Goal: Task Accomplishment & Management: Manage account settings

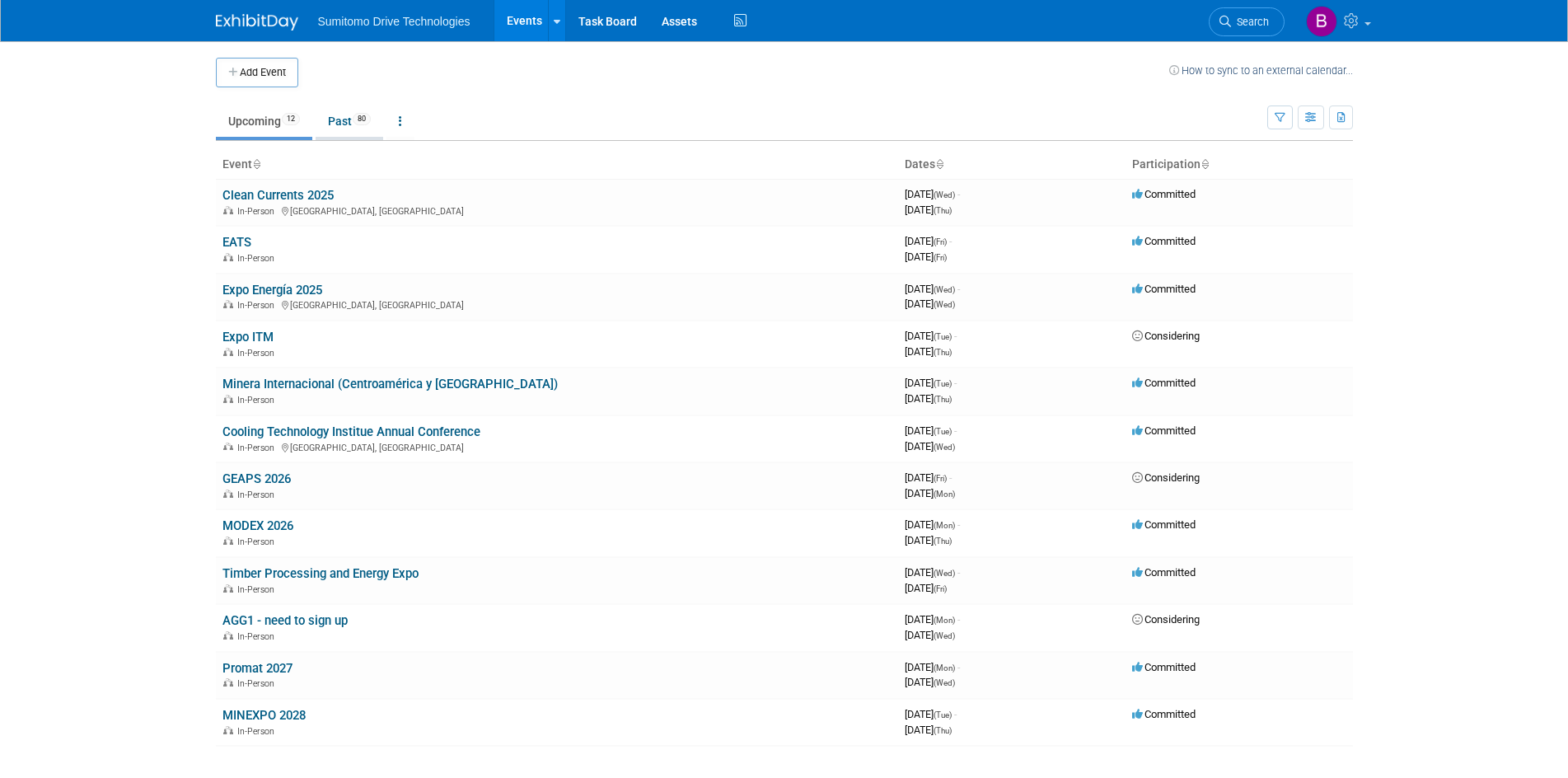
click at [345, 126] on link "Past 80" at bounding box center [350, 121] width 68 height 31
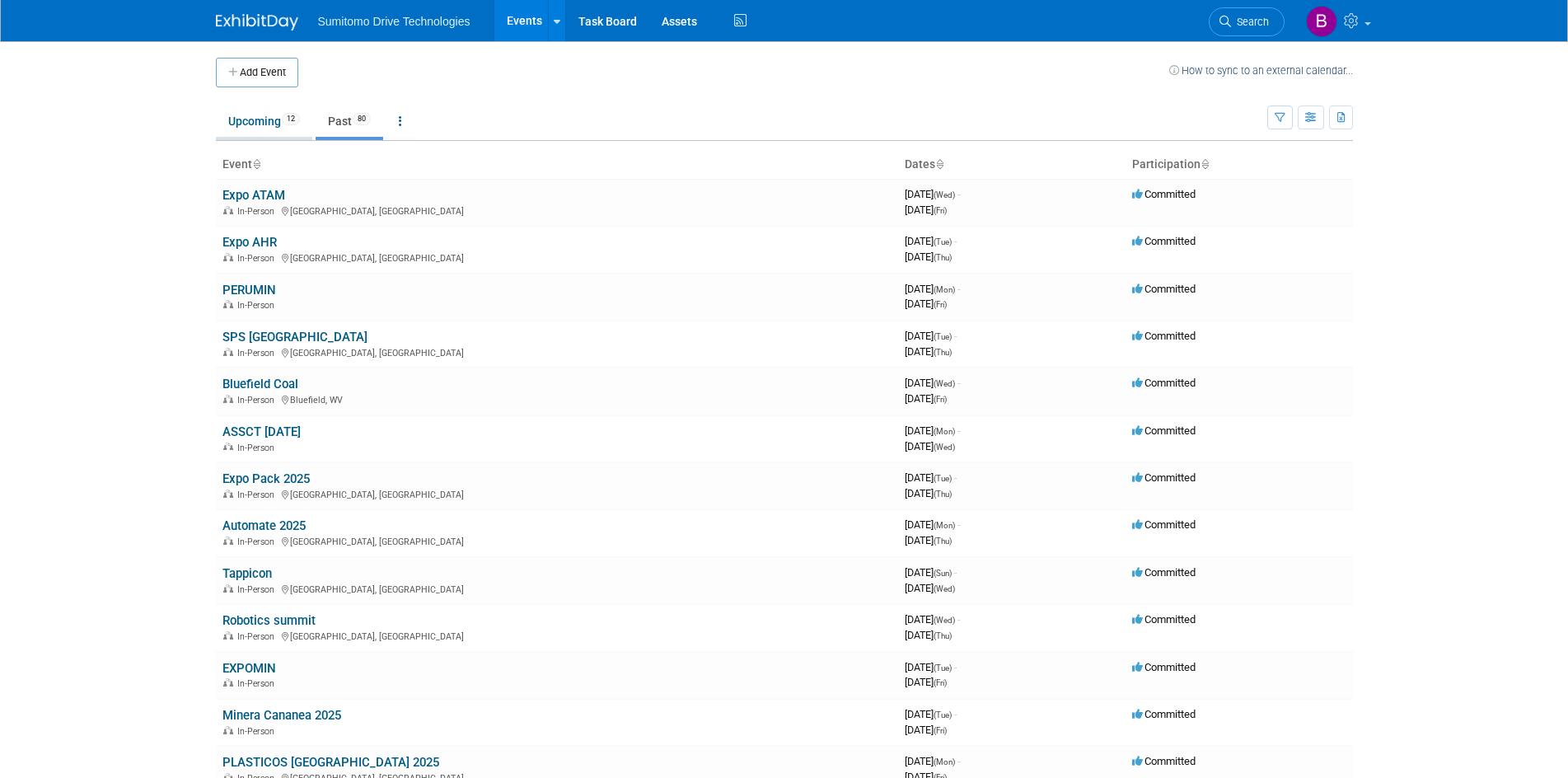
click at [266, 125] on link "Upcoming 12" at bounding box center [263, 121] width 96 height 31
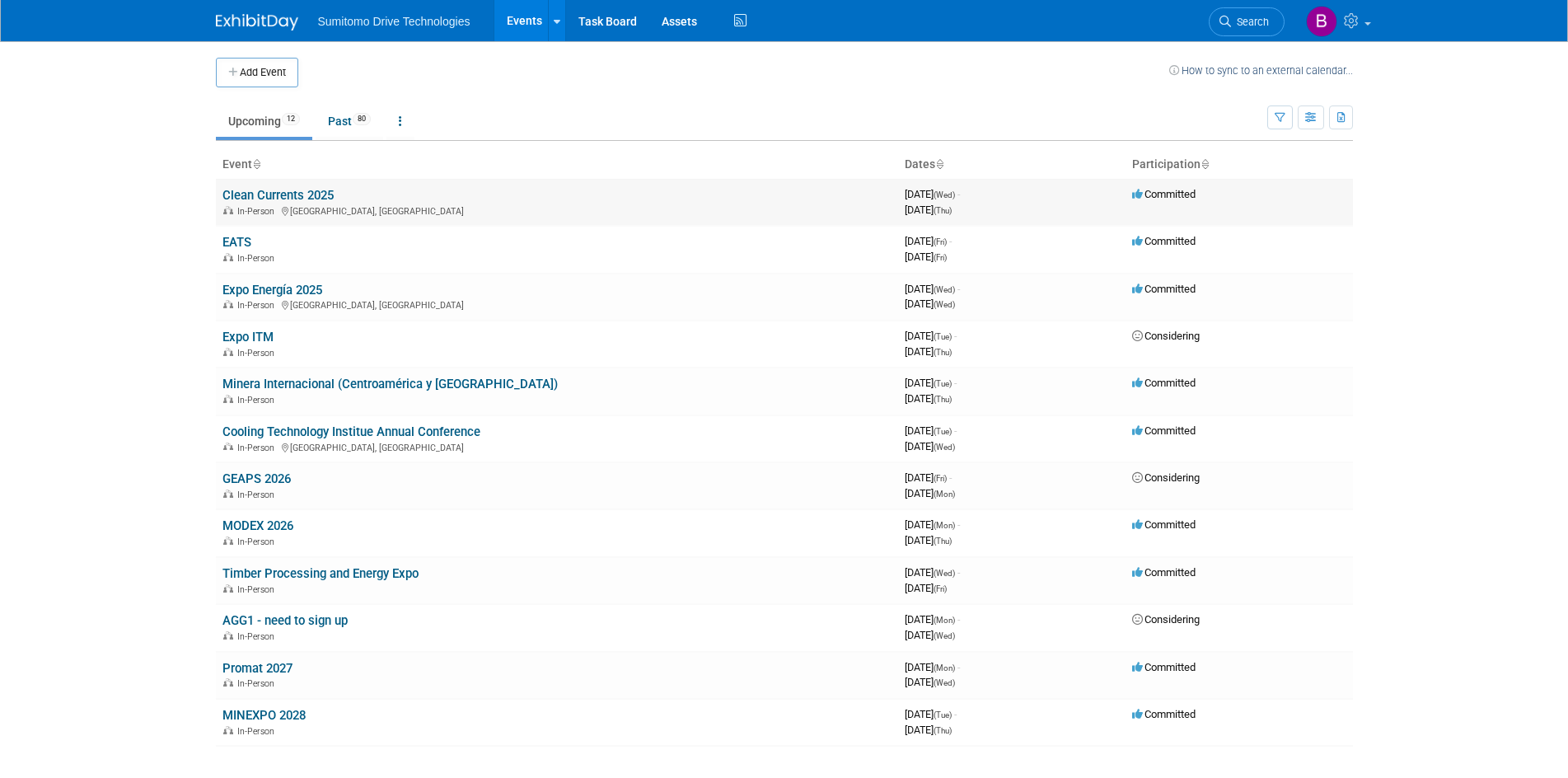
click at [310, 186] on td "Clean Currents 2025 In-Person [GEOGRAPHIC_DATA], [GEOGRAPHIC_DATA]" at bounding box center [557, 203] width 682 height 47
click at [314, 191] on link "Clean Currents 2025" at bounding box center [278, 195] width 111 height 15
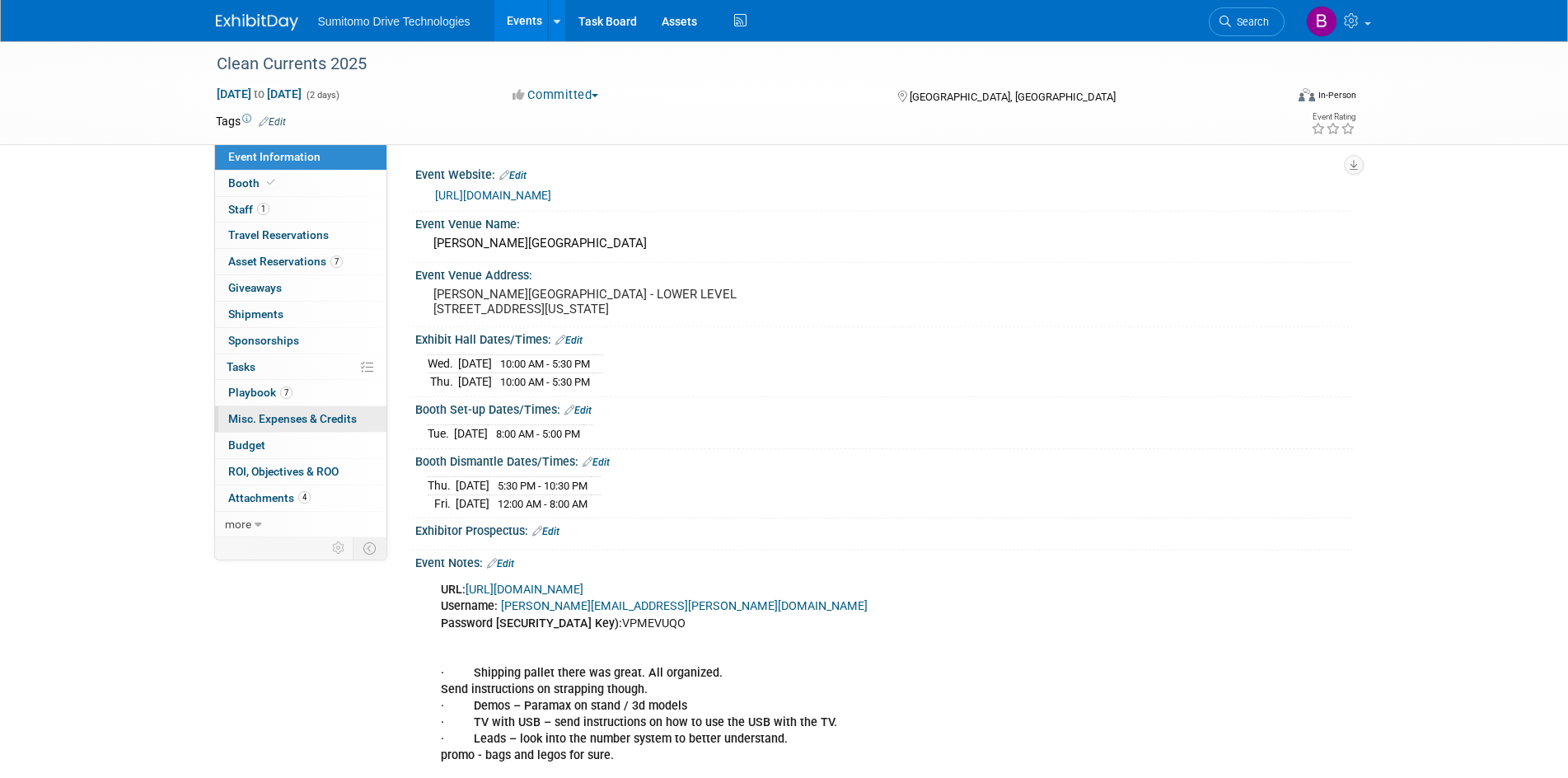
click at [309, 421] on span "Misc. Expenses & Credits 0" at bounding box center [293, 418] width 128 height 13
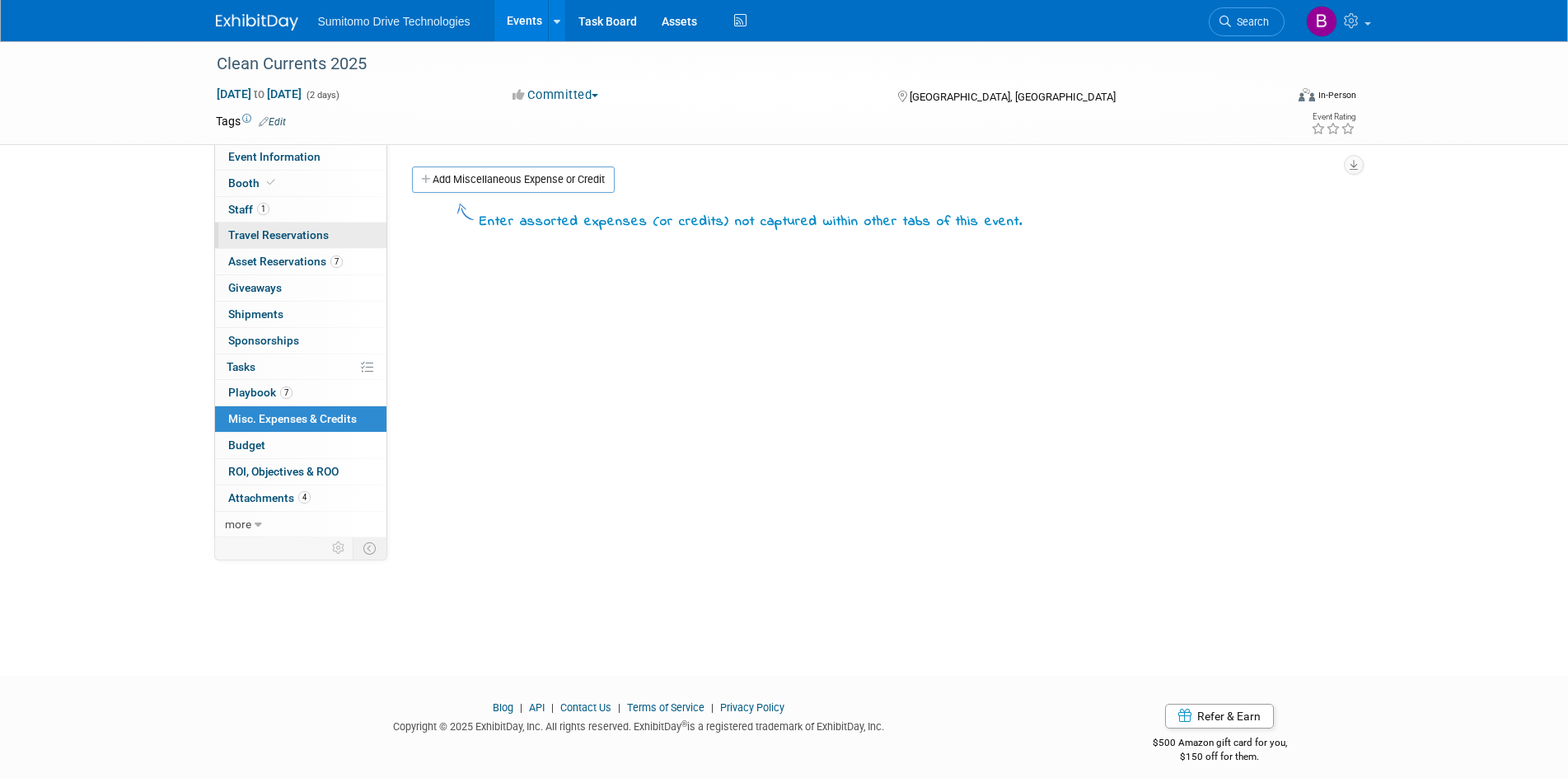
click at [291, 230] on span "Travel Reservations 0" at bounding box center [279, 235] width 100 height 13
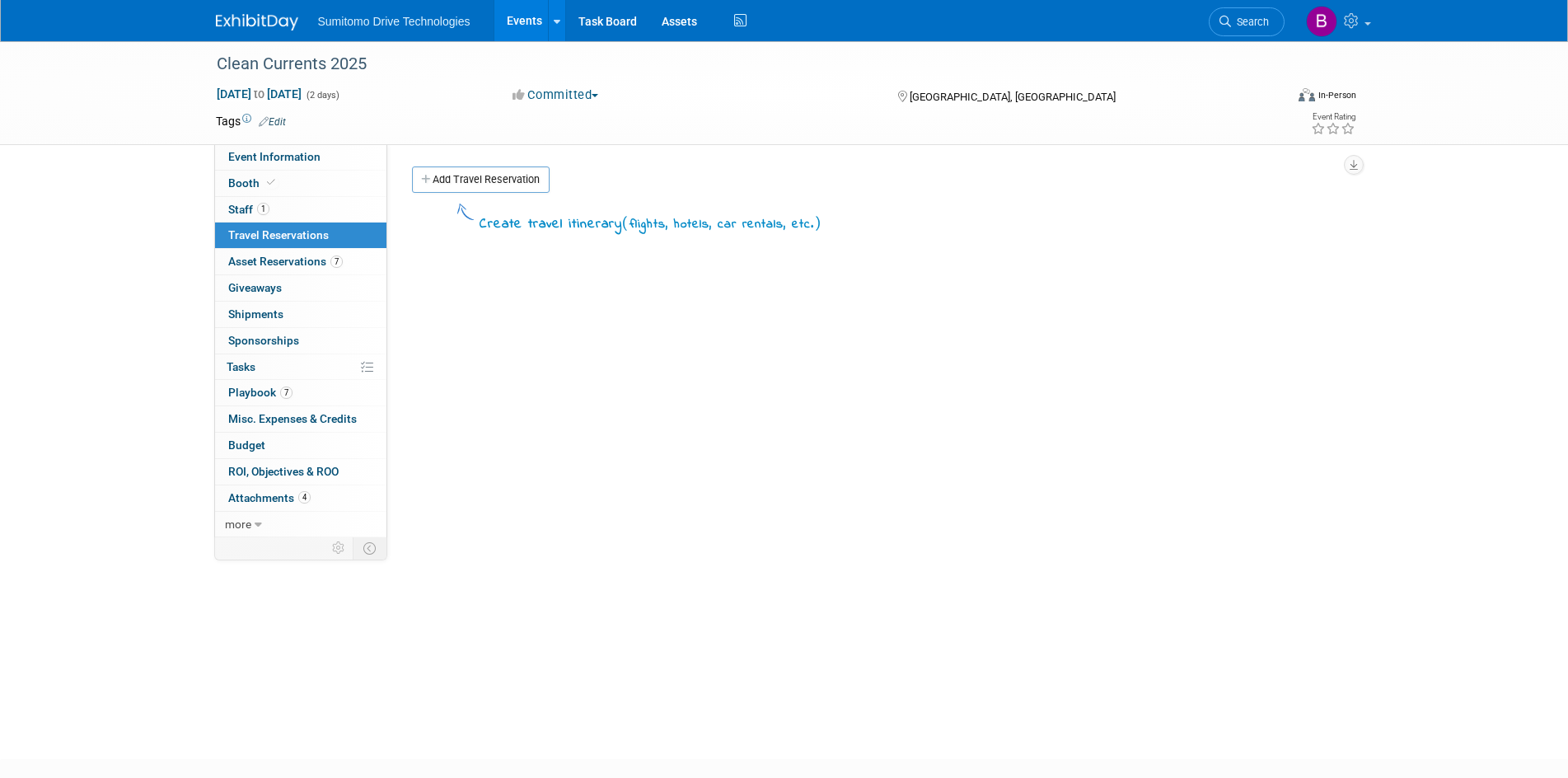
click at [294, 241] on span "Travel Reservations 0" at bounding box center [279, 235] width 100 height 13
click at [299, 257] on span "Asset Reservations 7" at bounding box center [286, 260] width 114 height 13
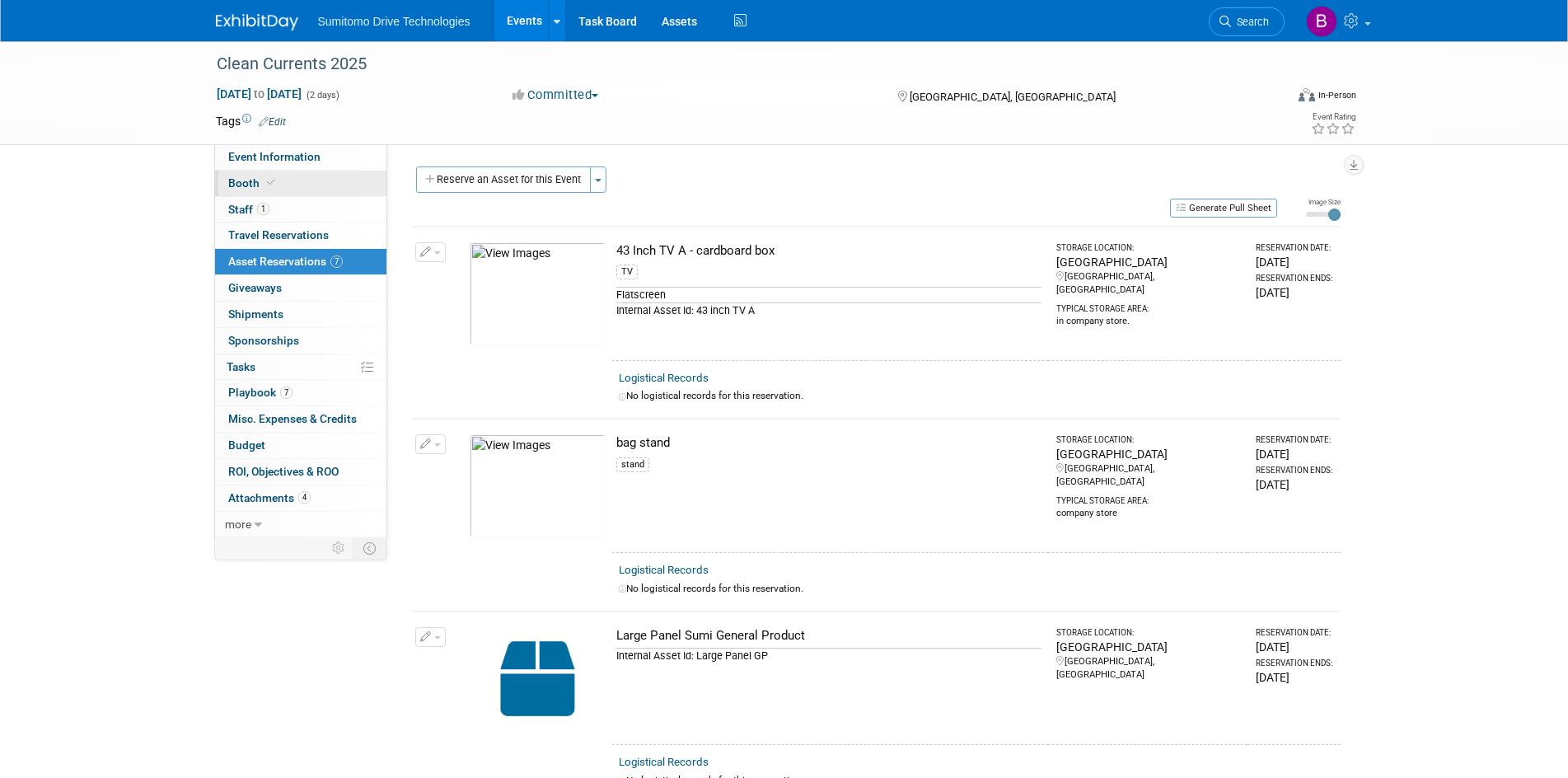
click at [271, 174] on link "Booth" at bounding box center [300, 183] width 171 height 26
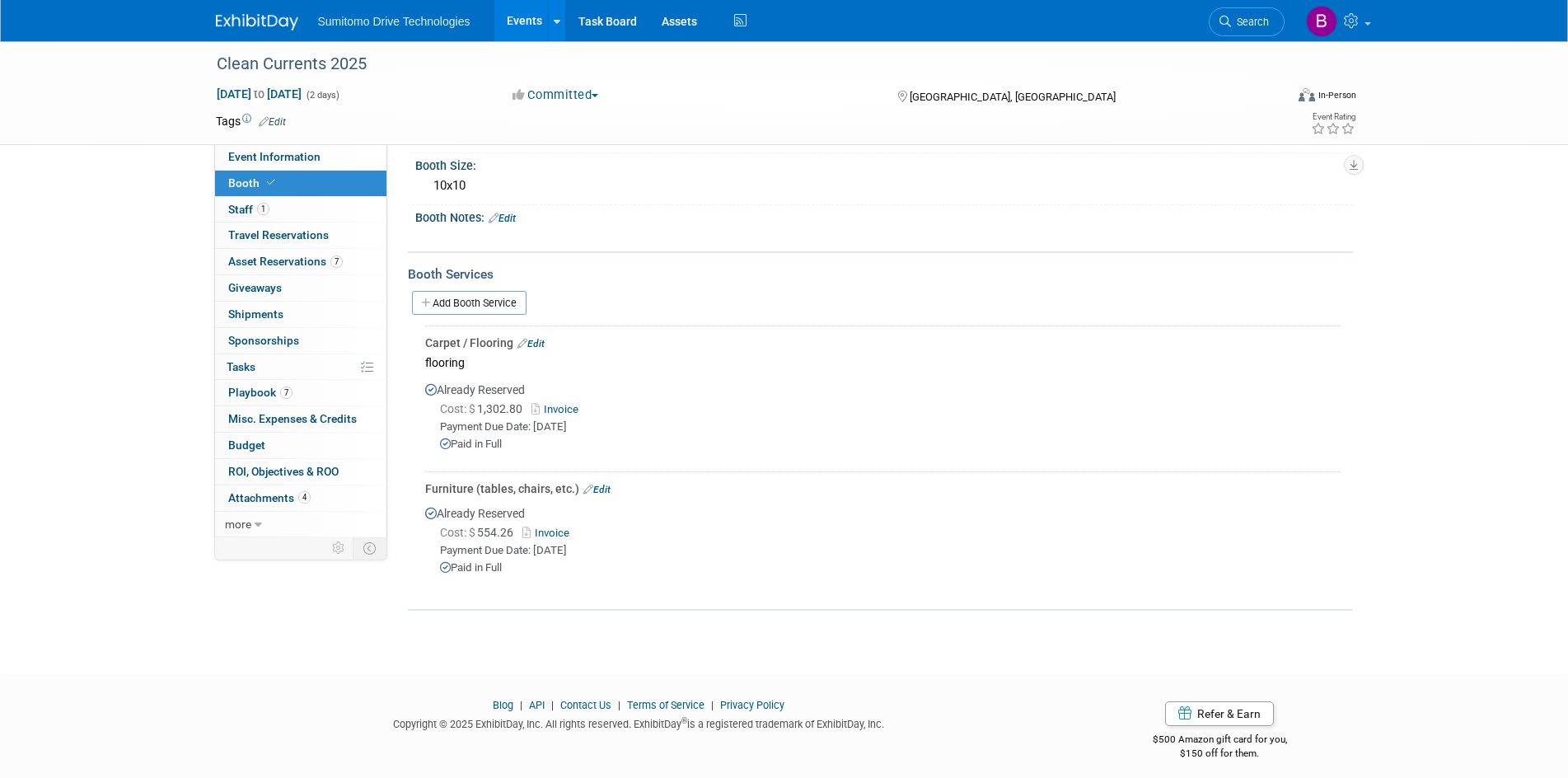
scroll to position [192, 0]
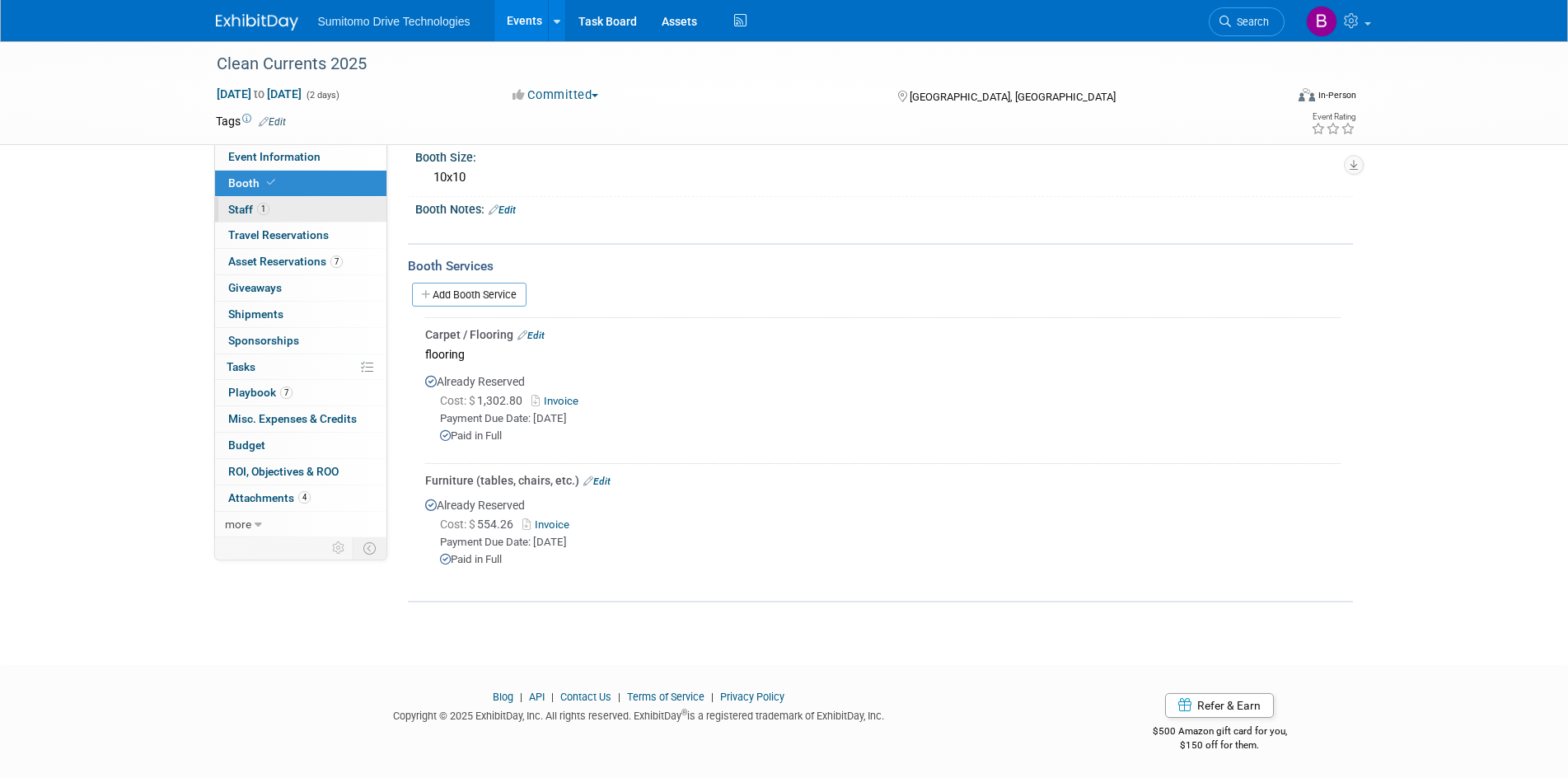
click at [287, 214] on link "1 Staff 1" at bounding box center [300, 209] width 171 height 26
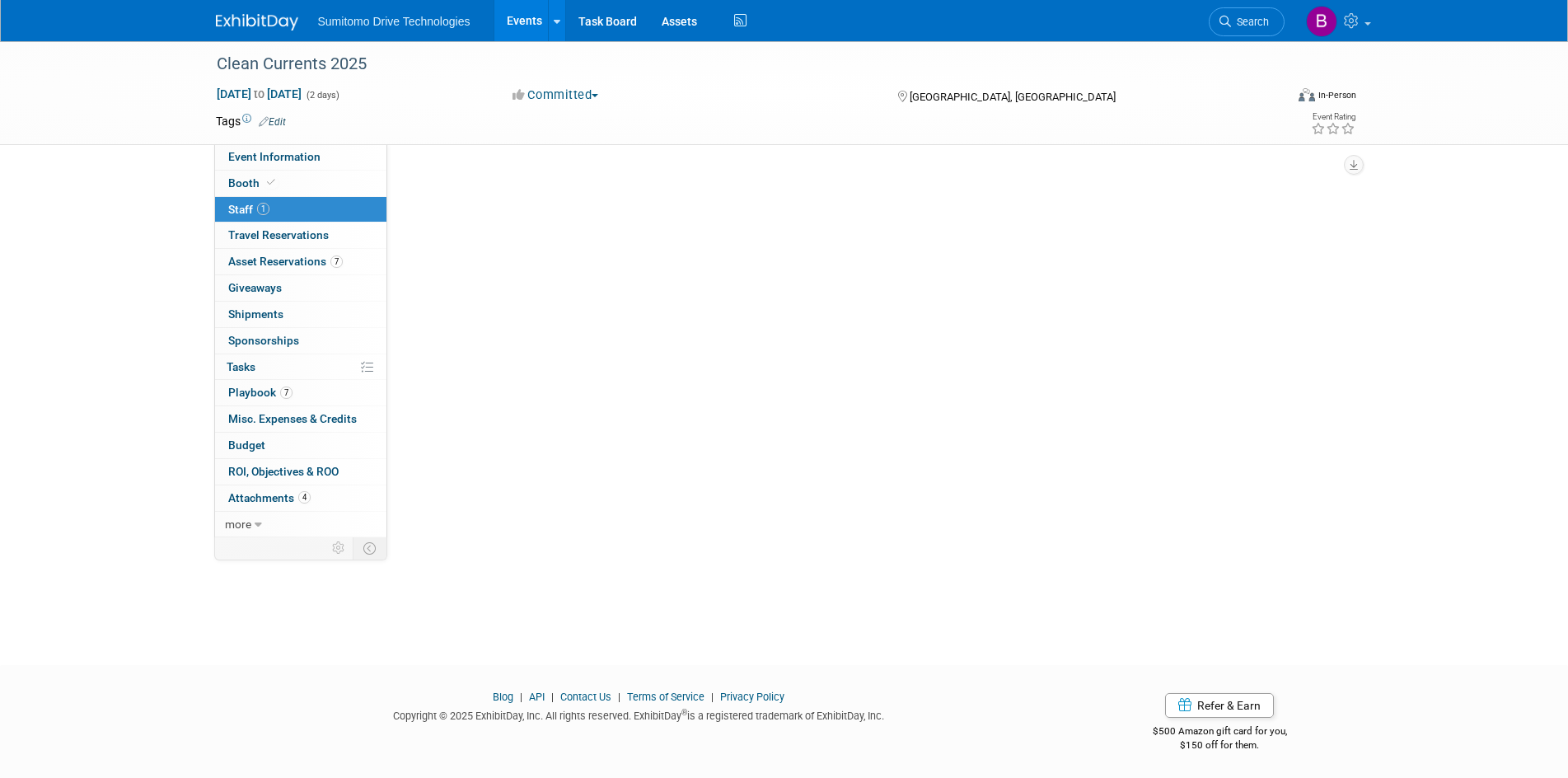
scroll to position [0, 0]
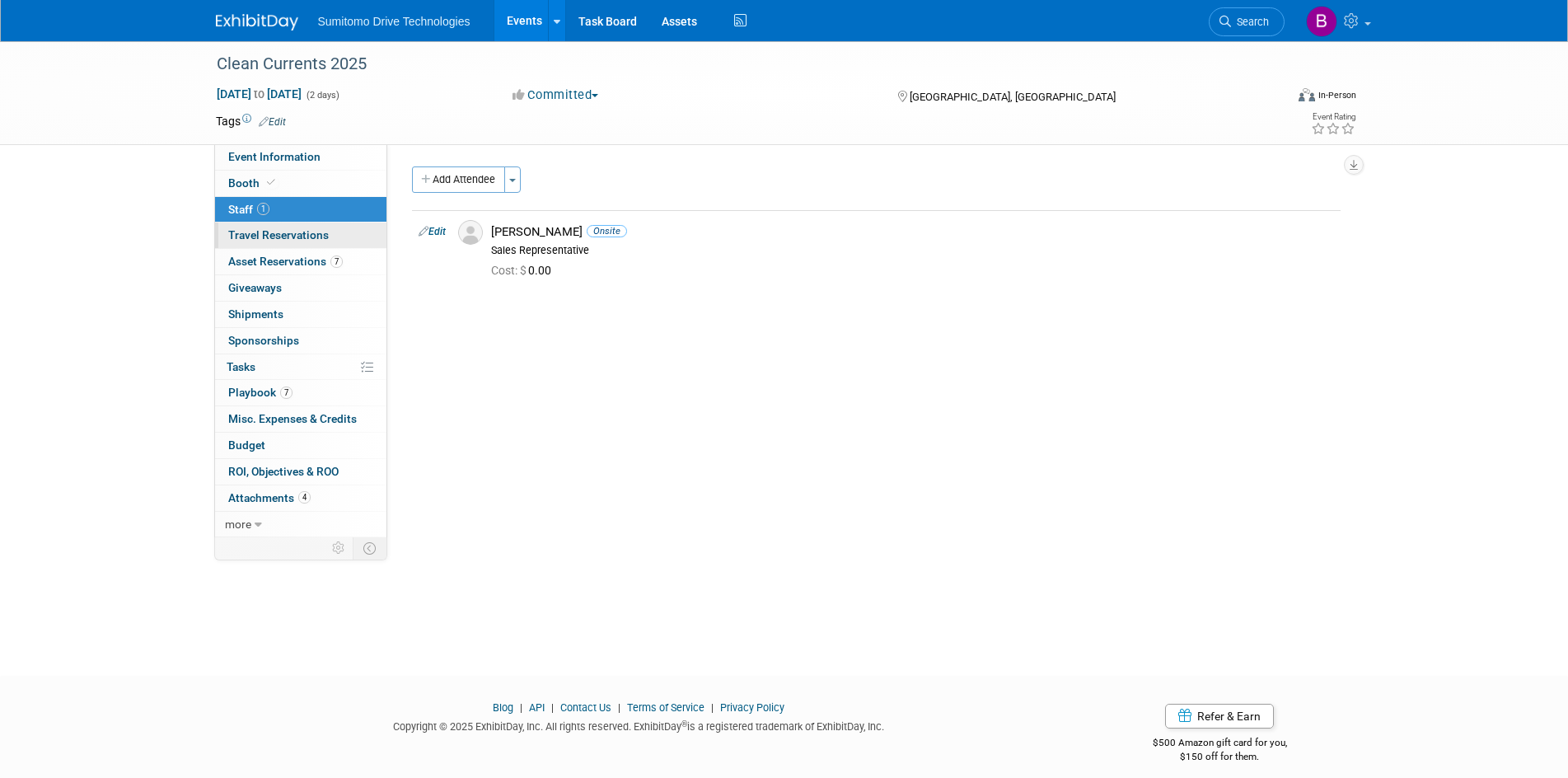
click at [297, 231] on span "Travel Reservations 0" at bounding box center [279, 235] width 100 height 13
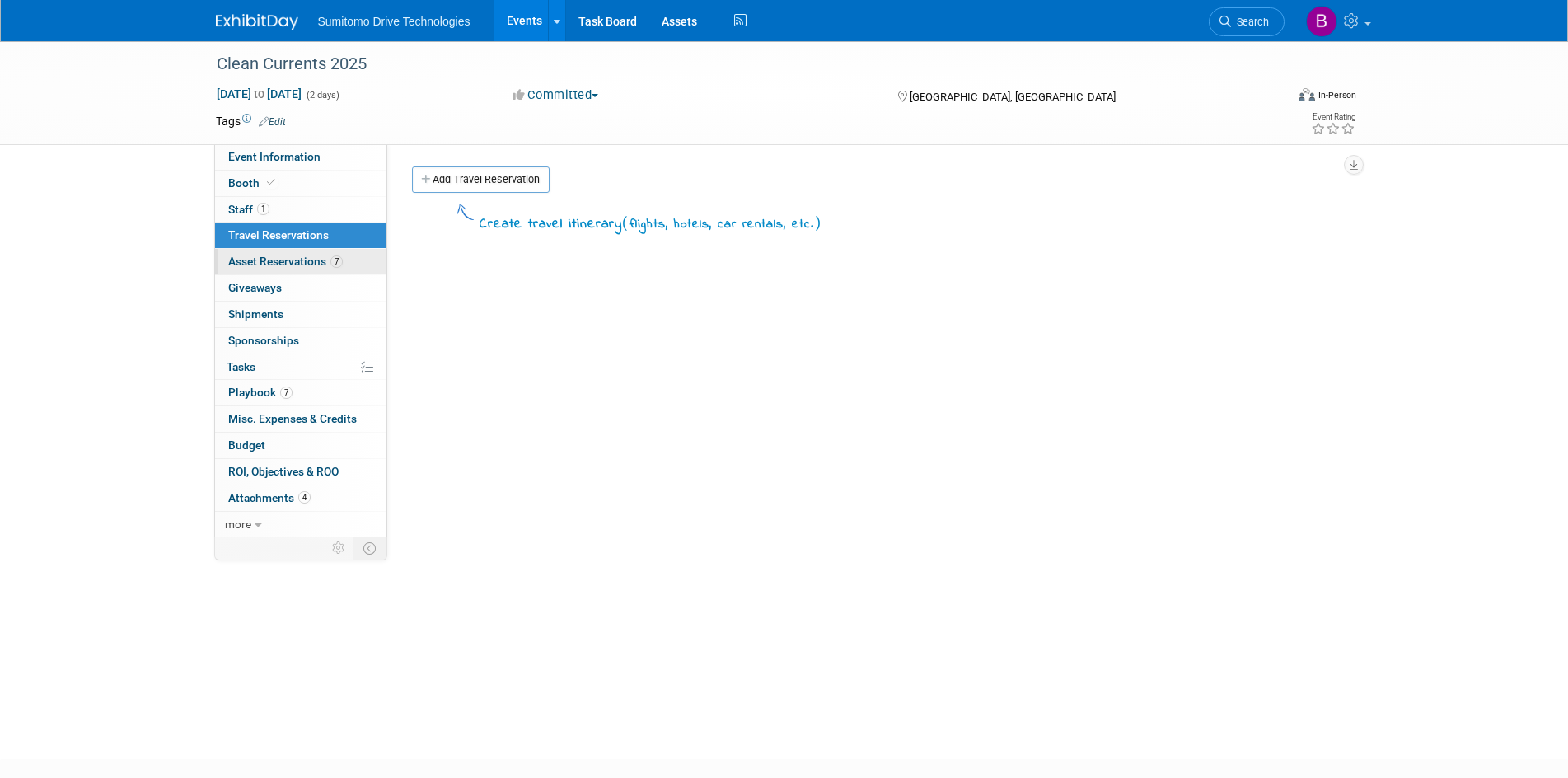
click at [300, 262] on span "Asset Reservations 7" at bounding box center [286, 260] width 114 height 13
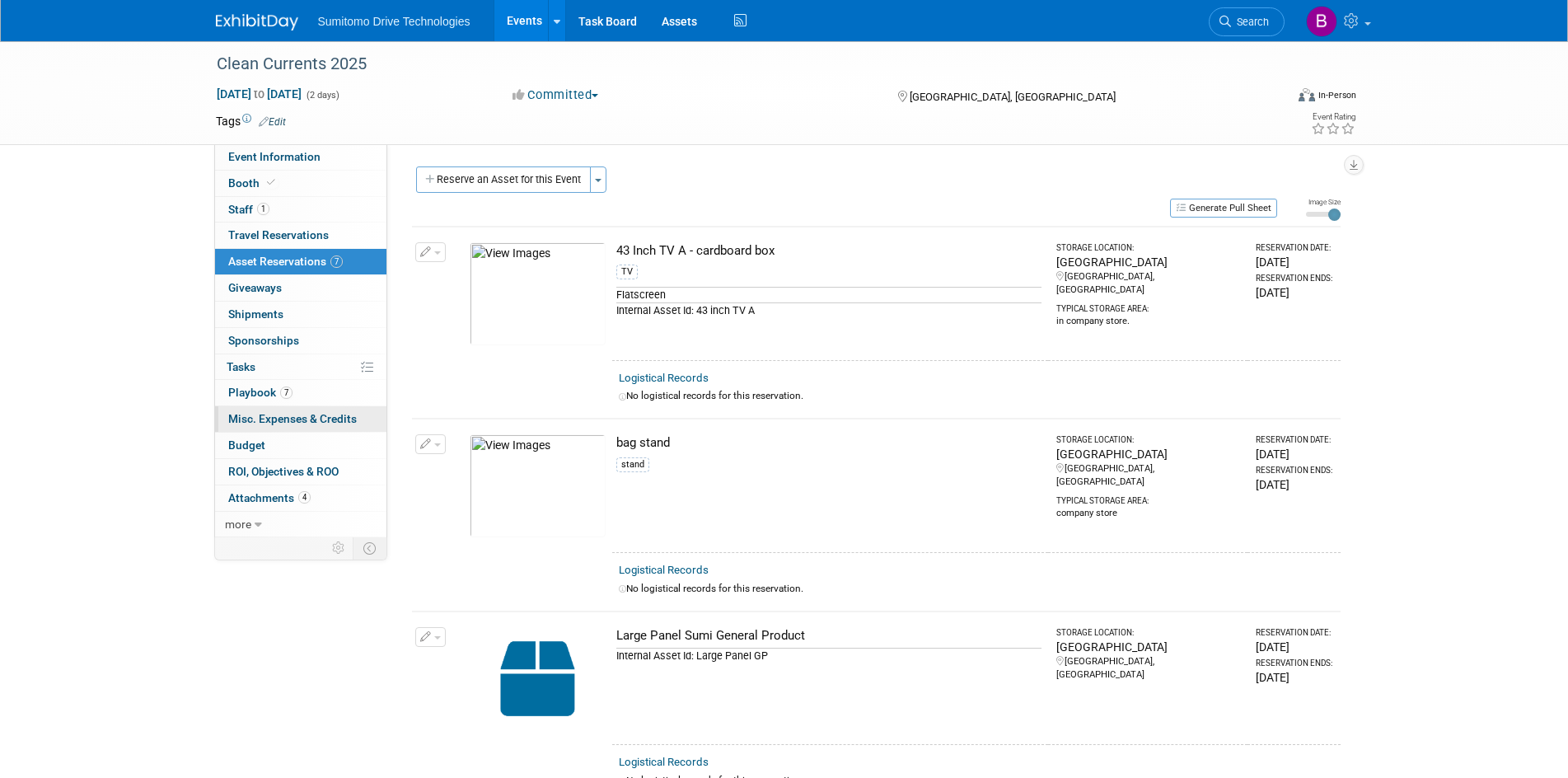
click at [334, 423] on span "Misc. Expenses & Credits 0" at bounding box center [293, 418] width 128 height 13
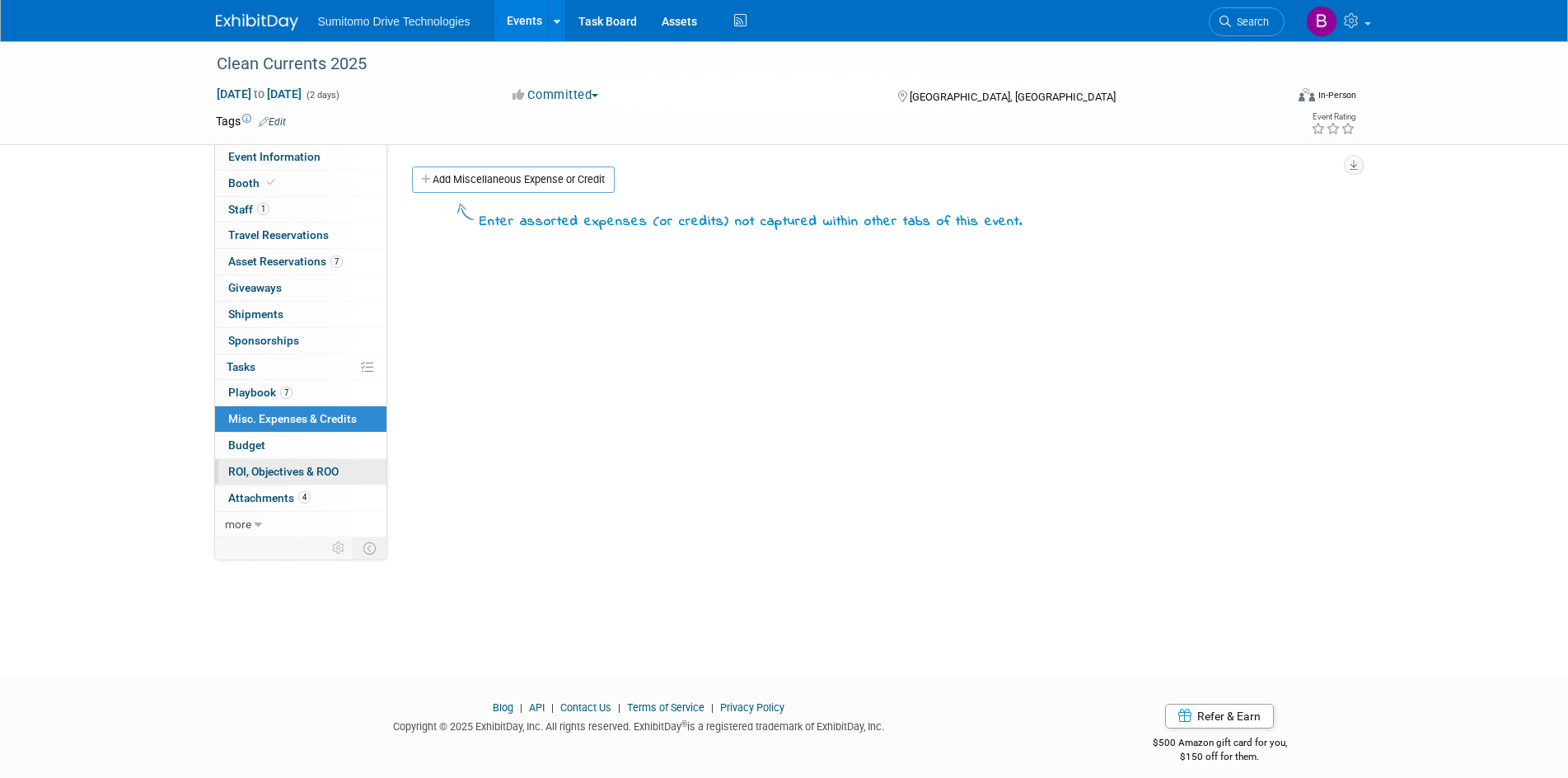
click at [344, 473] on link "0 ROI, Objectives & ROO 0" at bounding box center [300, 472] width 171 height 26
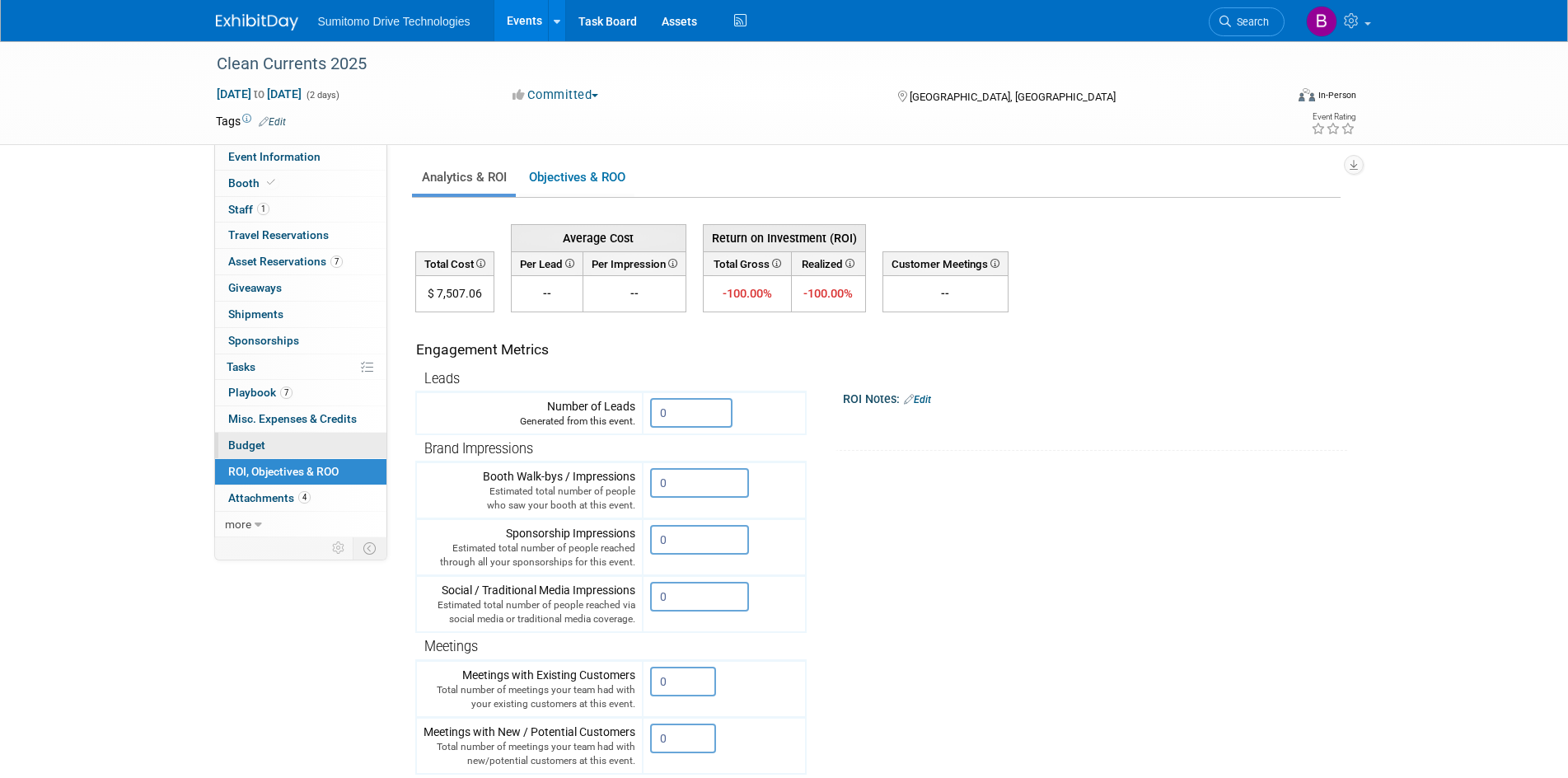
click at [344, 447] on link "Budget" at bounding box center [300, 446] width 171 height 26
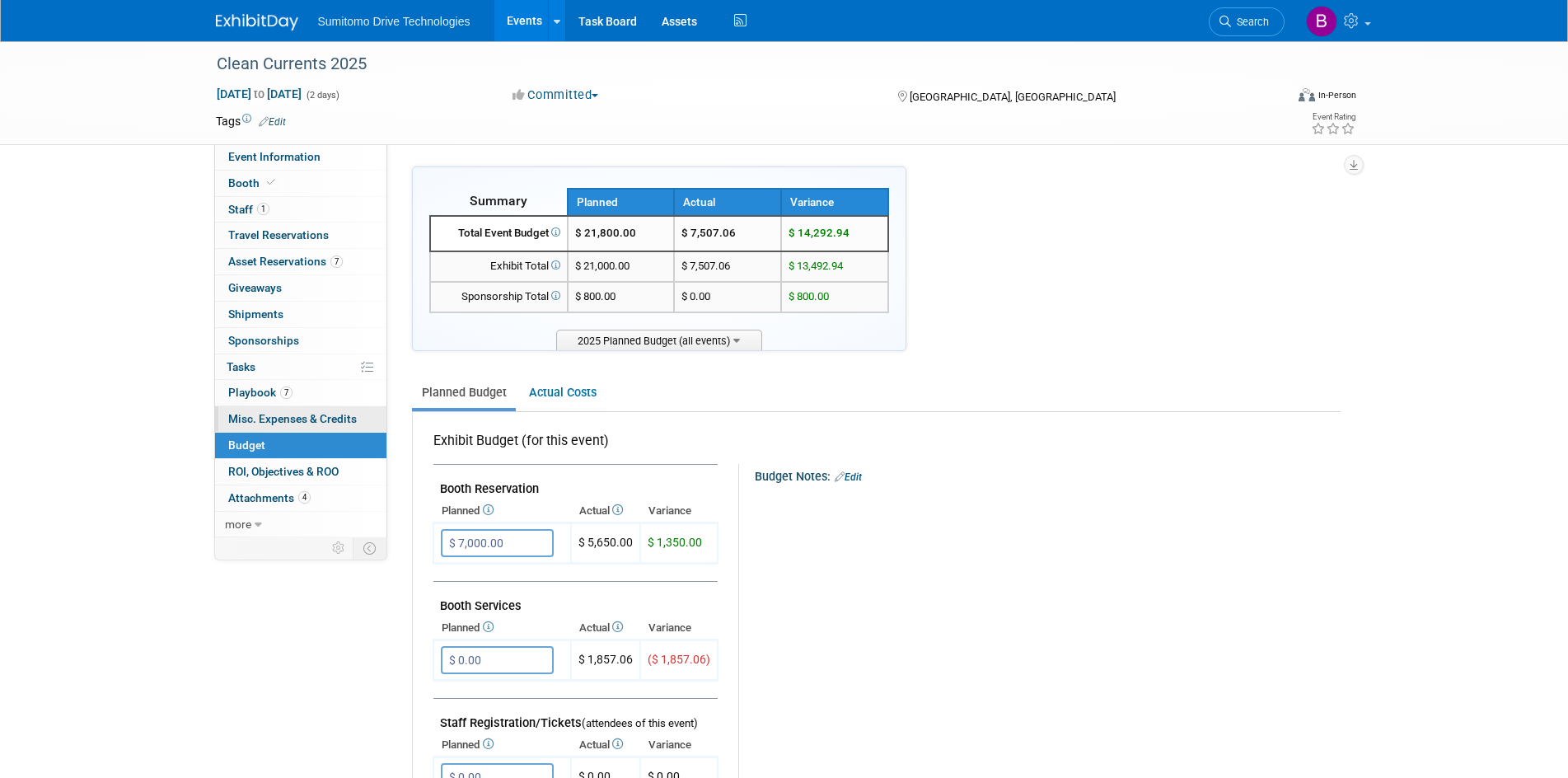
click at [320, 415] on span "Misc. Expenses & Credits 0" at bounding box center [293, 418] width 128 height 13
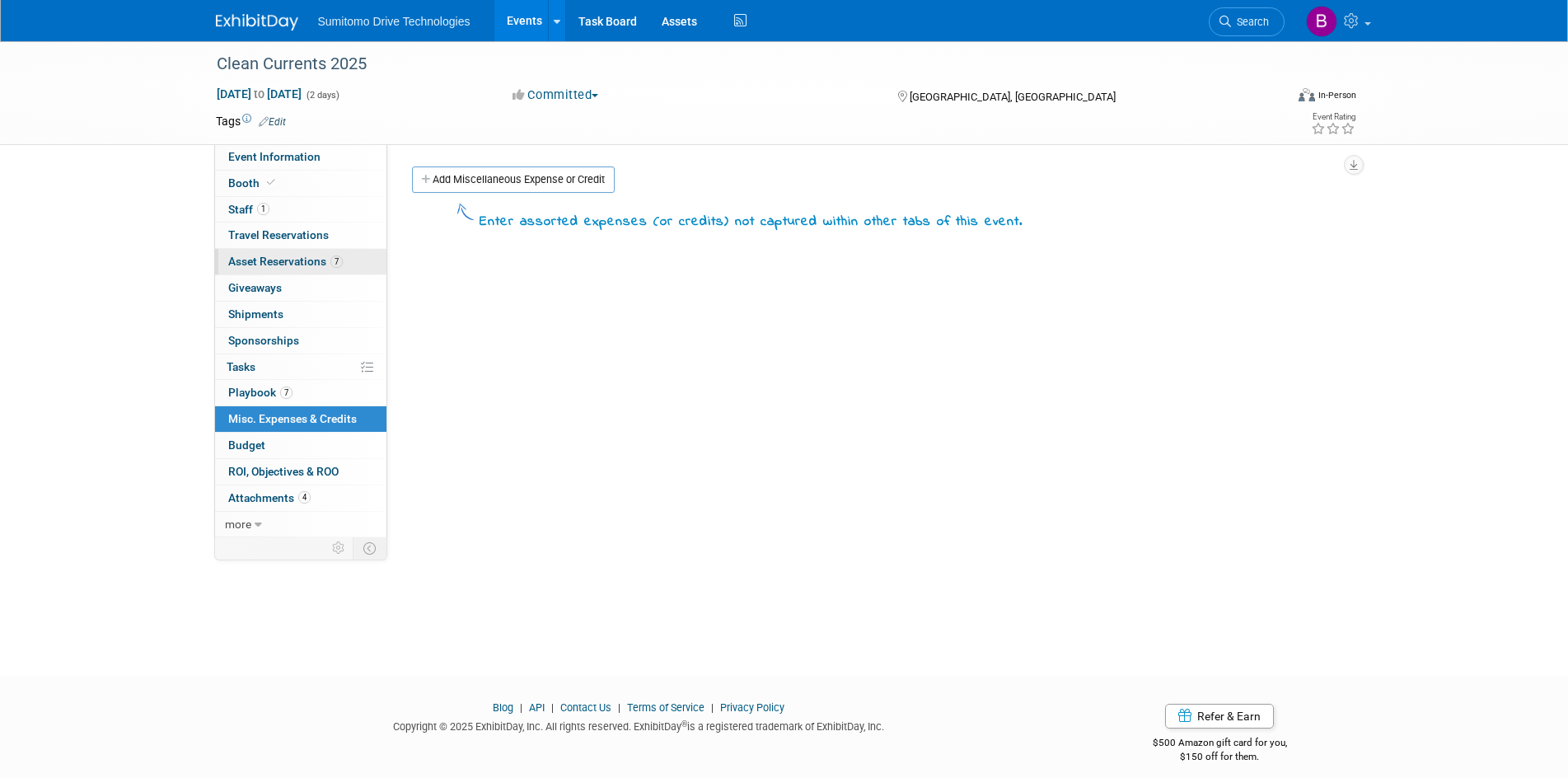
click at [319, 265] on span "Asset Reservations 7" at bounding box center [286, 260] width 114 height 13
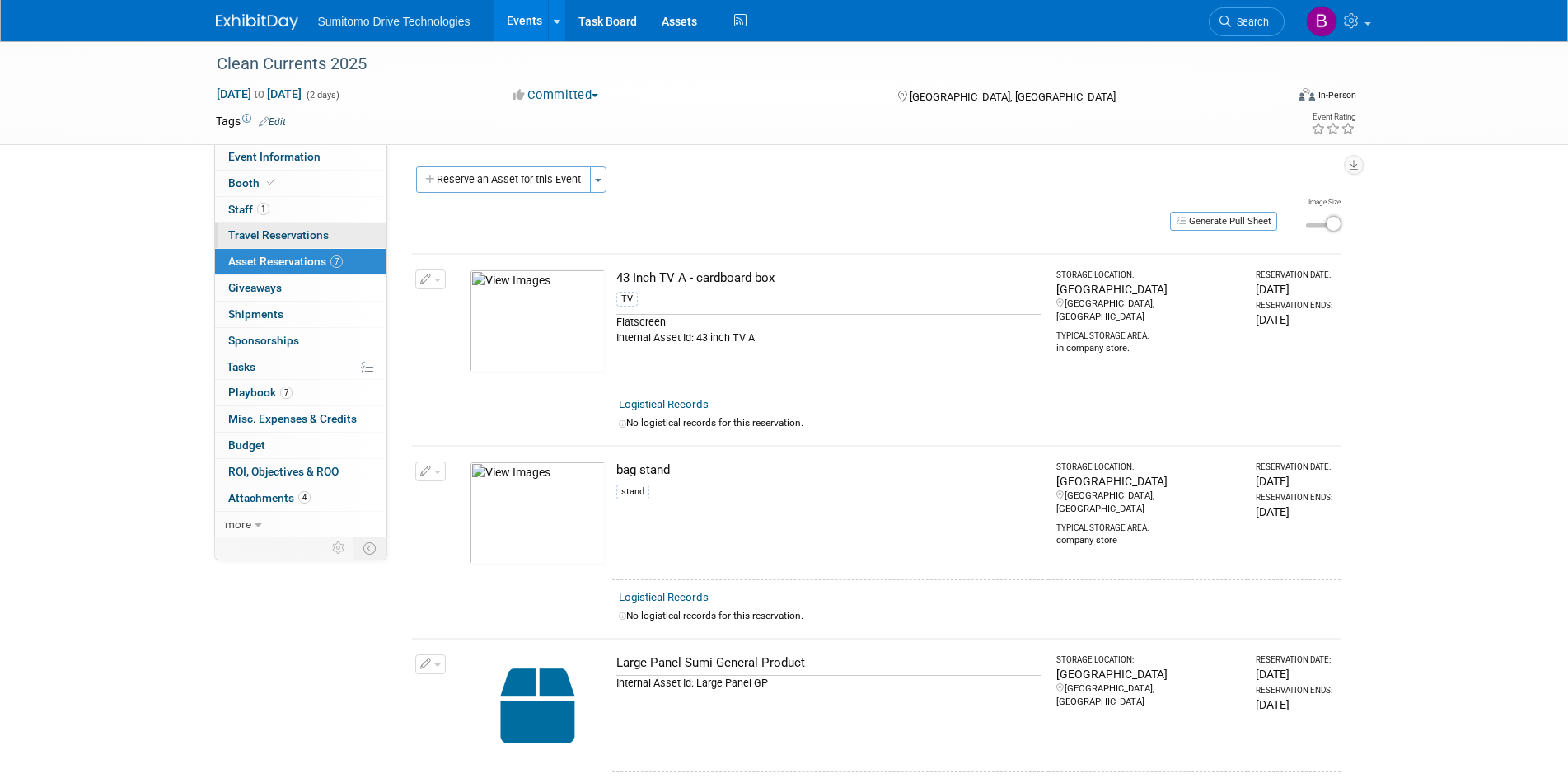
click at [317, 248] on link "0 Travel Reservations 0" at bounding box center [300, 235] width 171 height 26
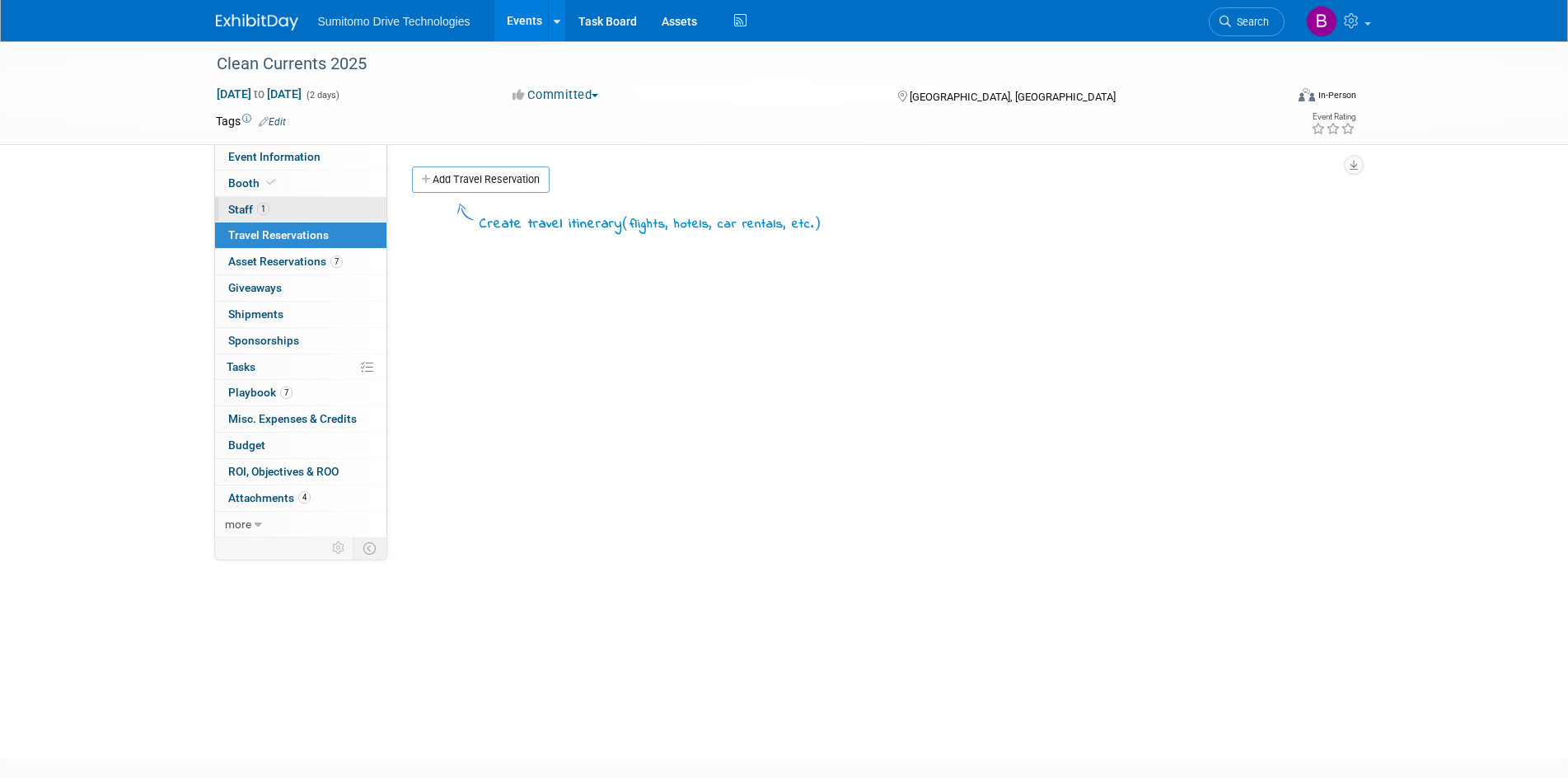
click at [308, 198] on link "1 Staff 1" at bounding box center [300, 209] width 171 height 26
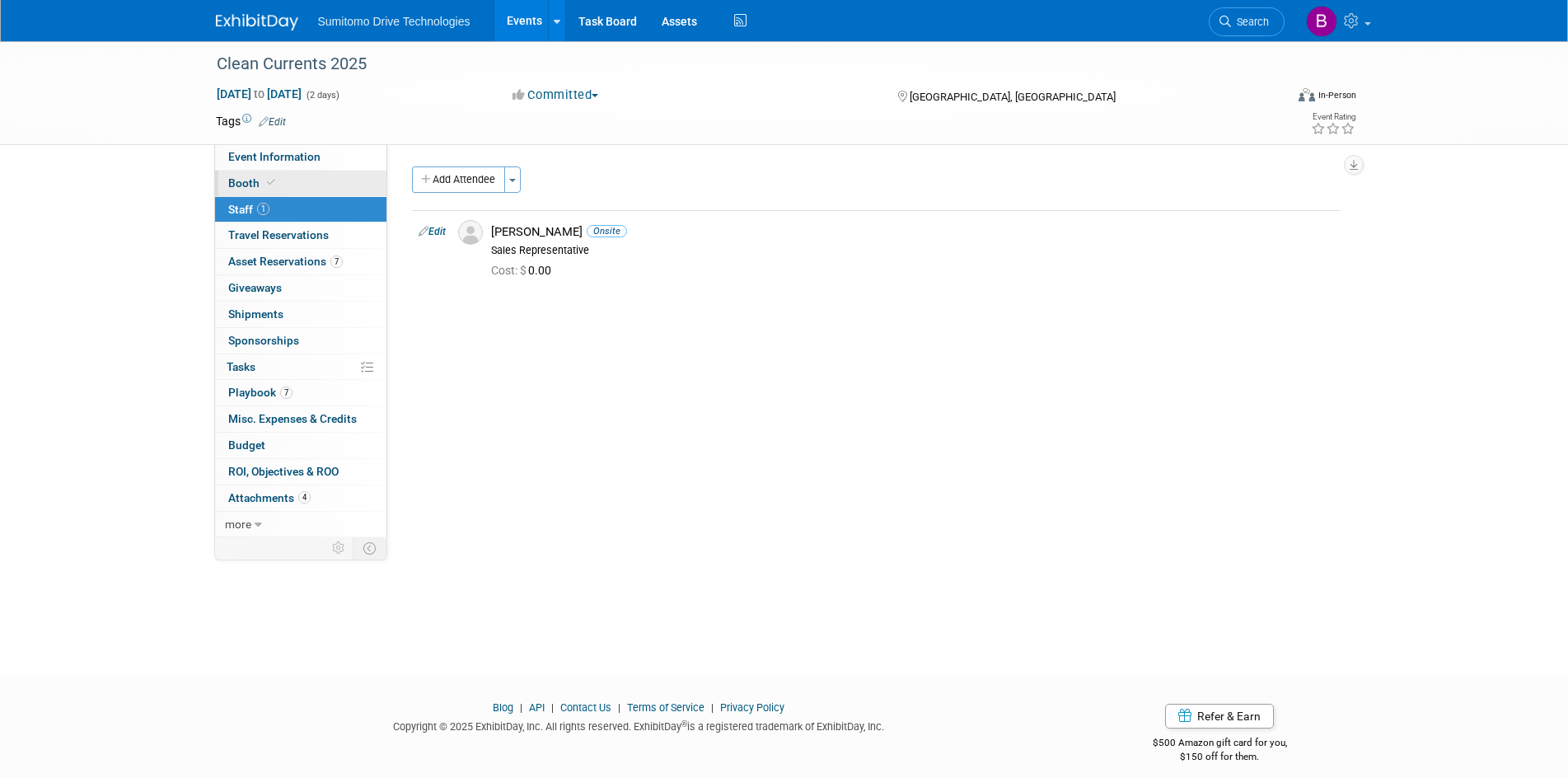
click at [289, 181] on link "Booth" at bounding box center [300, 183] width 171 height 26
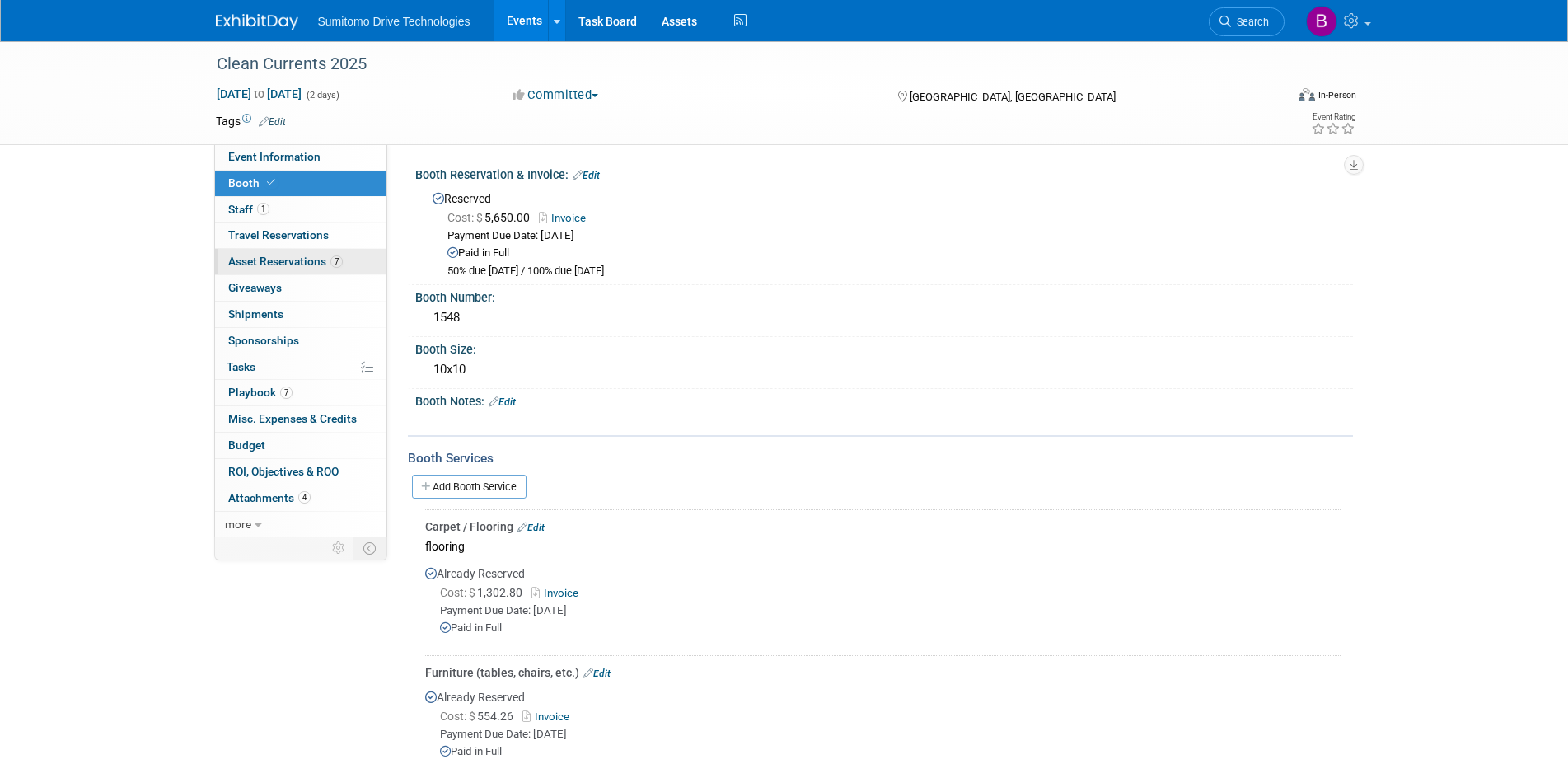
click at [328, 264] on span "Asset Reservations 7" at bounding box center [286, 260] width 114 height 13
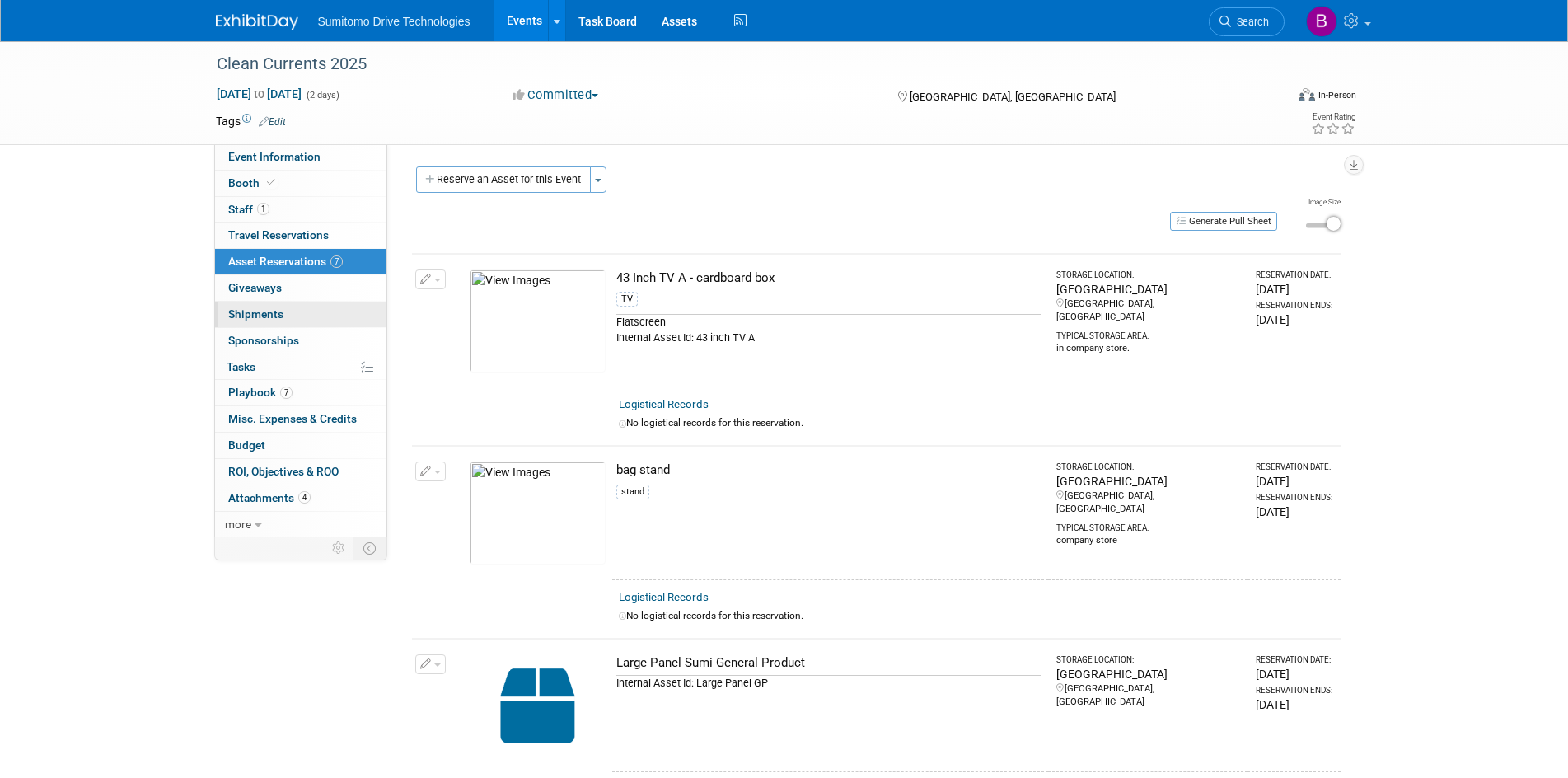
click at [328, 318] on link "0 Shipments 0" at bounding box center [300, 314] width 171 height 26
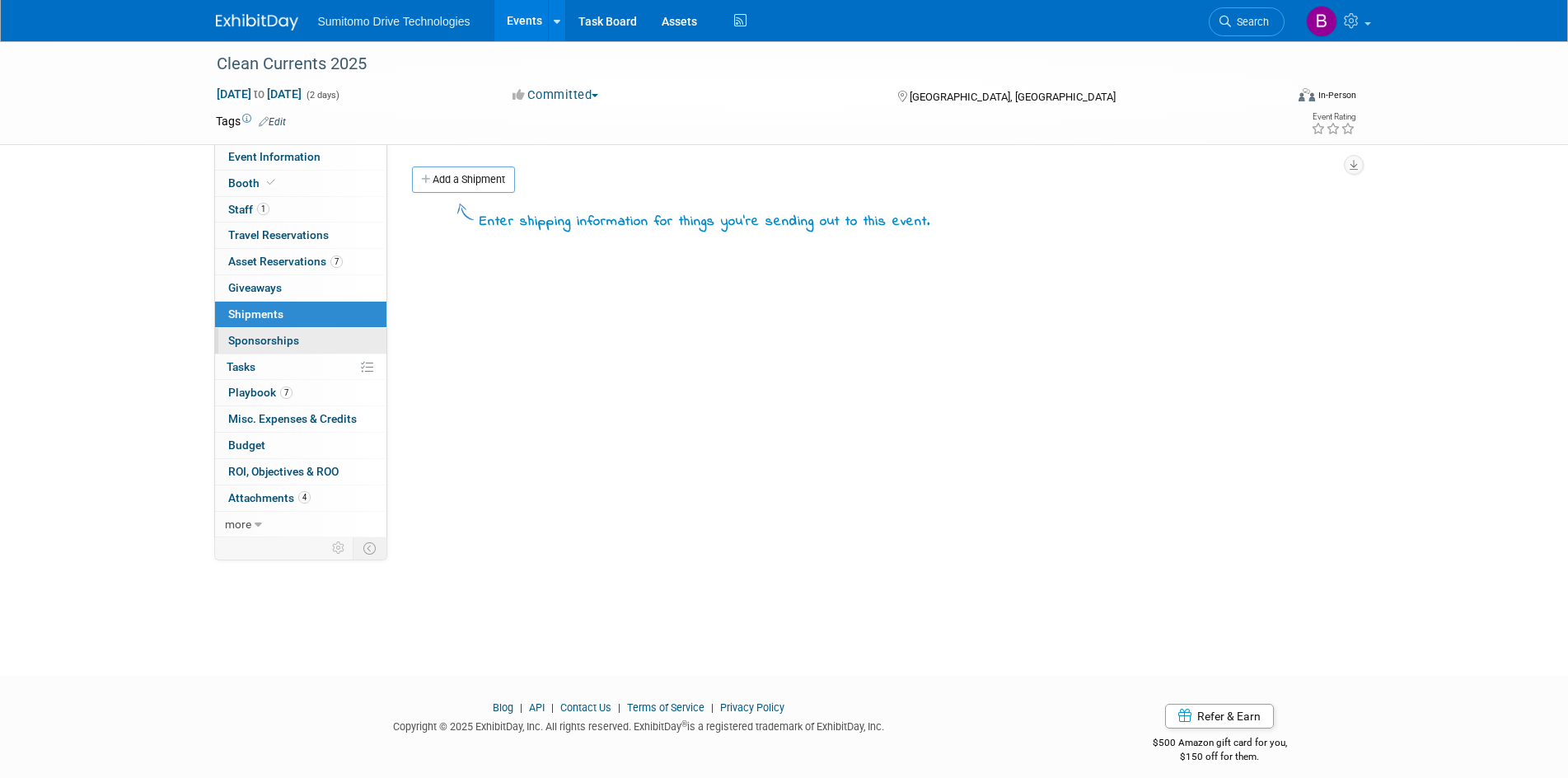
click at [333, 335] on link "0 Sponsorships 0" at bounding box center [300, 341] width 171 height 26
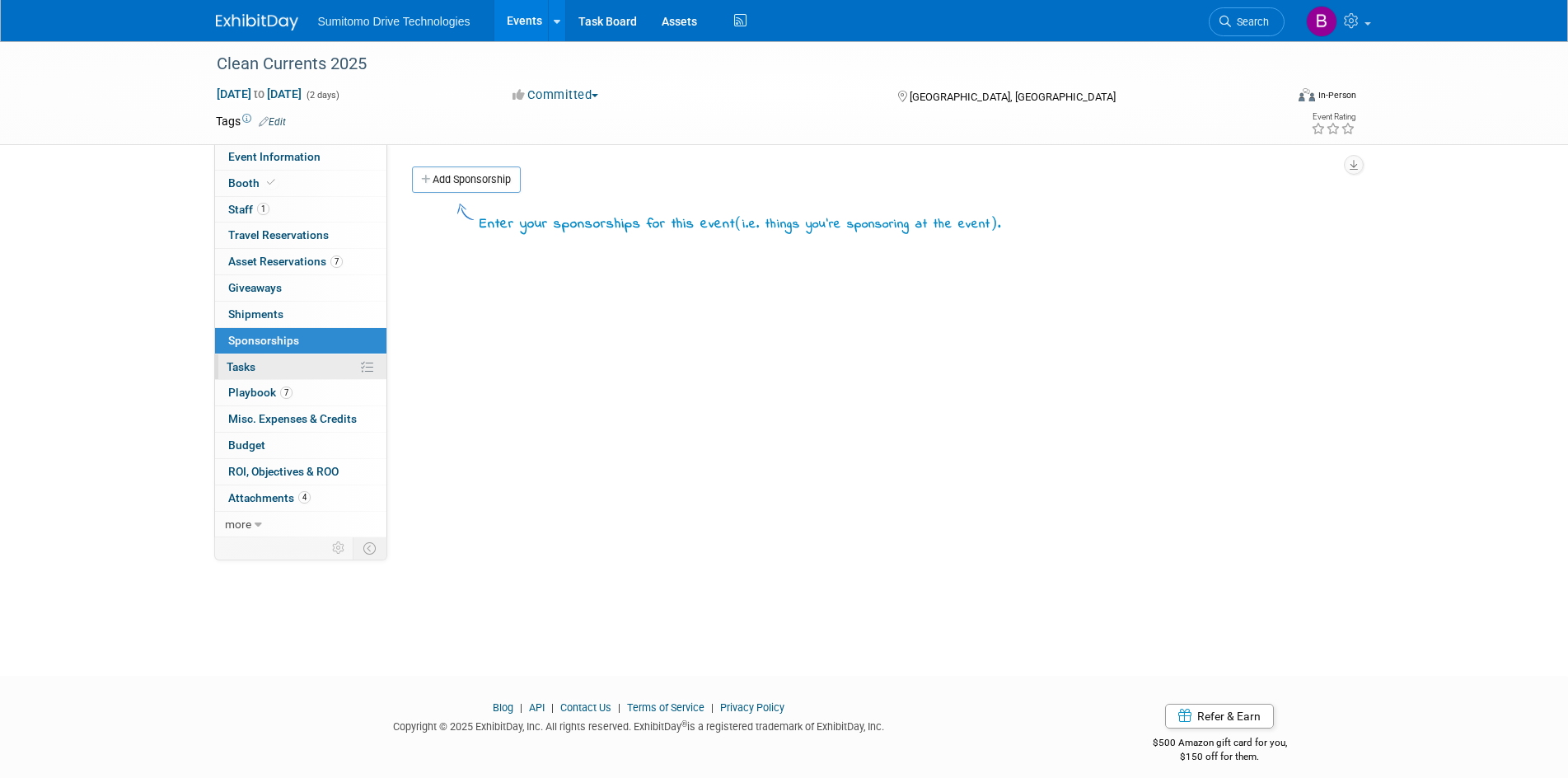
click at [332, 368] on link "0% Tasks 0%" at bounding box center [300, 367] width 171 height 26
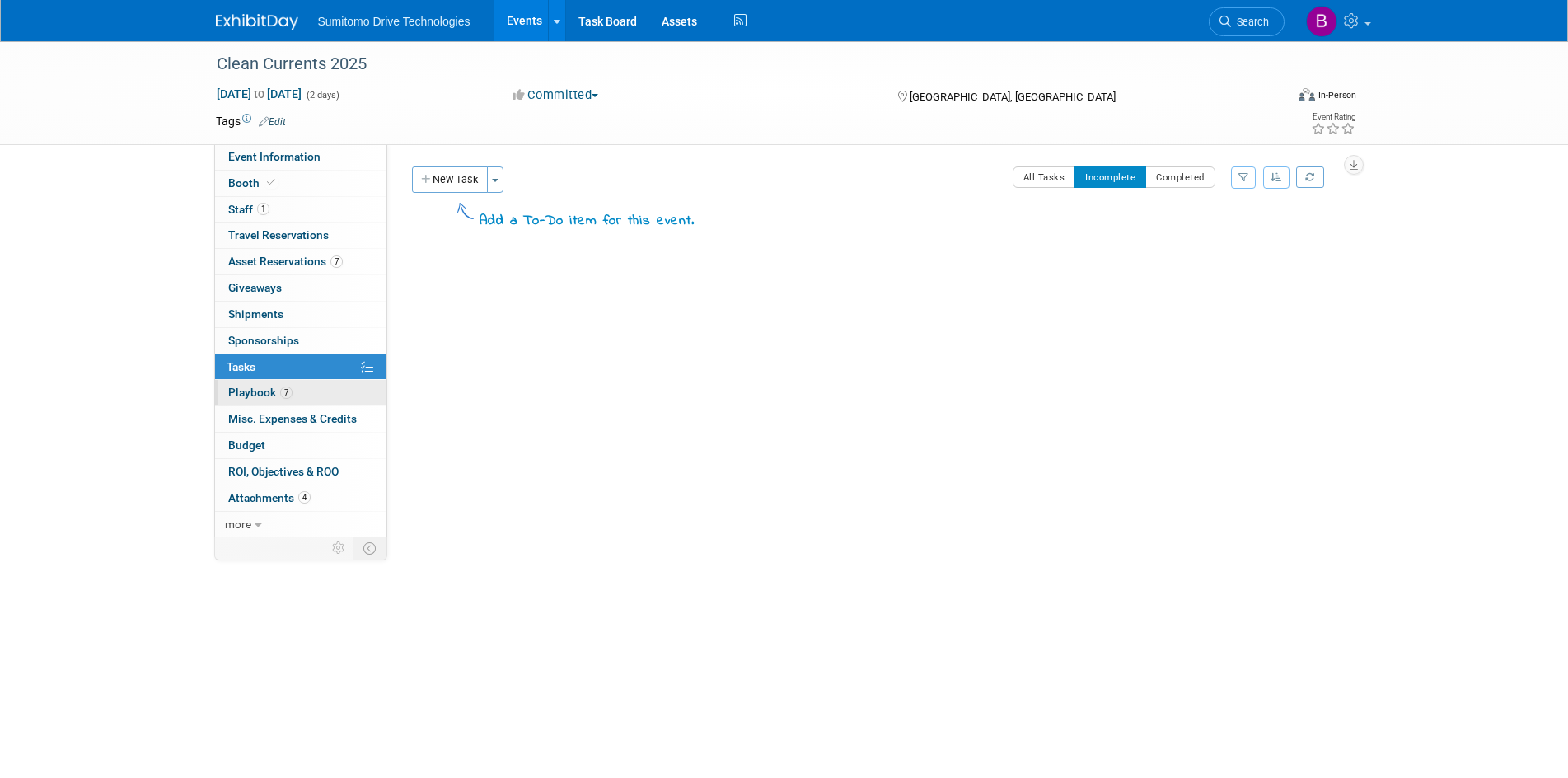
click at [332, 384] on link "7 Playbook 7" at bounding box center [300, 393] width 171 height 26
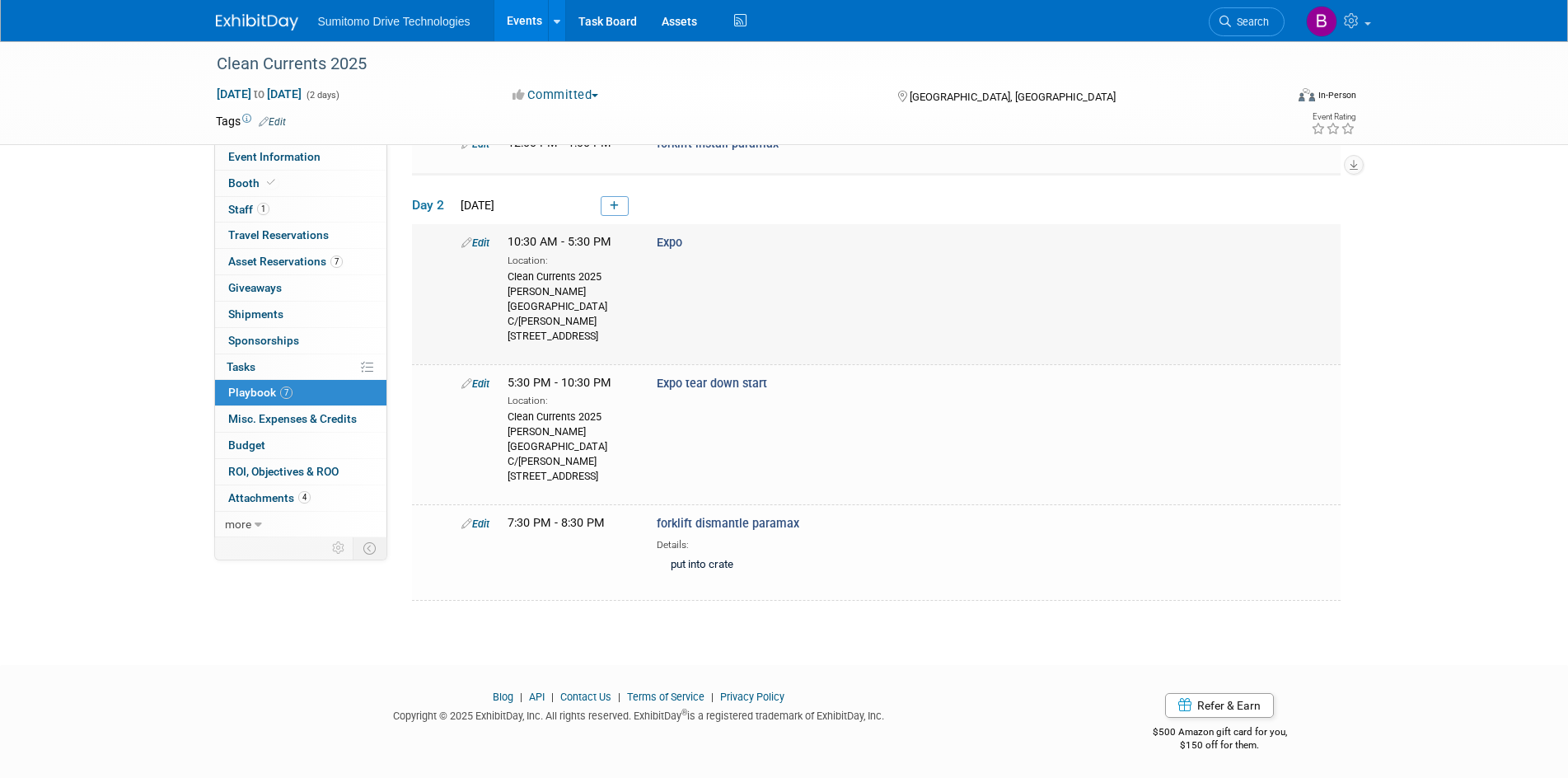
scroll to position [276, 0]
click at [331, 419] on span "Misc. Expenses & Credits 0" at bounding box center [293, 418] width 128 height 13
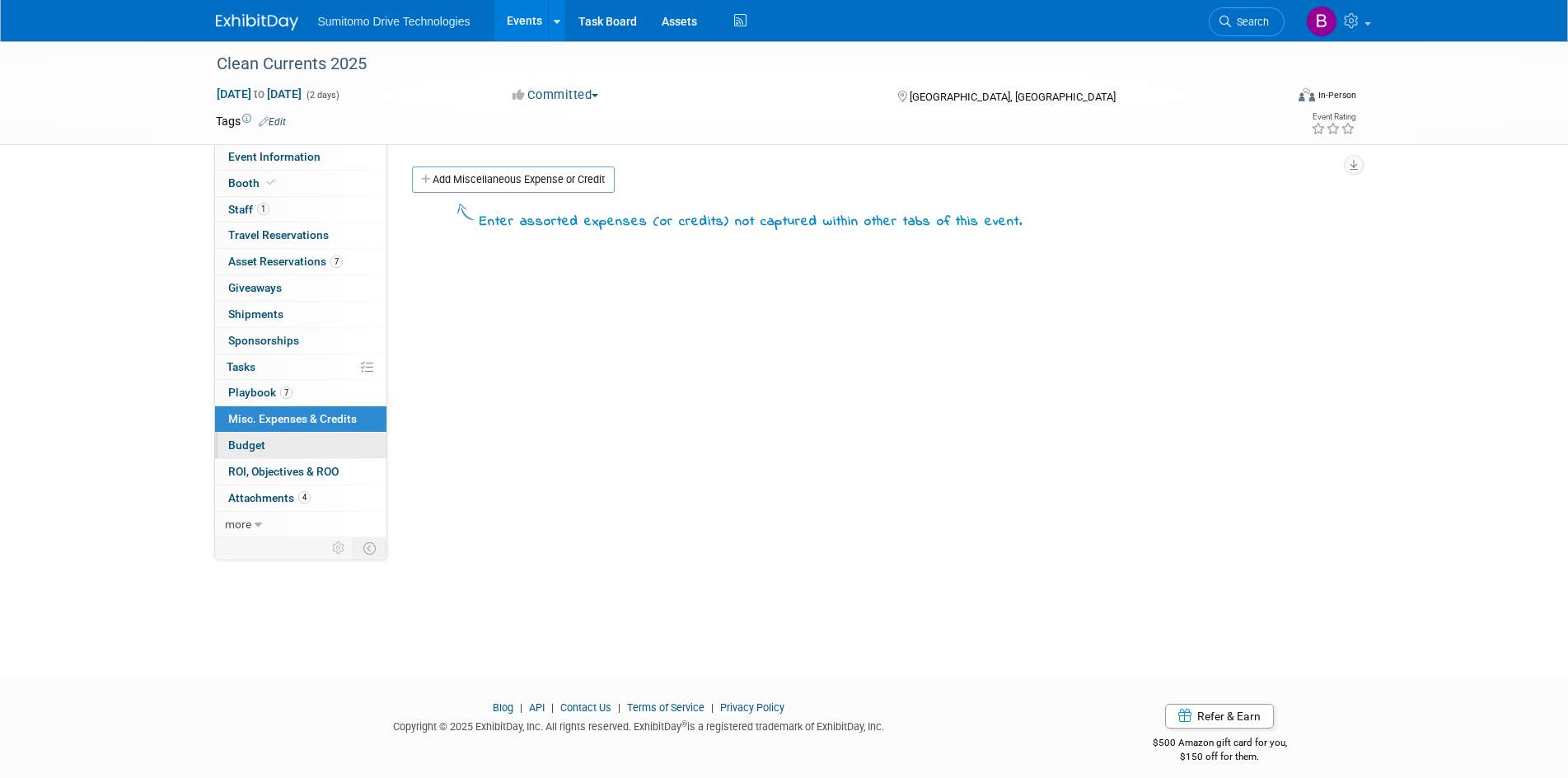
click at [333, 439] on link "Budget" at bounding box center [300, 446] width 171 height 26
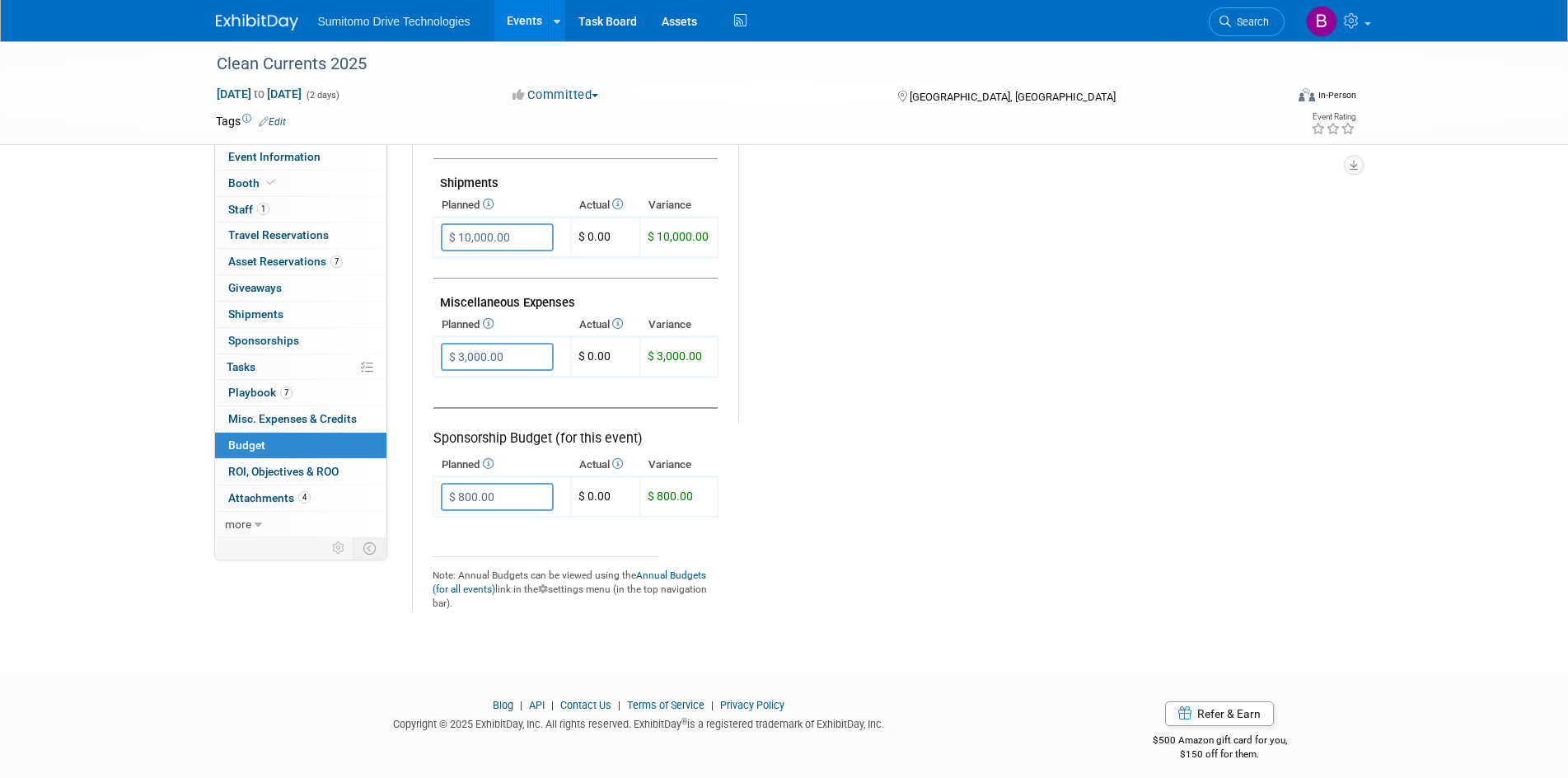
scroll to position [906, 0]
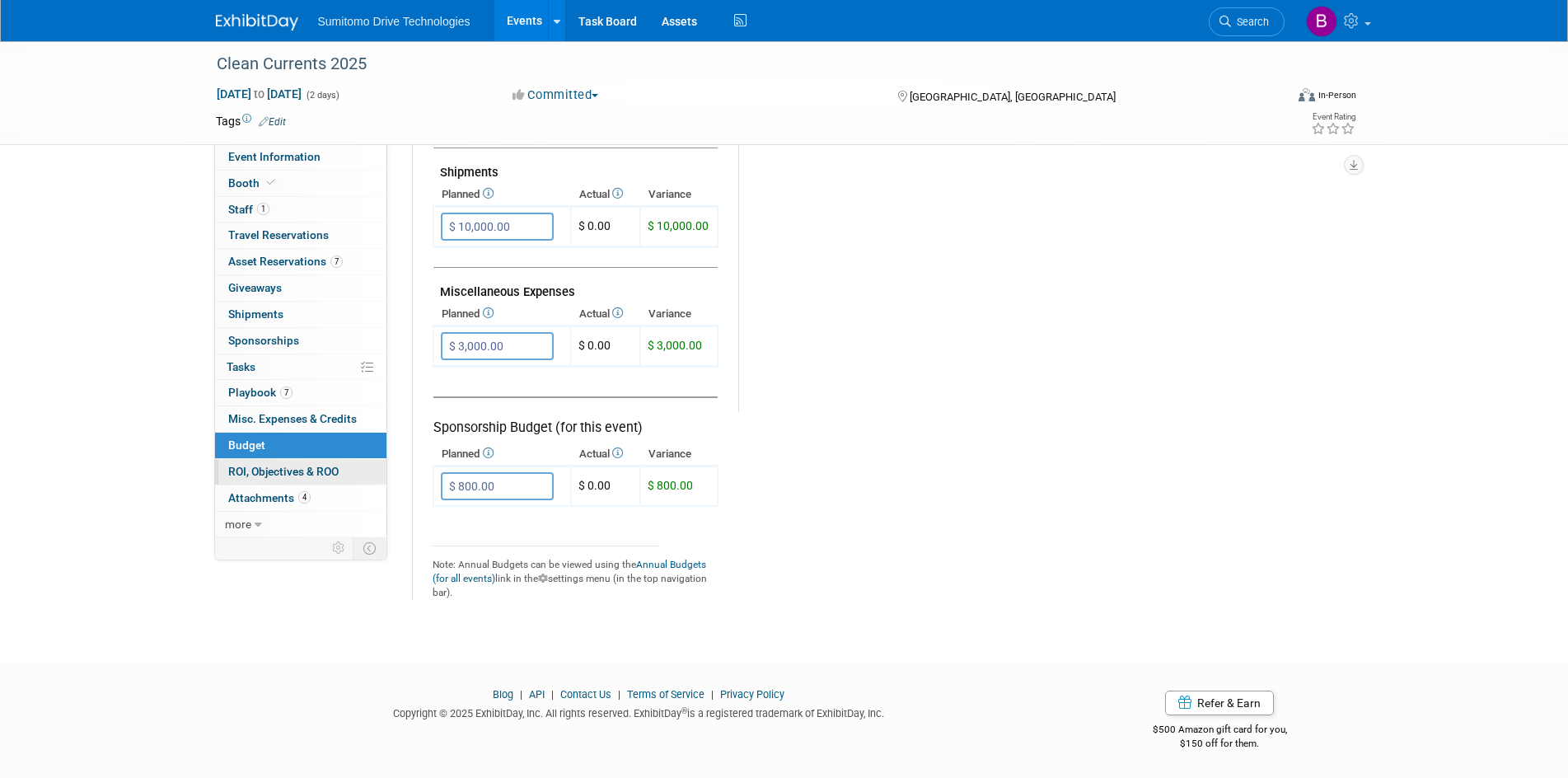
click at [326, 473] on span "ROI, Objectives & ROO 0" at bounding box center [284, 471] width 111 height 13
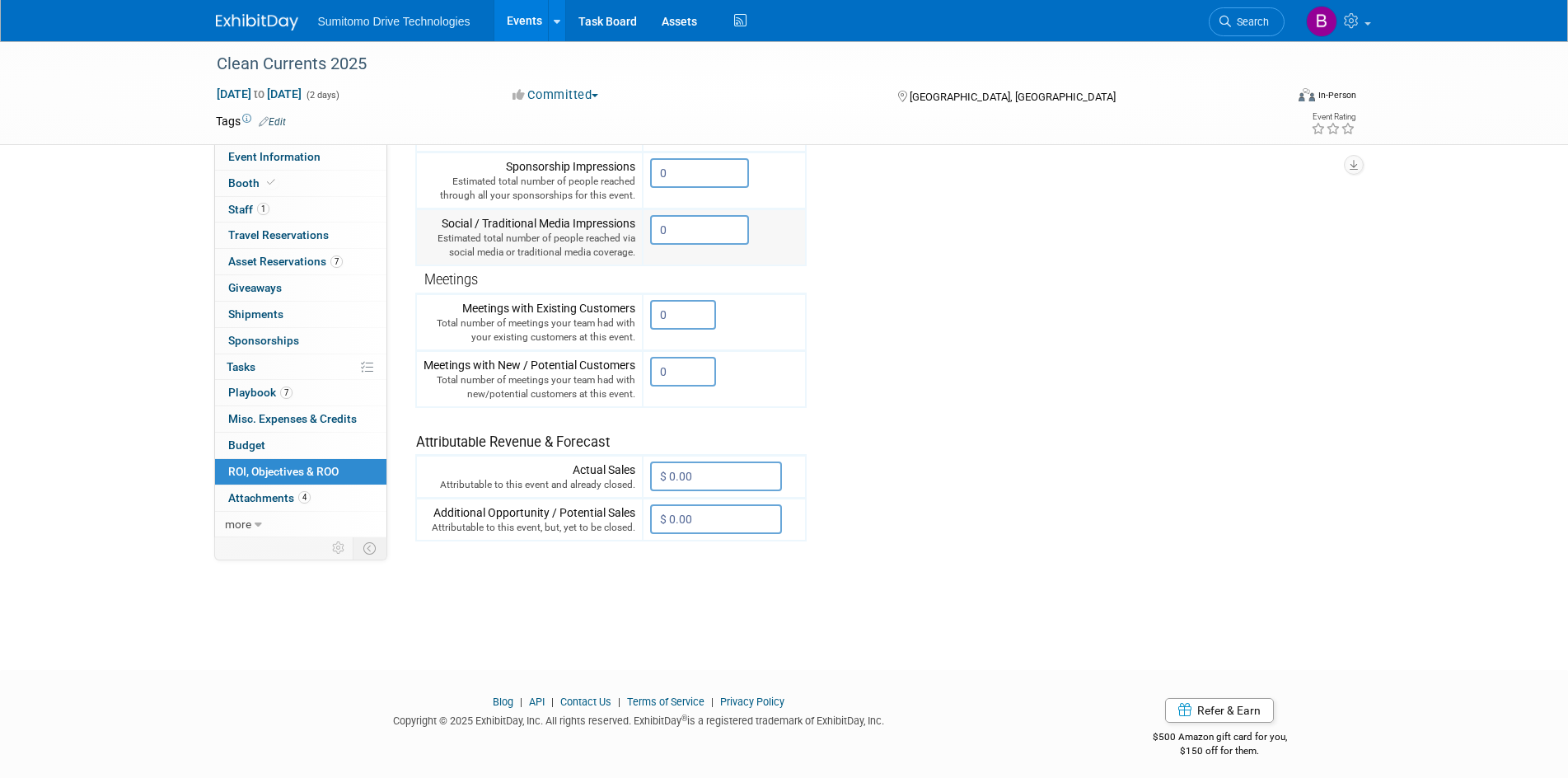
scroll to position [374, 0]
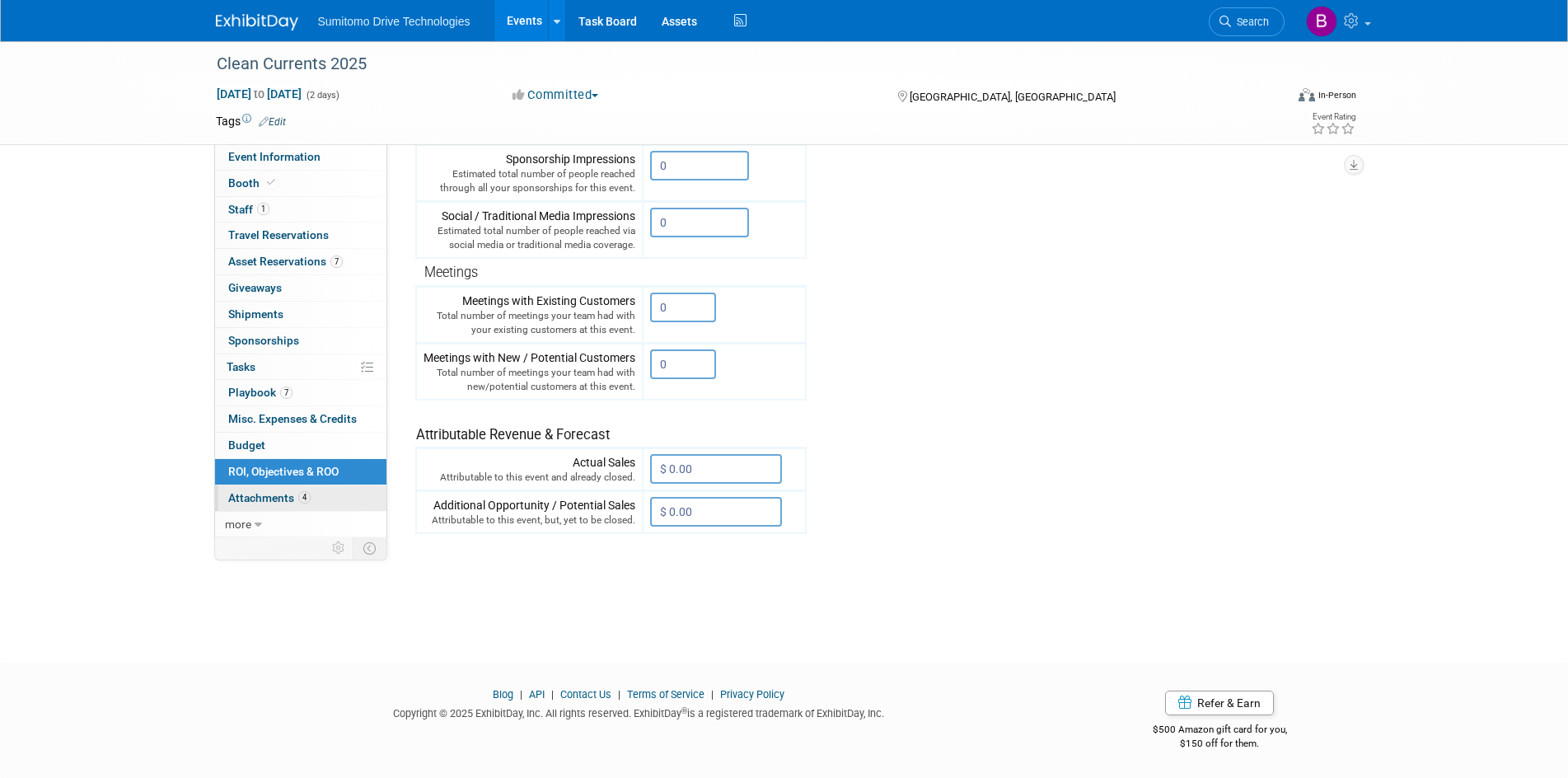
click at [326, 505] on link "4 Attachments 4" at bounding box center [300, 498] width 171 height 26
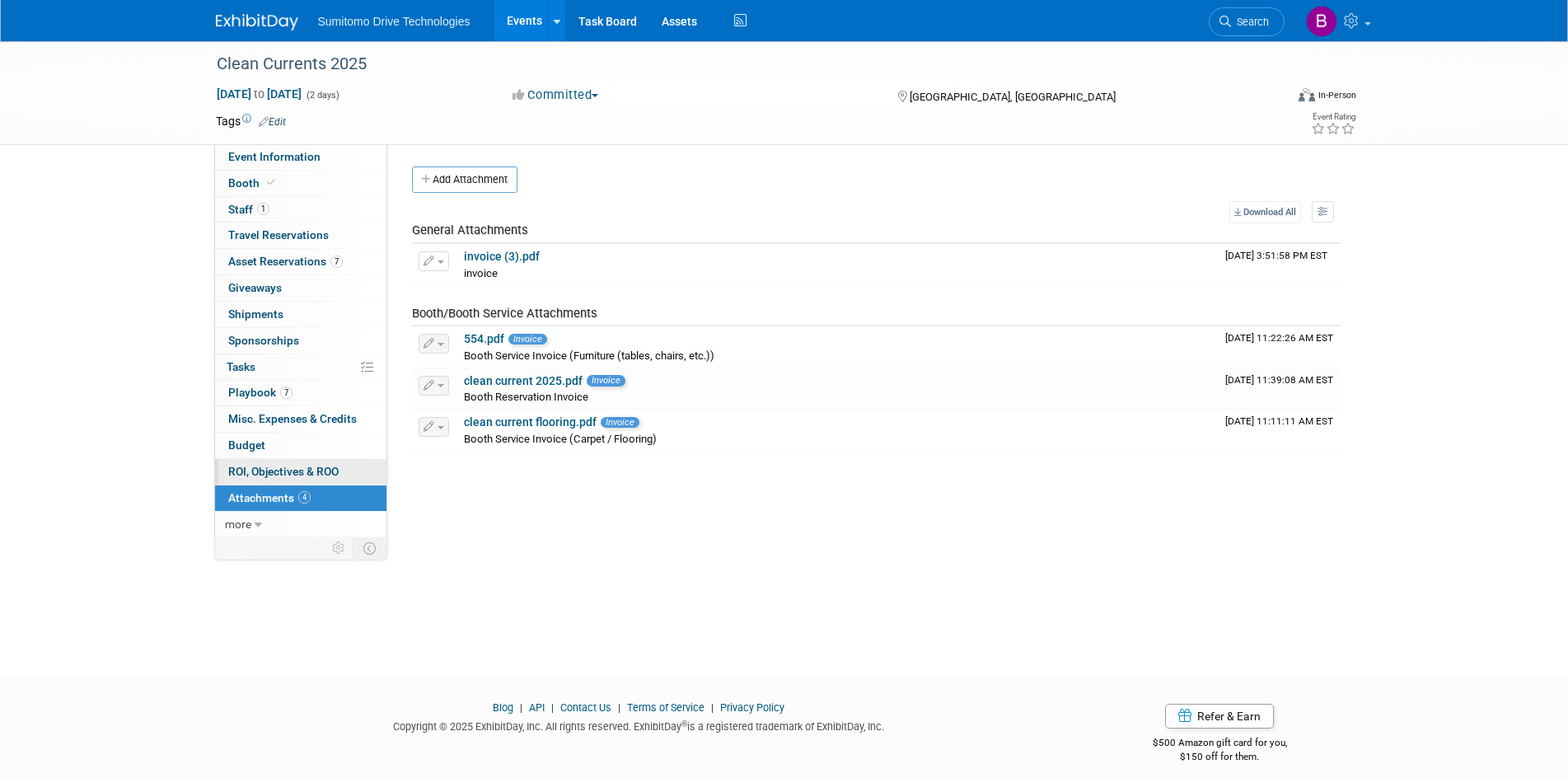
click at [324, 482] on link "0 ROI, Objectives & ROO 0" at bounding box center [300, 472] width 171 height 26
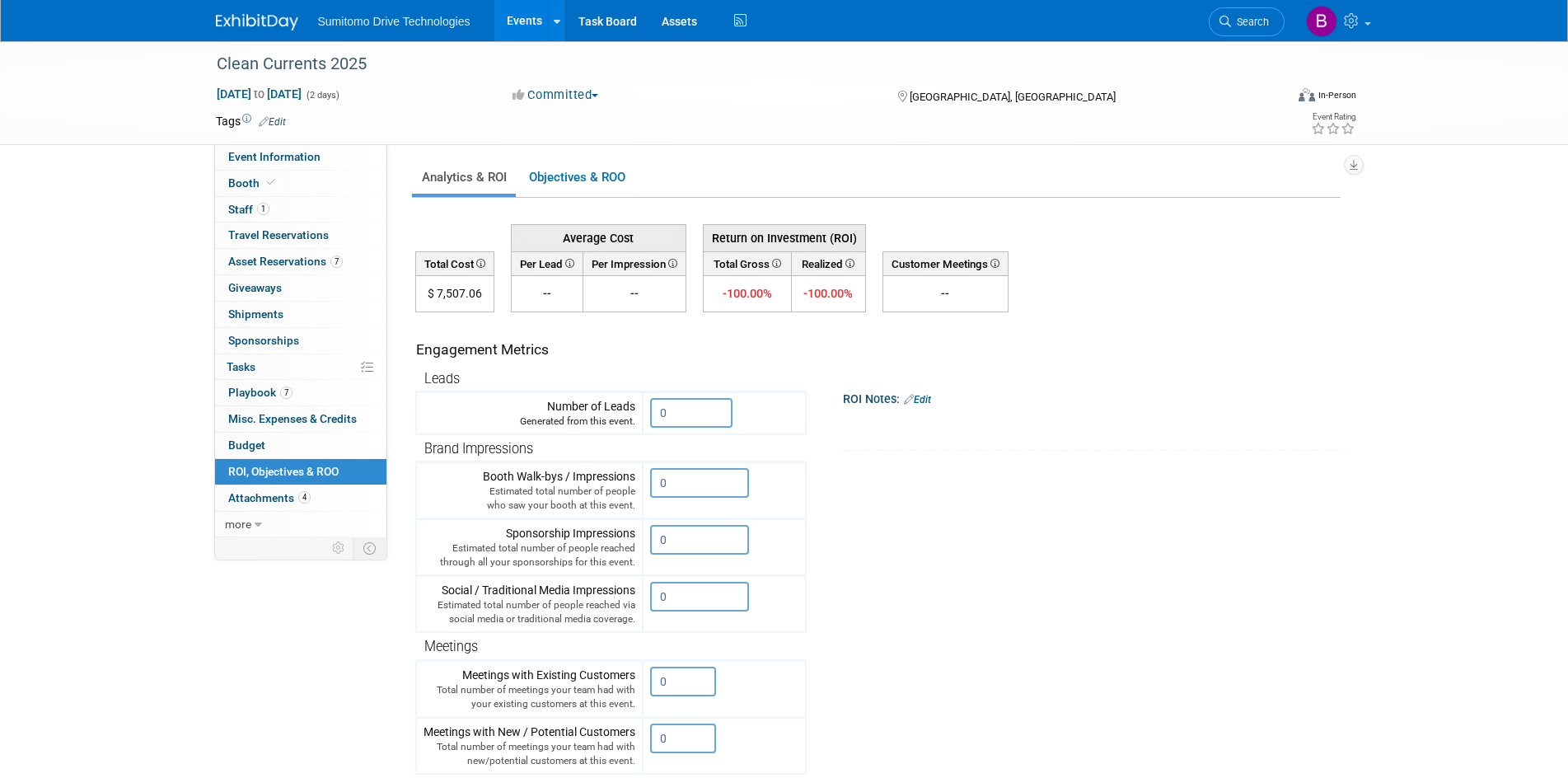
click at [313, 460] on link "0 ROI, Objectives & ROO 0" at bounding box center [300, 472] width 171 height 26
click at [312, 449] on link "Budget" at bounding box center [300, 446] width 171 height 26
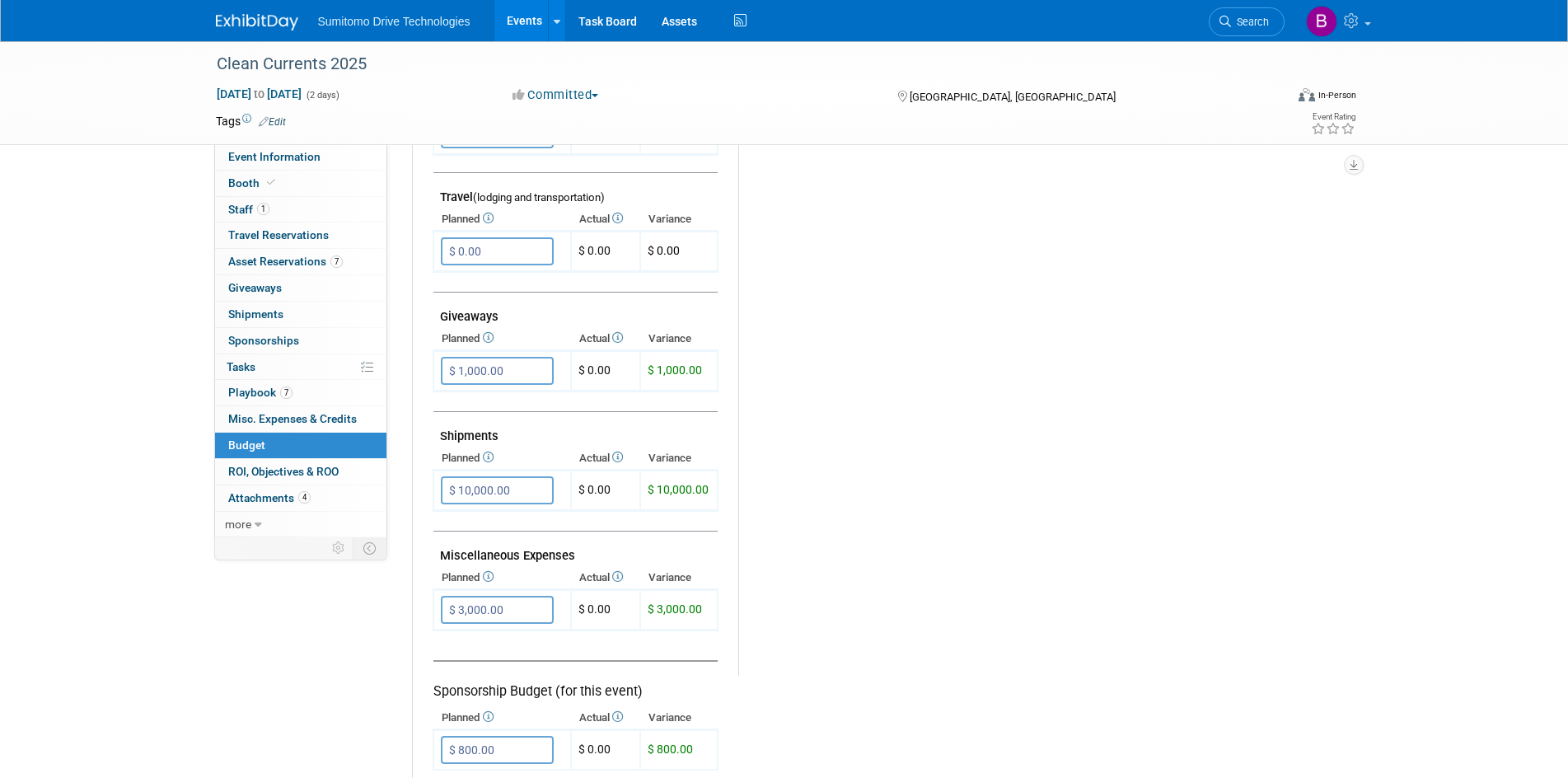
scroll to position [742, 0]
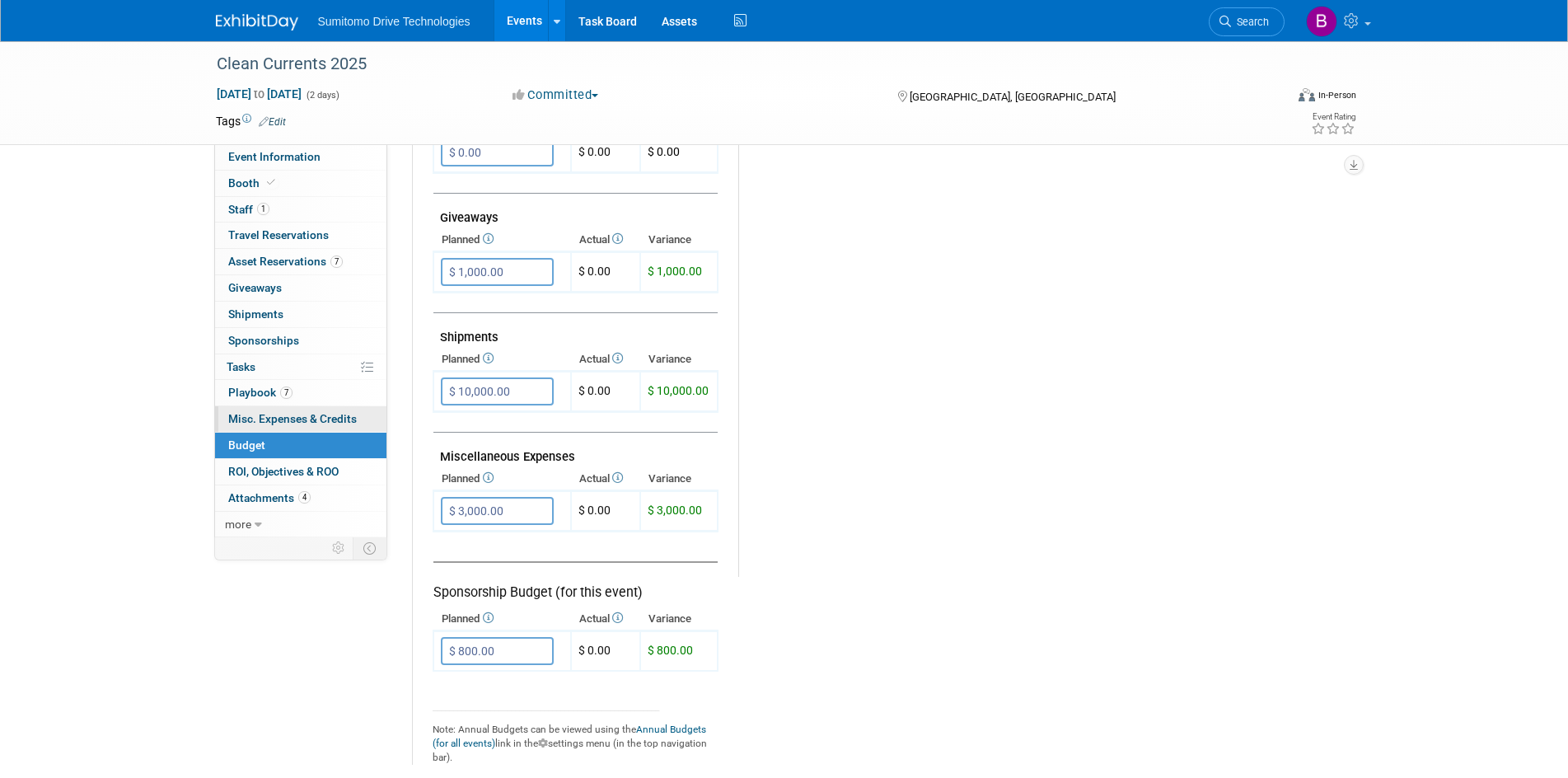
click at [352, 411] on link "0 Misc. Expenses & Credits 0" at bounding box center [300, 419] width 171 height 26
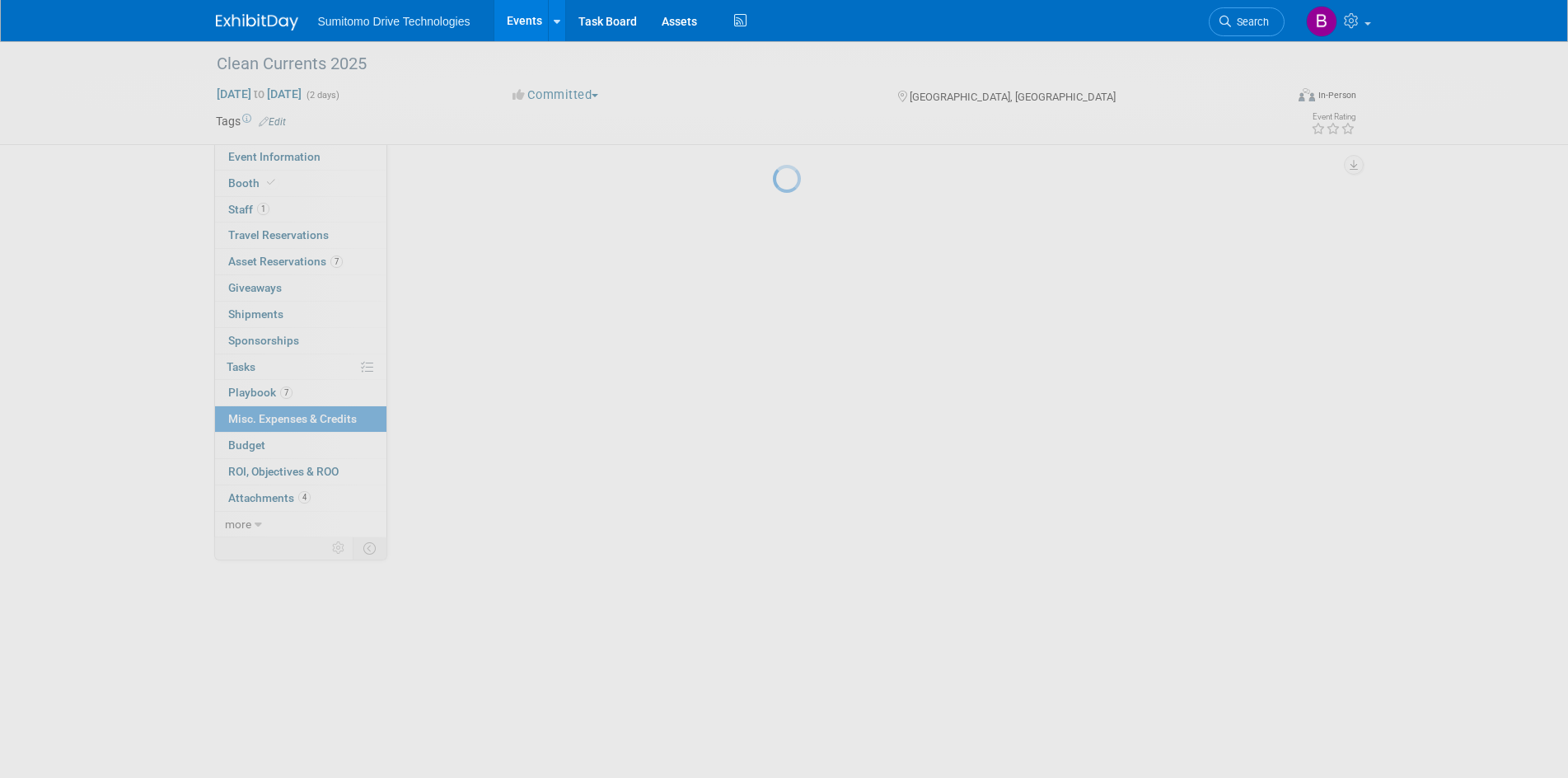
scroll to position [0, 0]
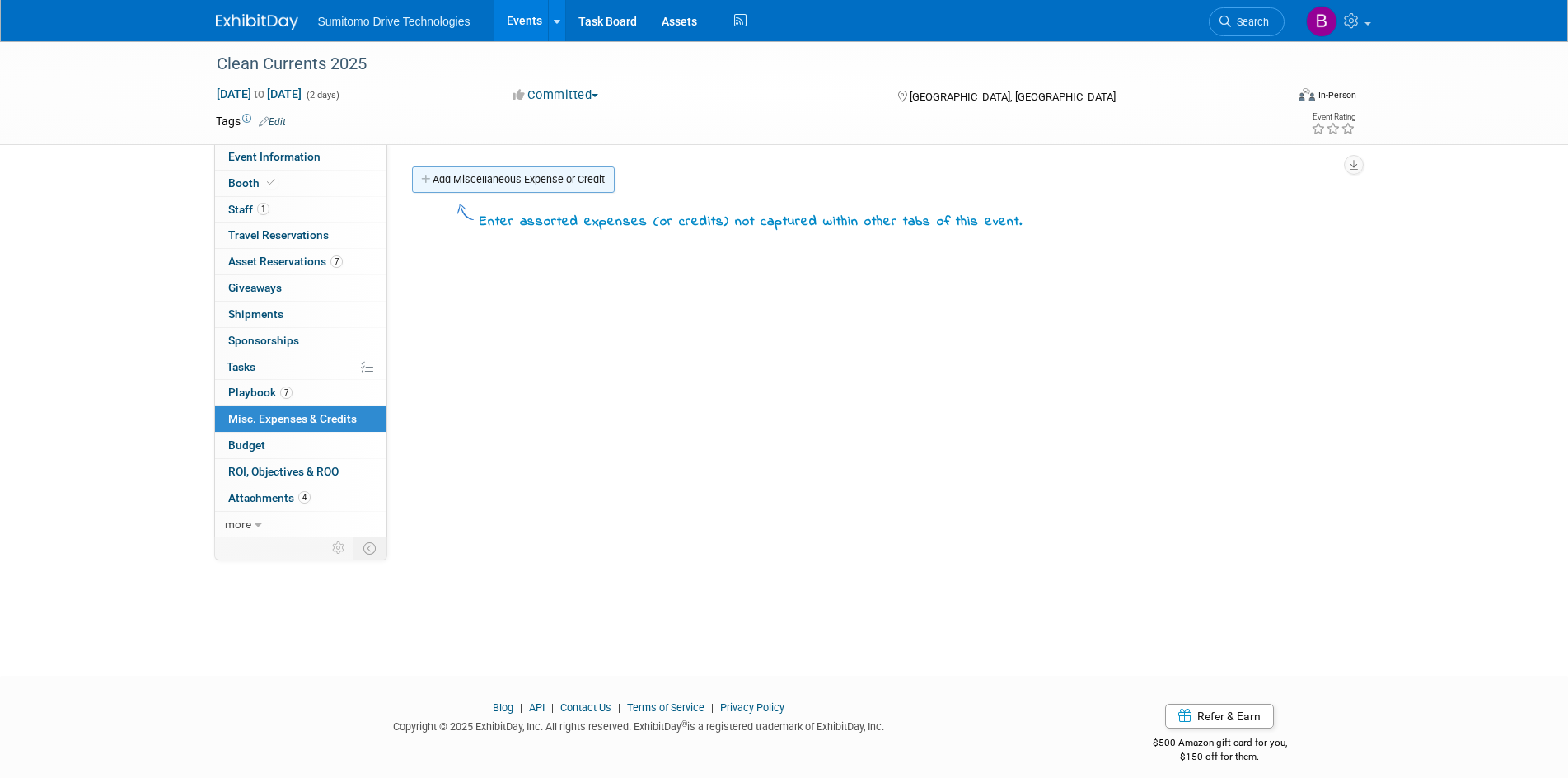
click at [505, 180] on link "Add Miscellaneous Expense or Credit" at bounding box center [513, 179] width 203 height 26
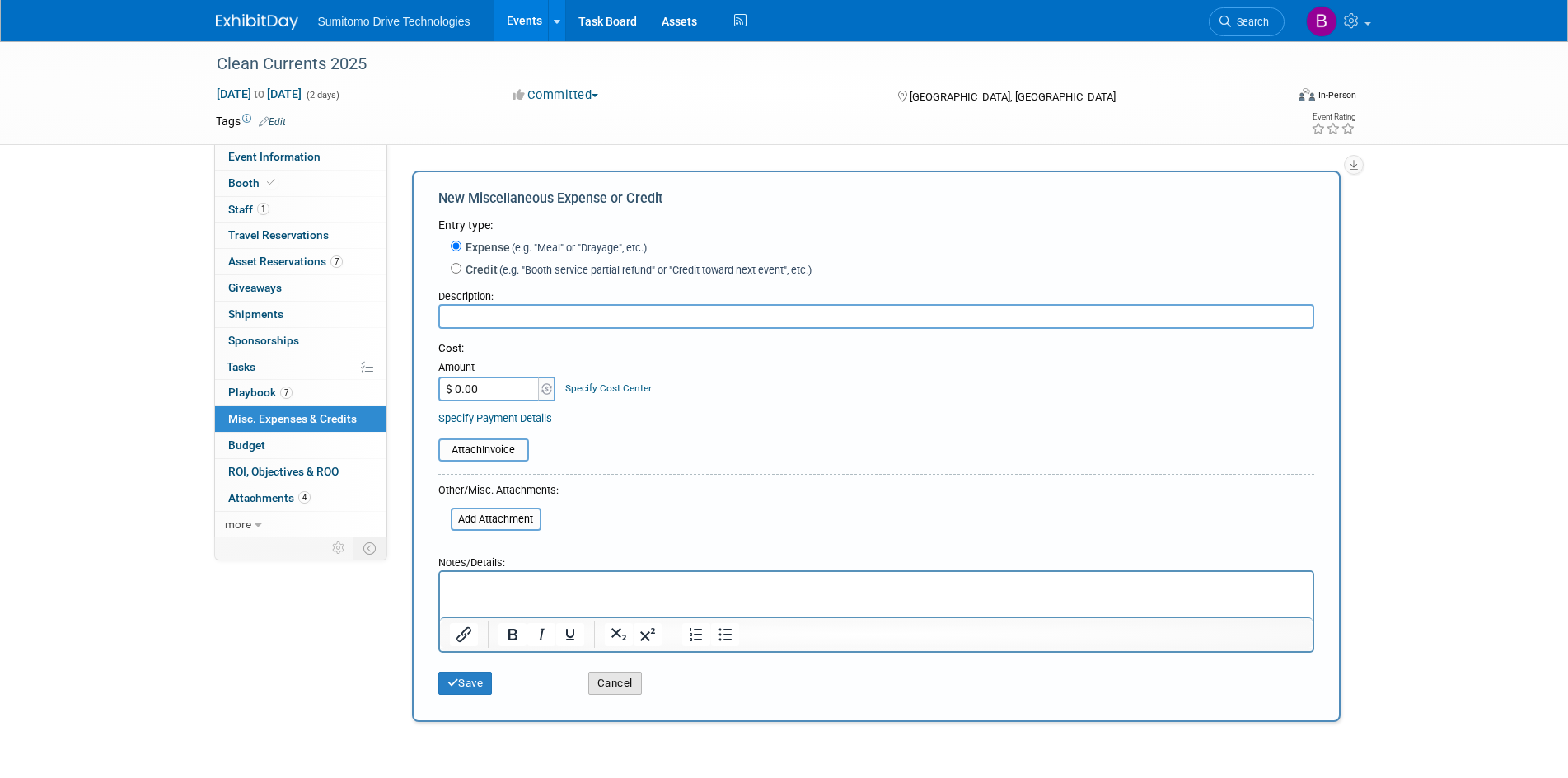
click at [608, 683] on button "Cancel" at bounding box center [616, 683] width 54 height 23
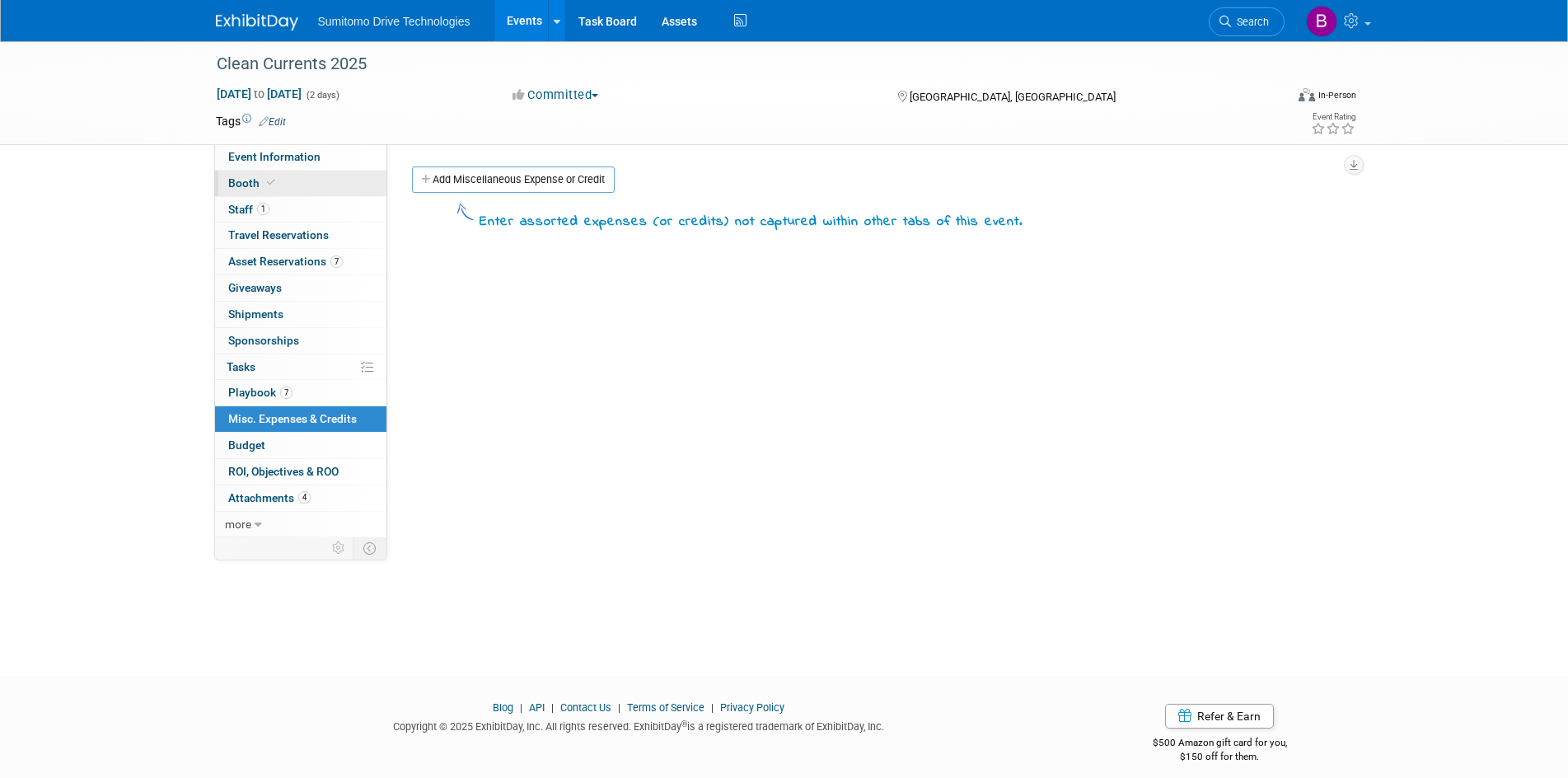
click at [292, 183] on link "Booth" at bounding box center [300, 183] width 171 height 26
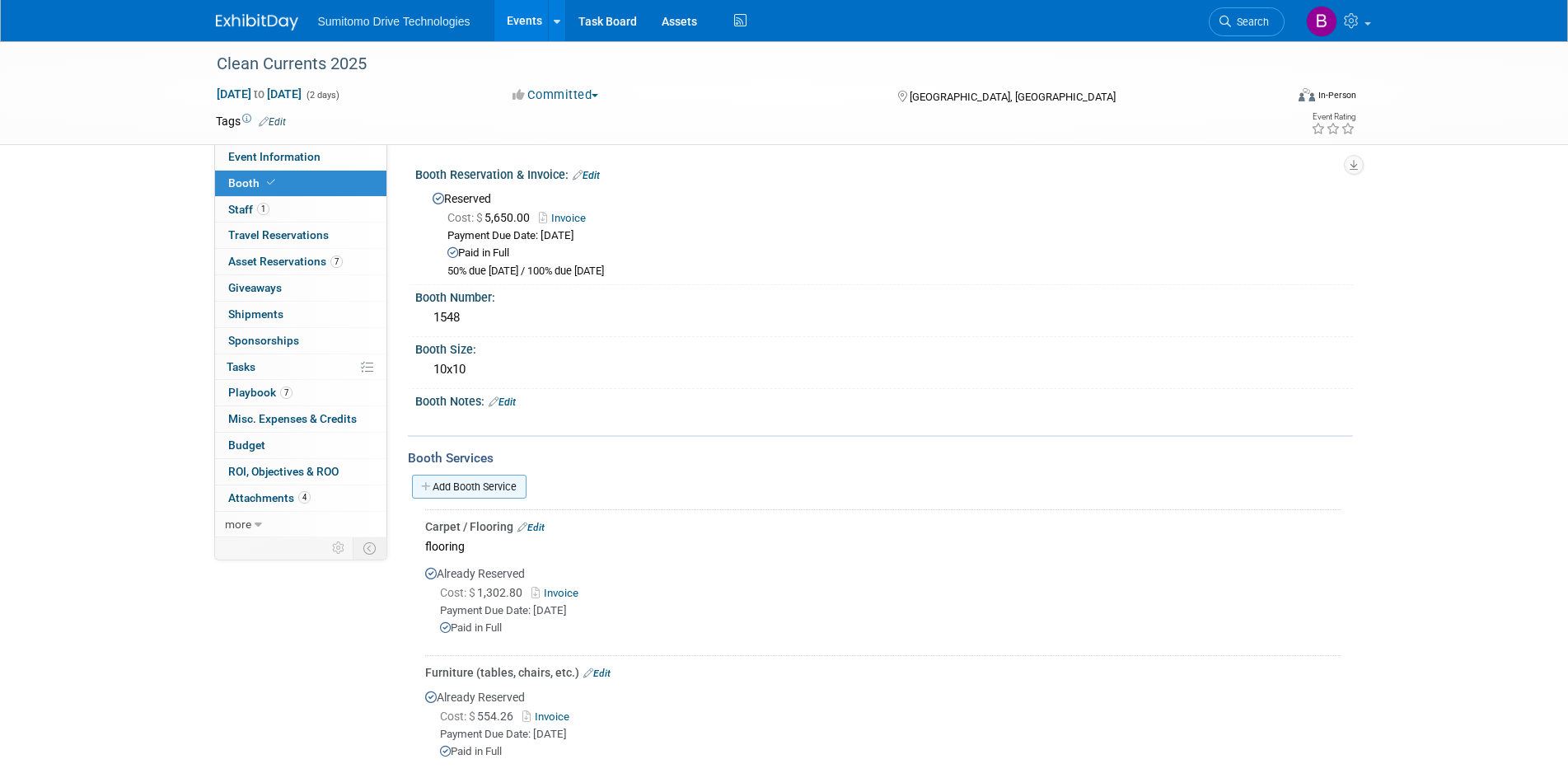
click at [477, 485] on link "Add Booth Service" at bounding box center [469, 486] width 114 height 24
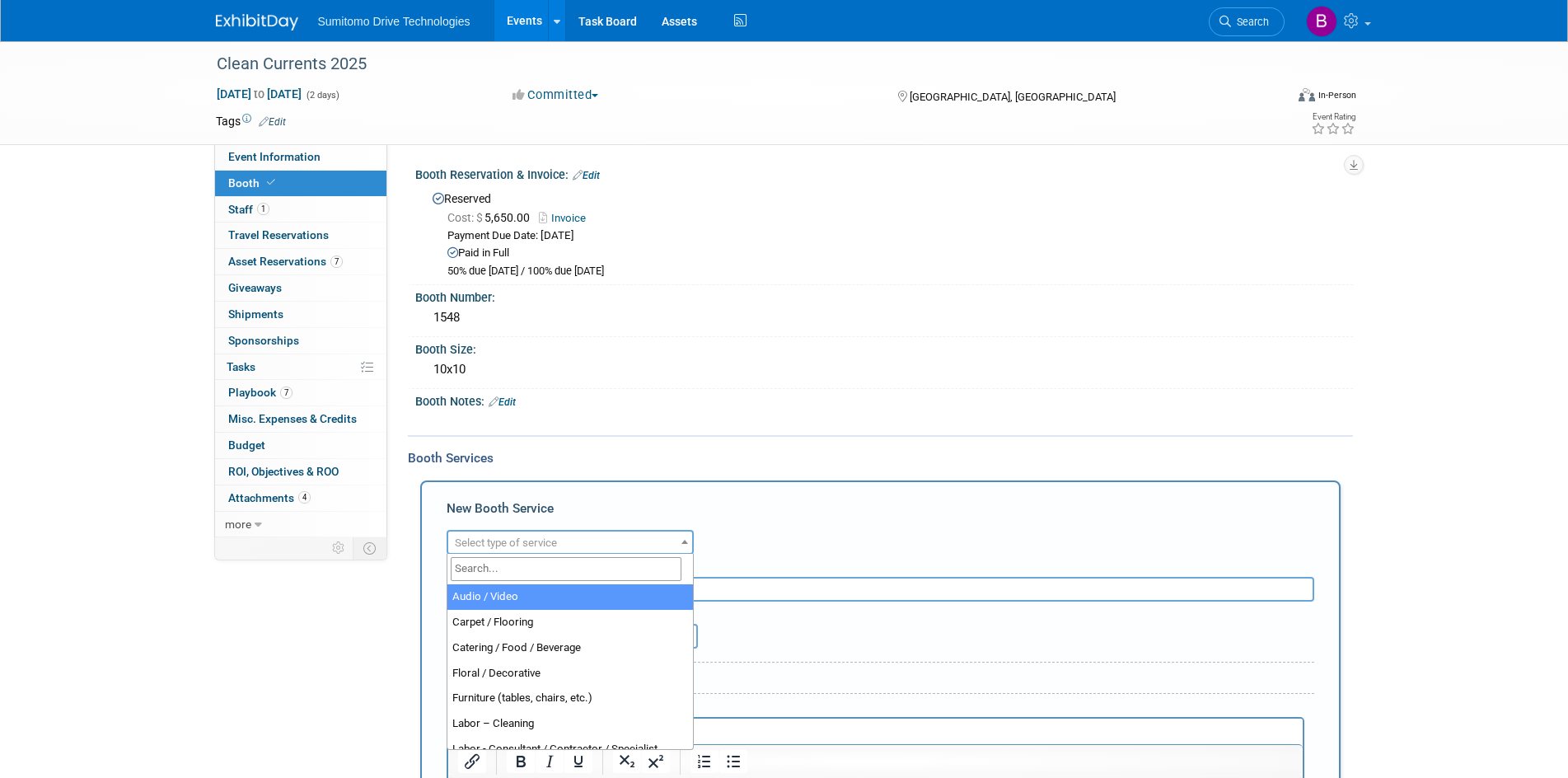
click at [562, 538] on span "Select type of service" at bounding box center [571, 543] width 244 height 23
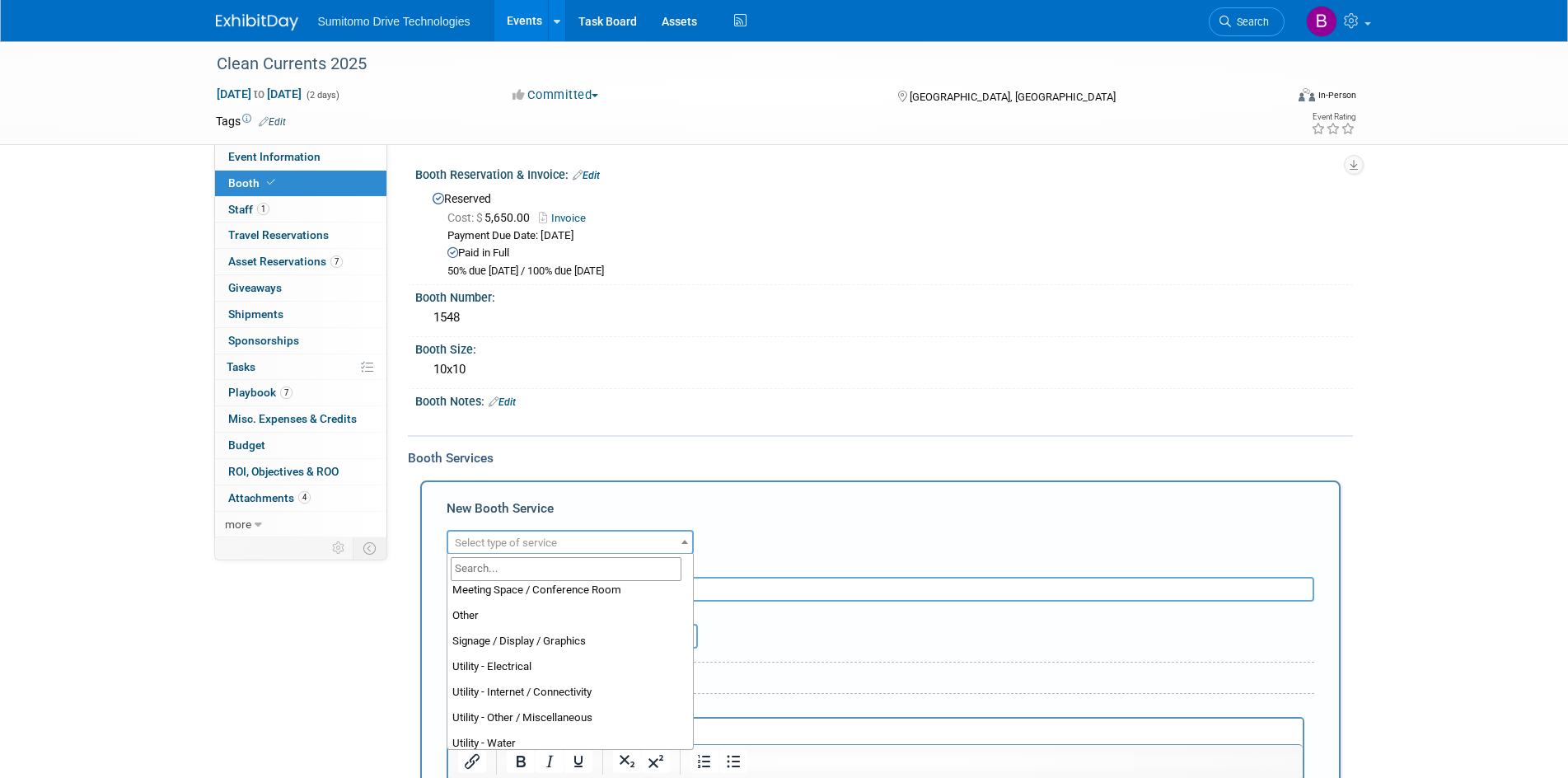
scroll to position [421, 0]
click at [304, 659] on div "Event Information Event Info Booth Booth 1 Staff 1 Staff 0 Travel Reservations …" at bounding box center [784, 640] width 1162 height 1198
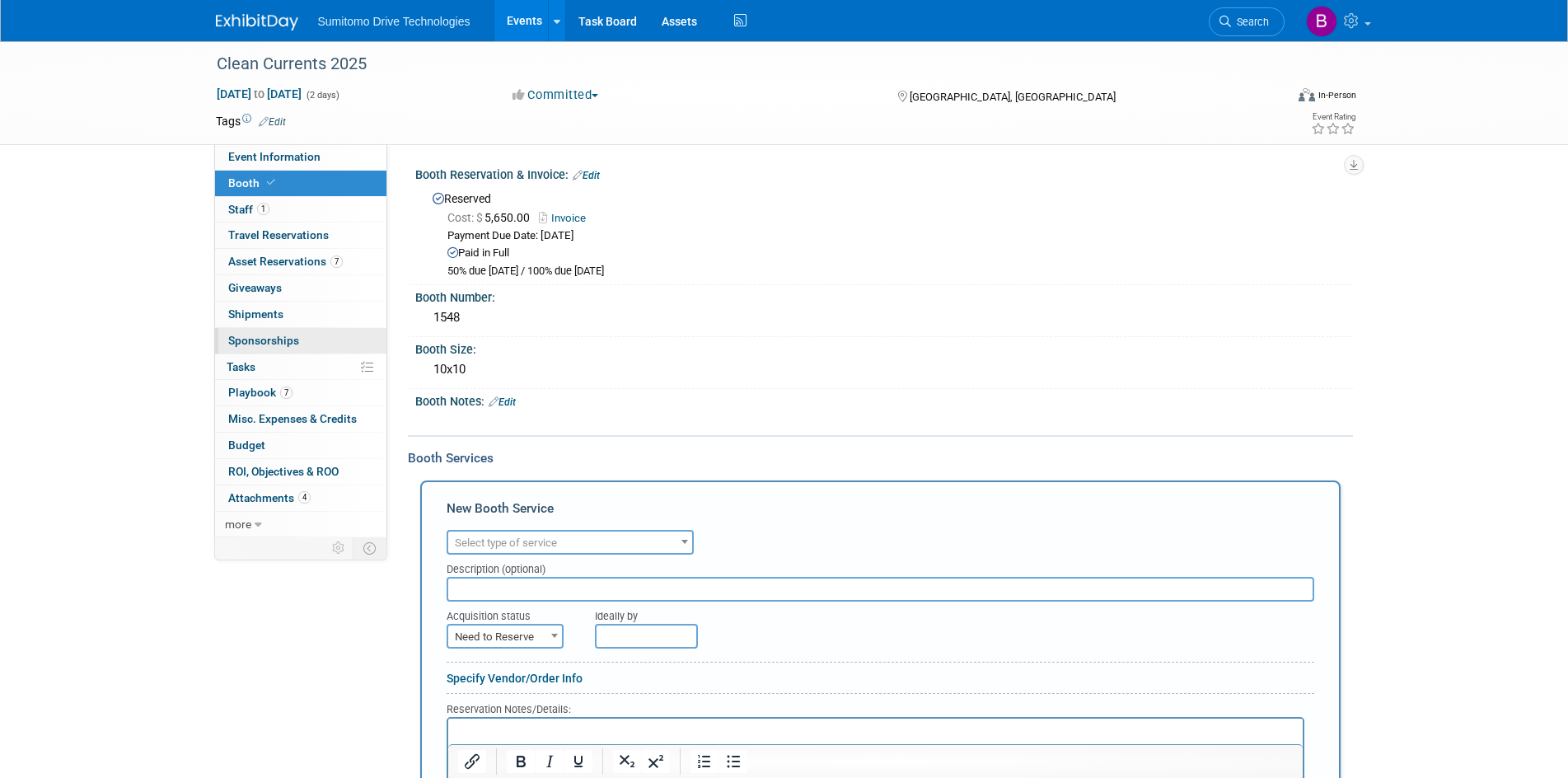
click at [277, 333] on span "Sponsorships 0" at bounding box center [264, 339] width 71 height 13
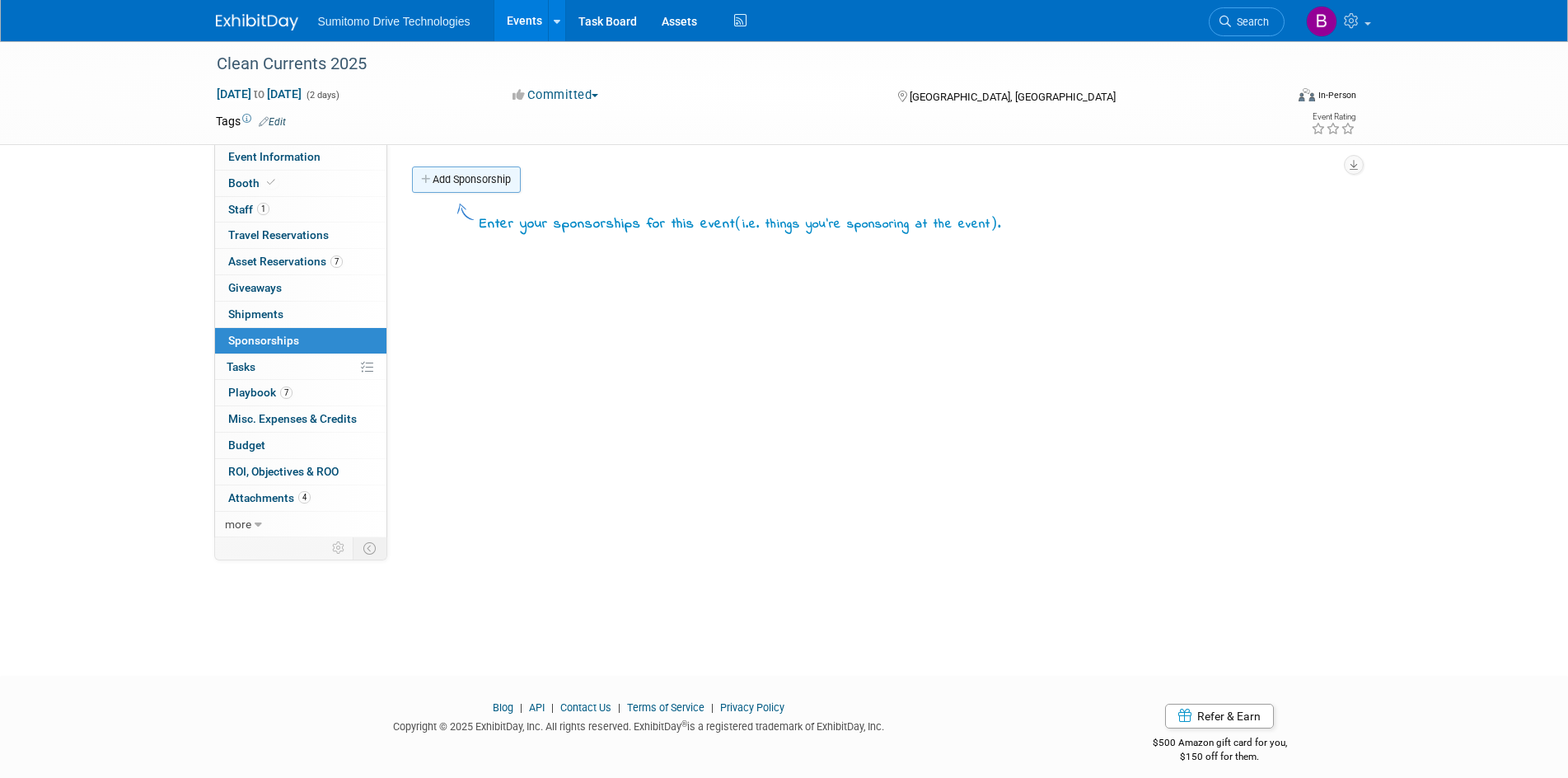
click at [466, 186] on link "Add Sponsorship" at bounding box center [467, 179] width 109 height 26
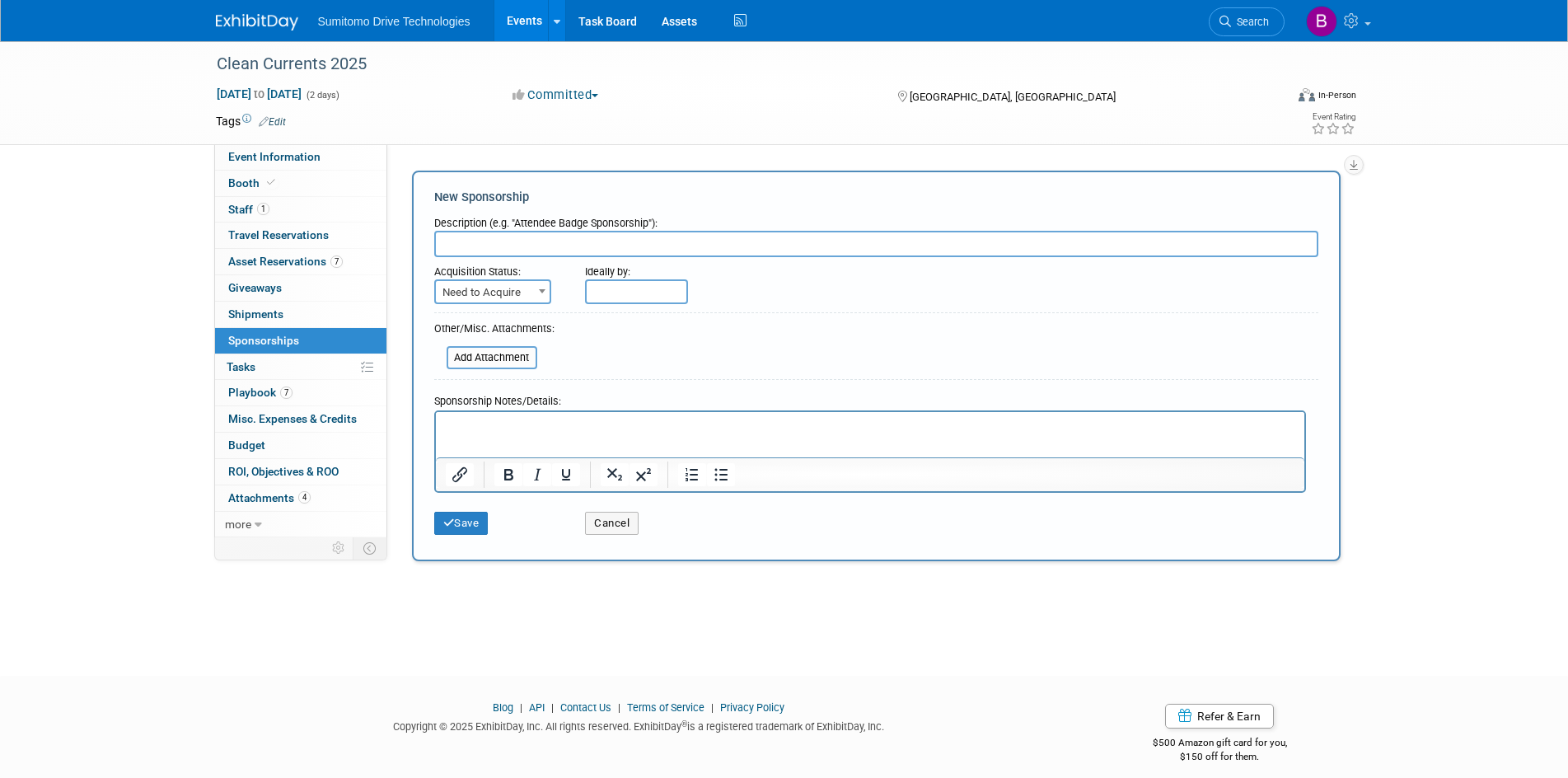
scroll to position [0, 0]
click at [526, 293] on span "Need to Acquire" at bounding box center [493, 293] width 113 height 23
click at [592, 227] on div "Description (e.g. "Attendee Badge Sponsorship"):" at bounding box center [876, 220] width 884 height 23
click at [597, 240] on input "text" at bounding box center [876, 244] width 884 height 26
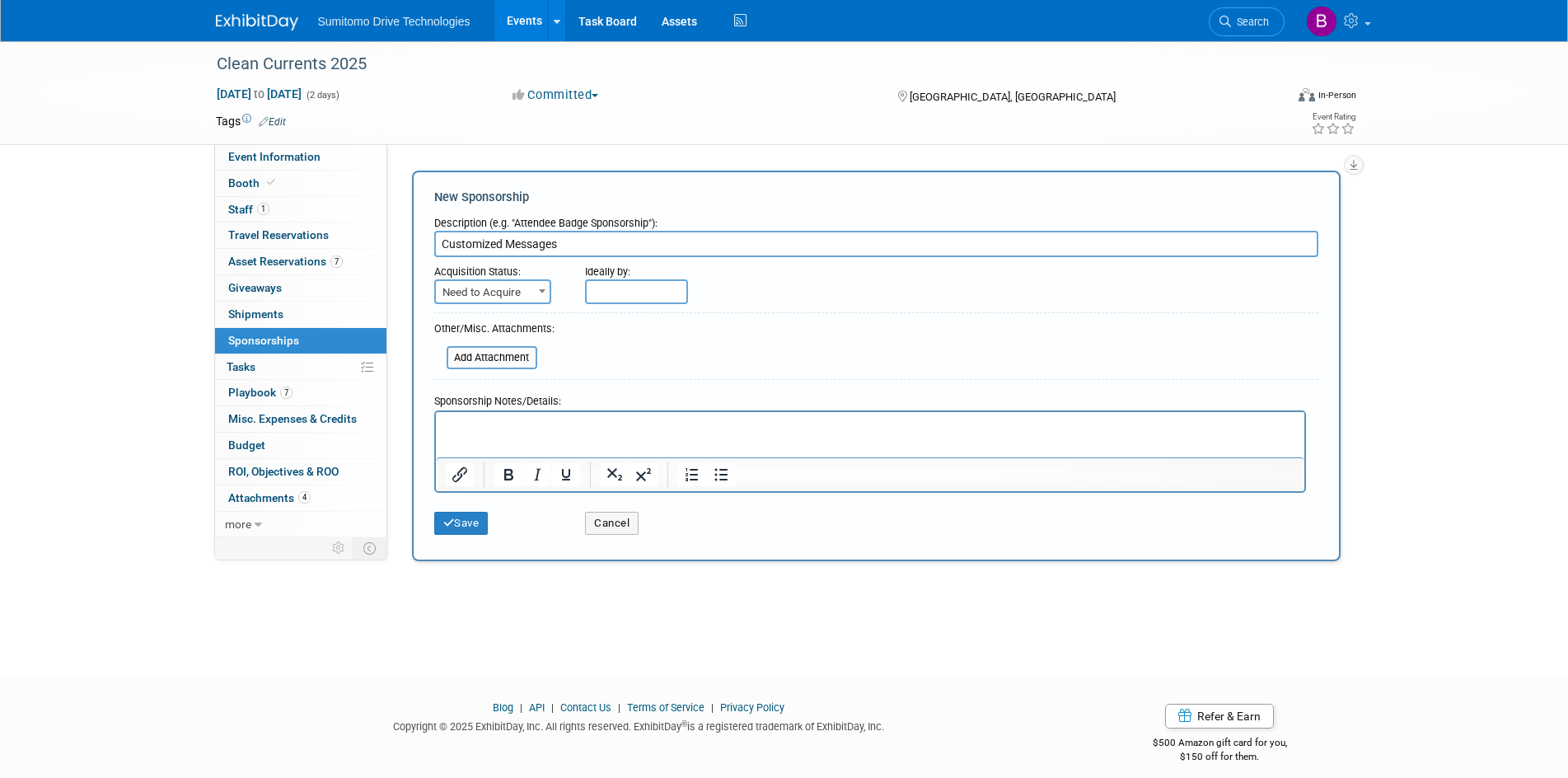
type input "Customized Messages"
click at [500, 294] on span "Need to Acquire" at bounding box center [493, 293] width 113 height 23
select select "2"
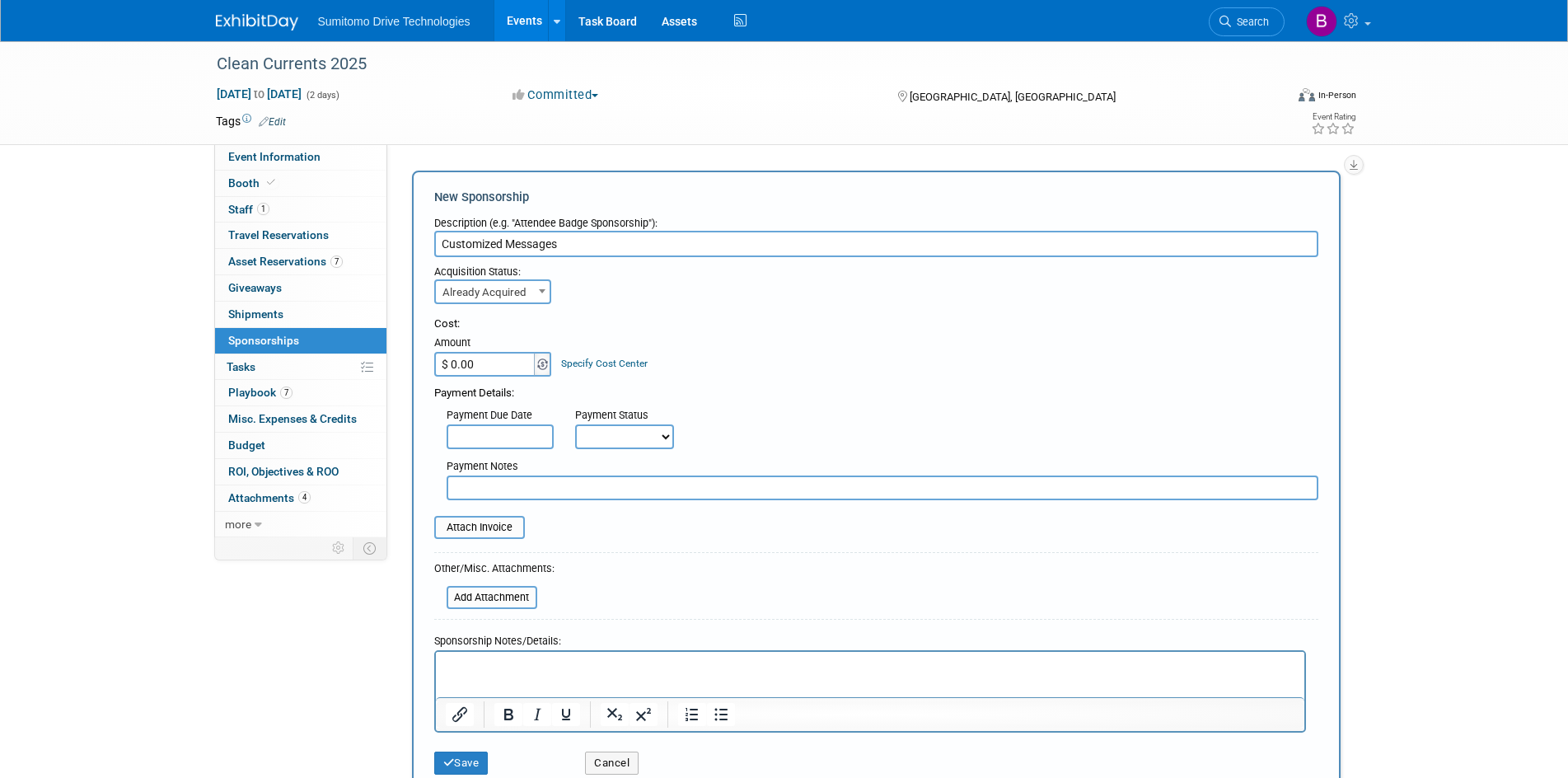
click at [540, 360] on img at bounding box center [543, 363] width 10 height 11
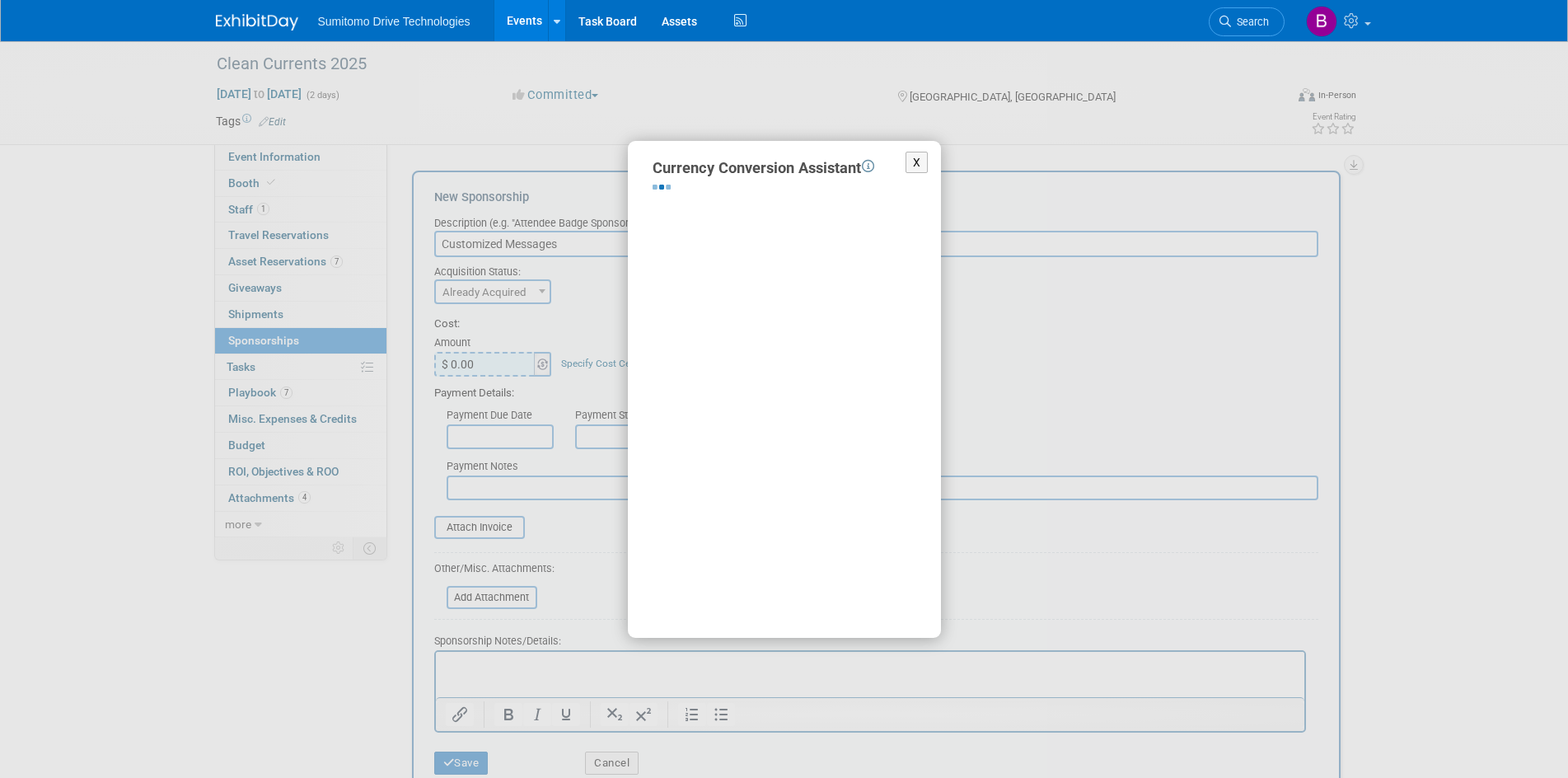
select select "2"
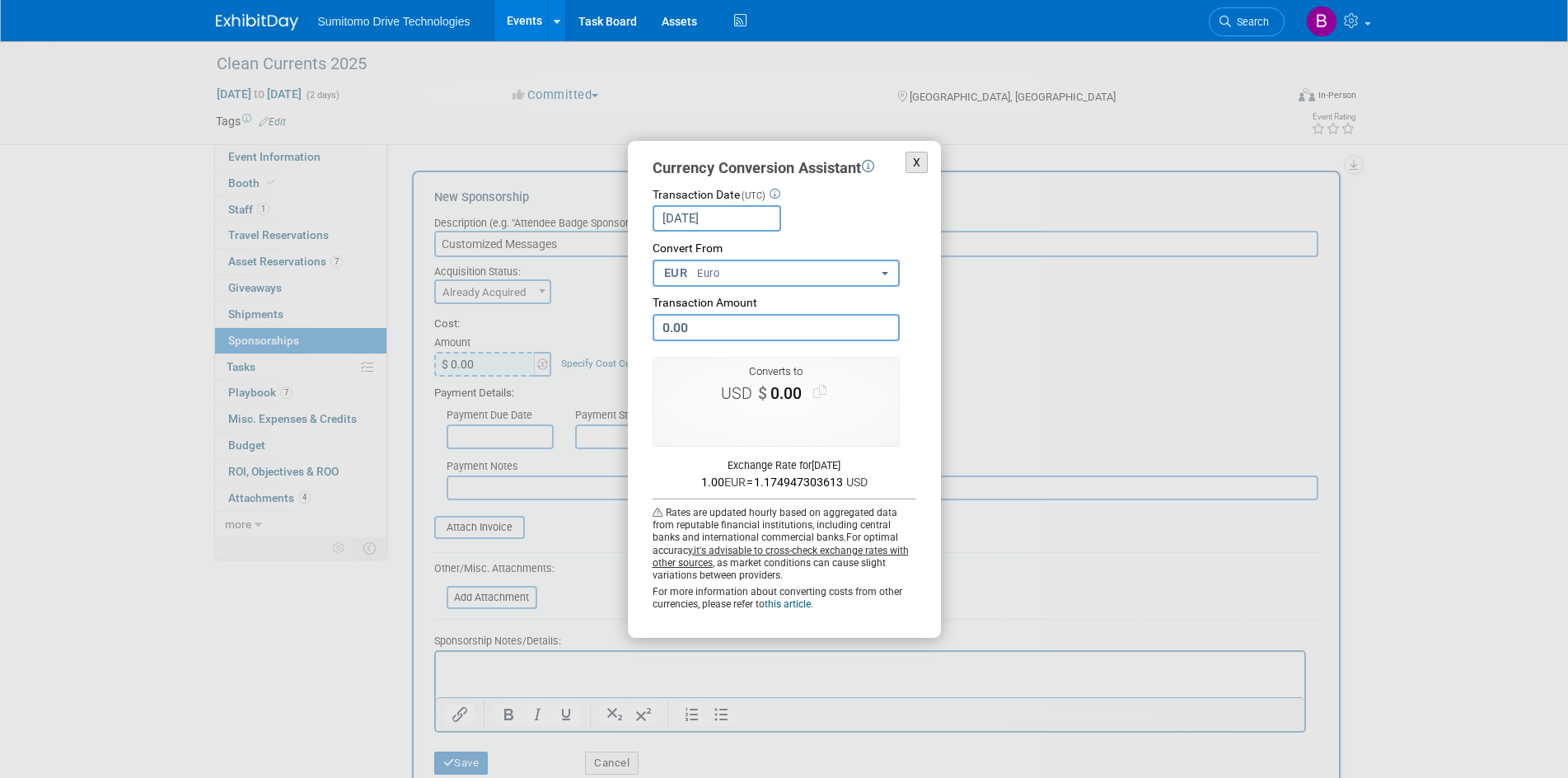
click at [918, 157] on button "X" at bounding box center [917, 163] width 23 height 23
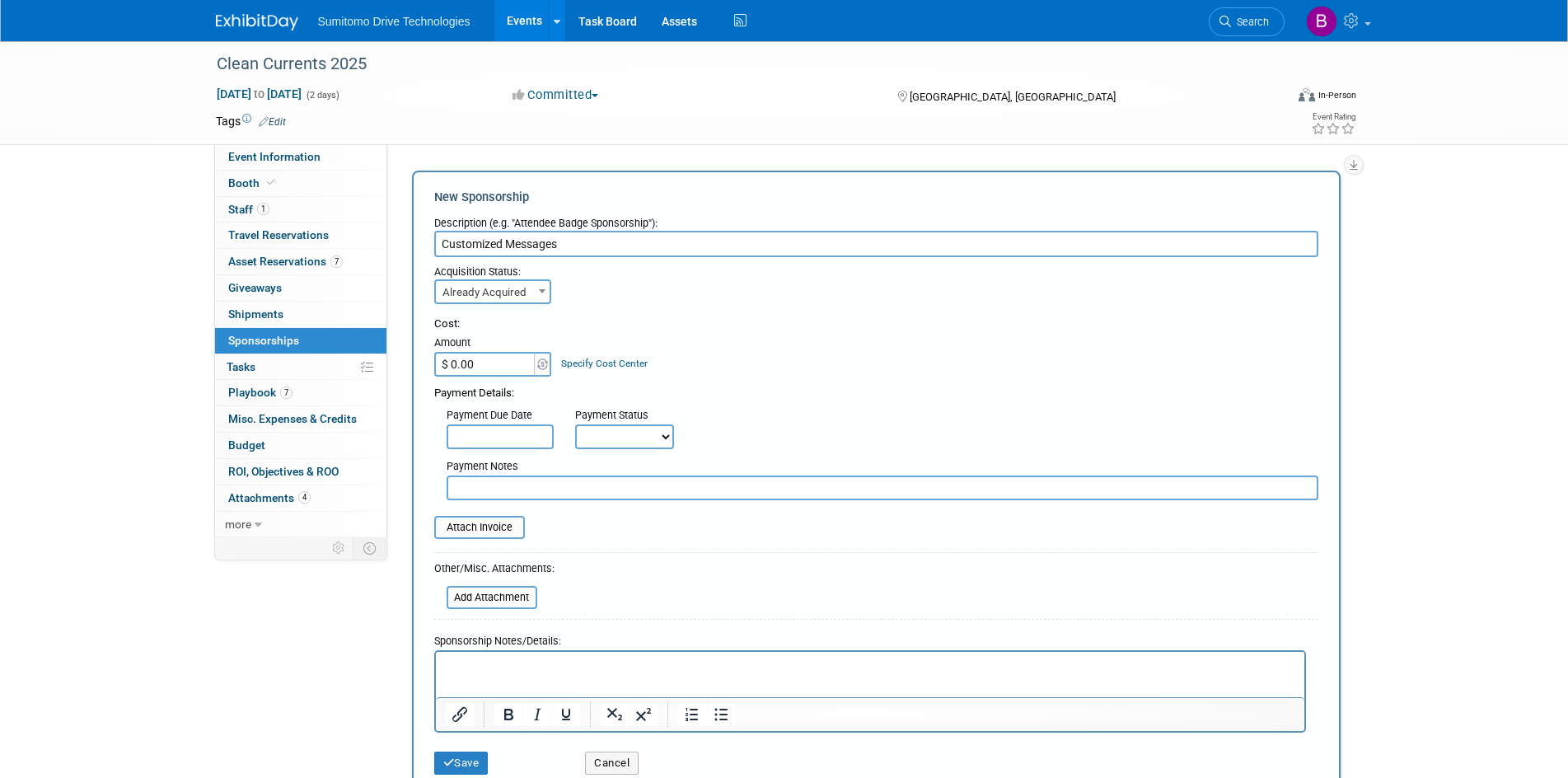
click at [474, 386] on div "Payment Details:" at bounding box center [876, 389] width 884 height 25
click at [478, 359] on input "$ 0.00" at bounding box center [486, 363] width 103 height 25
type input "$ 495.00"
click at [557, 453] on div "Payment Notes" at bounding box center [883, 477] width 897 height 47
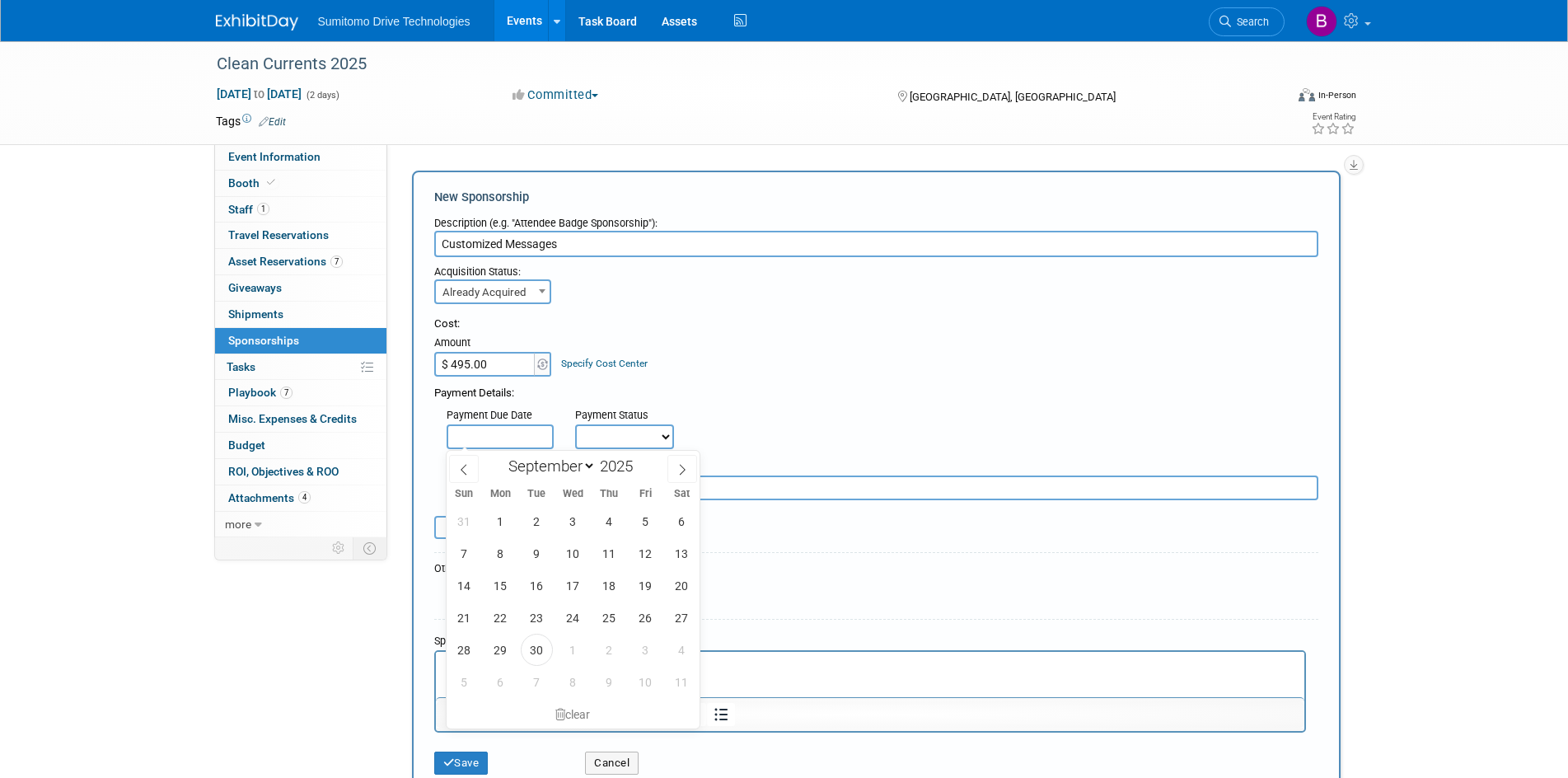
click at [541, 445] on input "text" at bounding box center [500, 436] width 107 height 25
click at [547, 622] on span "23" at bounding box center [537, 617] width 32 height 32
type input "Sep 23, 2025"
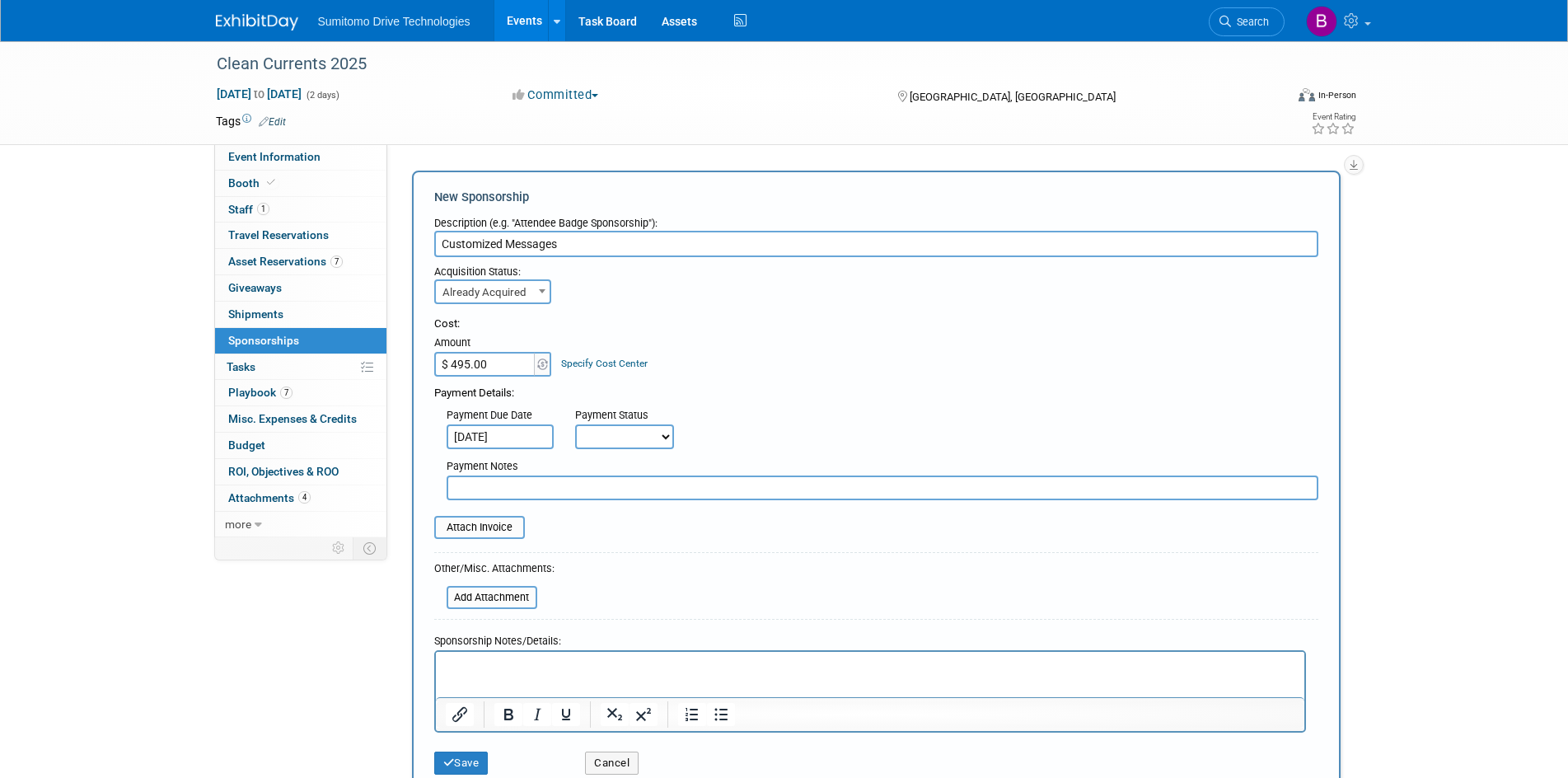
click at [625, 433] on select "Not Paid Yet Partially Paid Paid in Full" at bounding box center [624, 436] width 99 height 25
select select "1"
click at [575, 424] on select "Not Paid Yet Partially Paid Paid in Full" at bounding box center [624, 436] width 99 height 25
click at [510, 531] on input "file" at bounding box center [425, 527] width 197 height 20
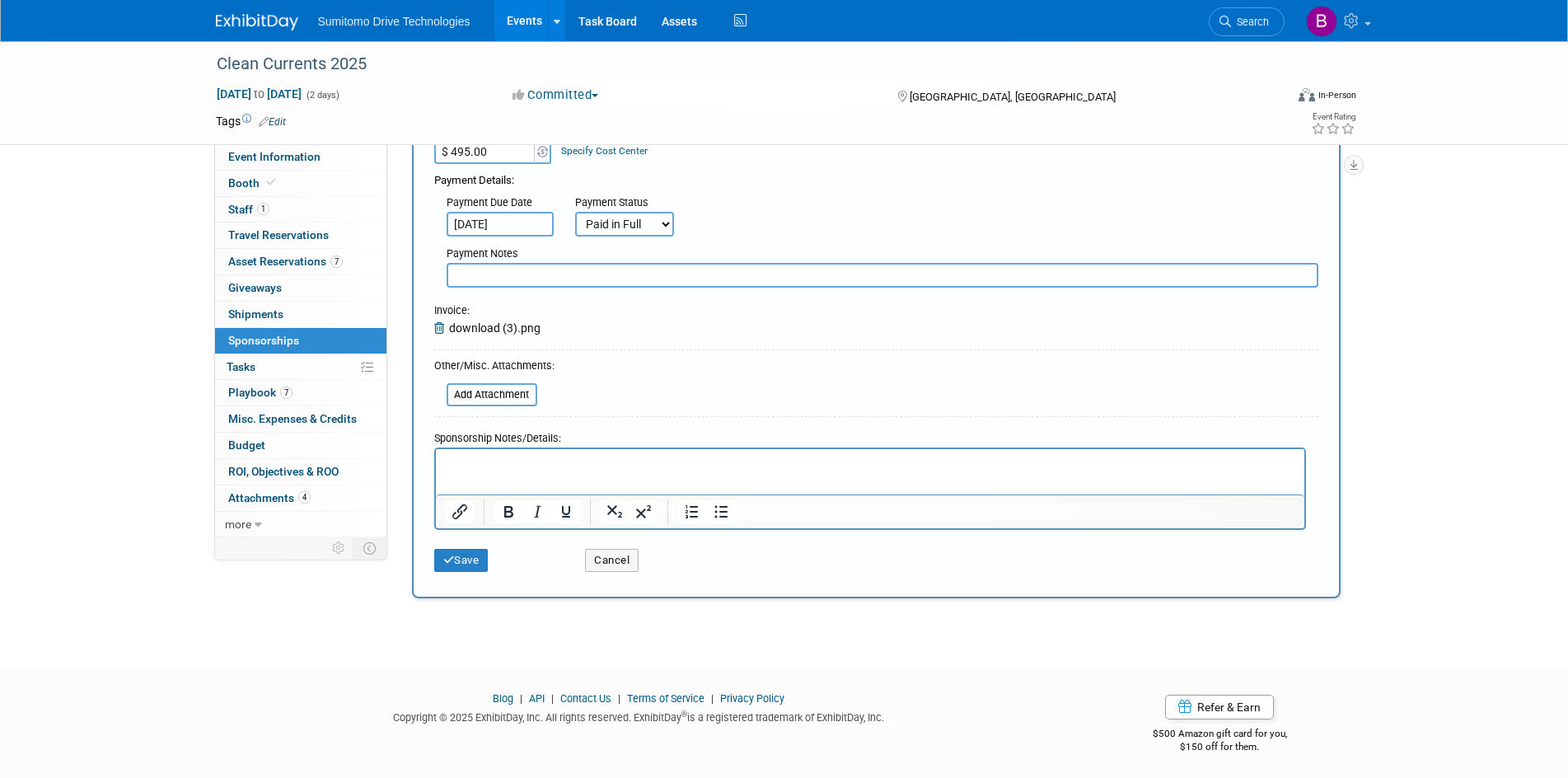
scroll to position [217, 0]
drag, startPoint x: 464, startPoint y: 556, endPoint x: 624, endPoint y: 395, distance: 227.0
click at [623, 366] on form "Description (e.g. "Attendee Badge Sponsorship"): Customized Messages Acquisitio…" at bounding box center [876, 283] width 884 height 584
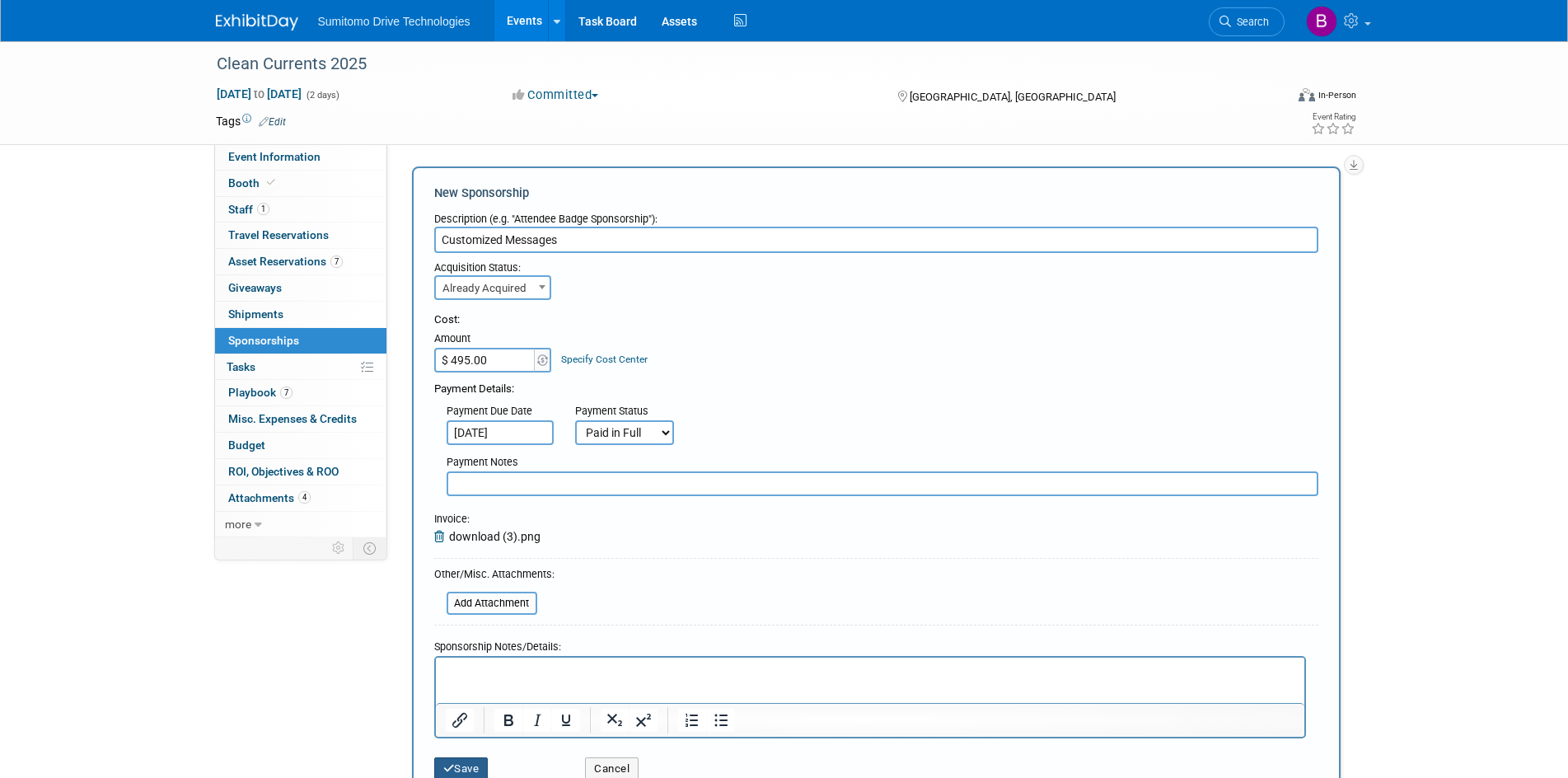
scroll to position [0, 0]
click at [615, 250] on input "Customized Messages" at bounding box center [876, 244] width 884 height 26
drag, startPoint x: 616, startPoint y: 248, endPoint x: 81, endPoint y: 263, distance: 535.2
click at [100, 254] on div "Clean Currents 2025 Oct 15, 2025 to Oct 16, 2025 (2 days) Oct 15, 2025 to Oct 1…" at bounding box center [784, 446] width 1568 height 808
click at [593, 235] on input "Customized Messages" at bounding box center [876, 244] width 884 height 26
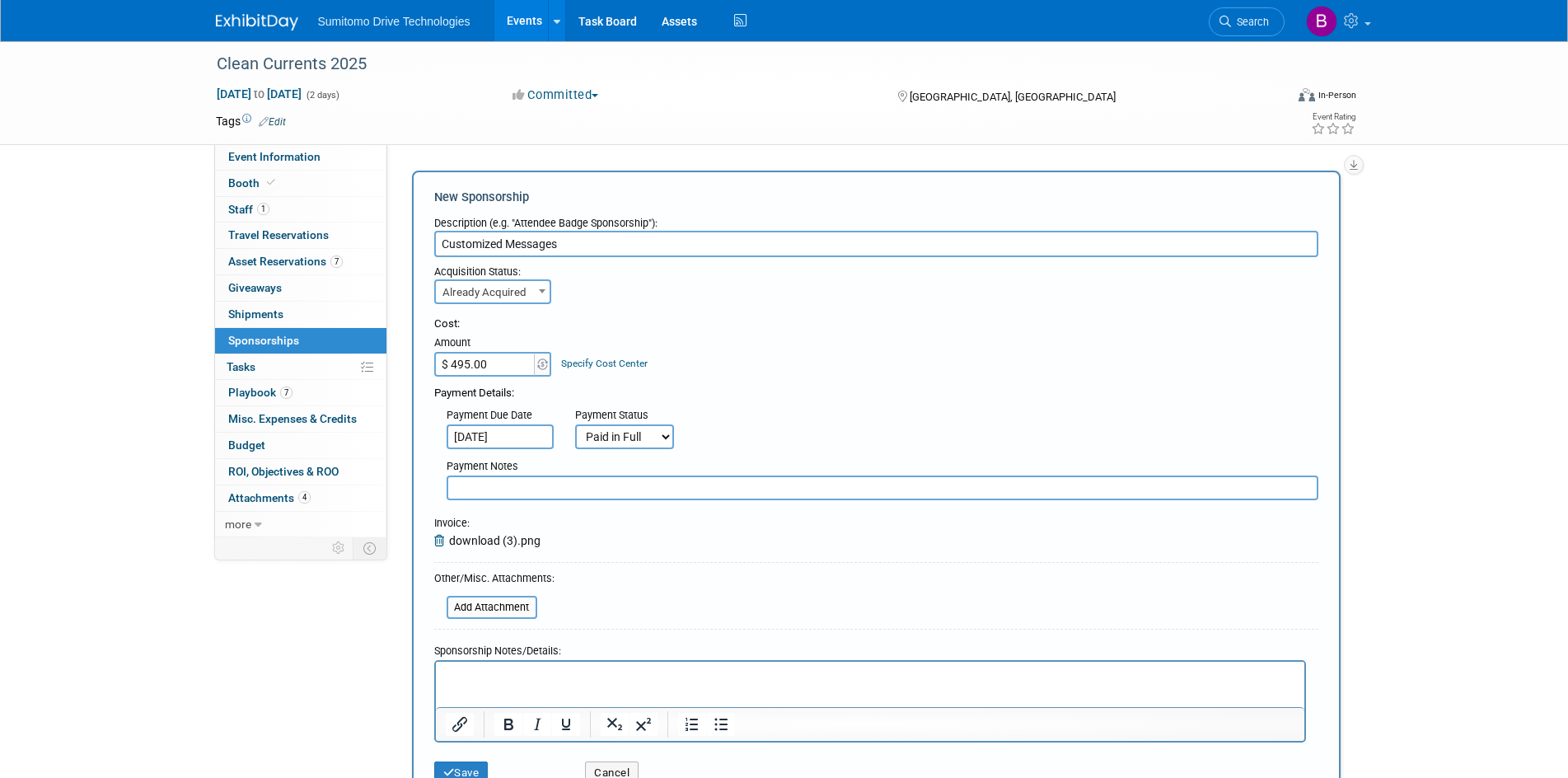
click at [593, 235] on input "Customized Messages" at bounding box center [876, 244] width 884 height 26
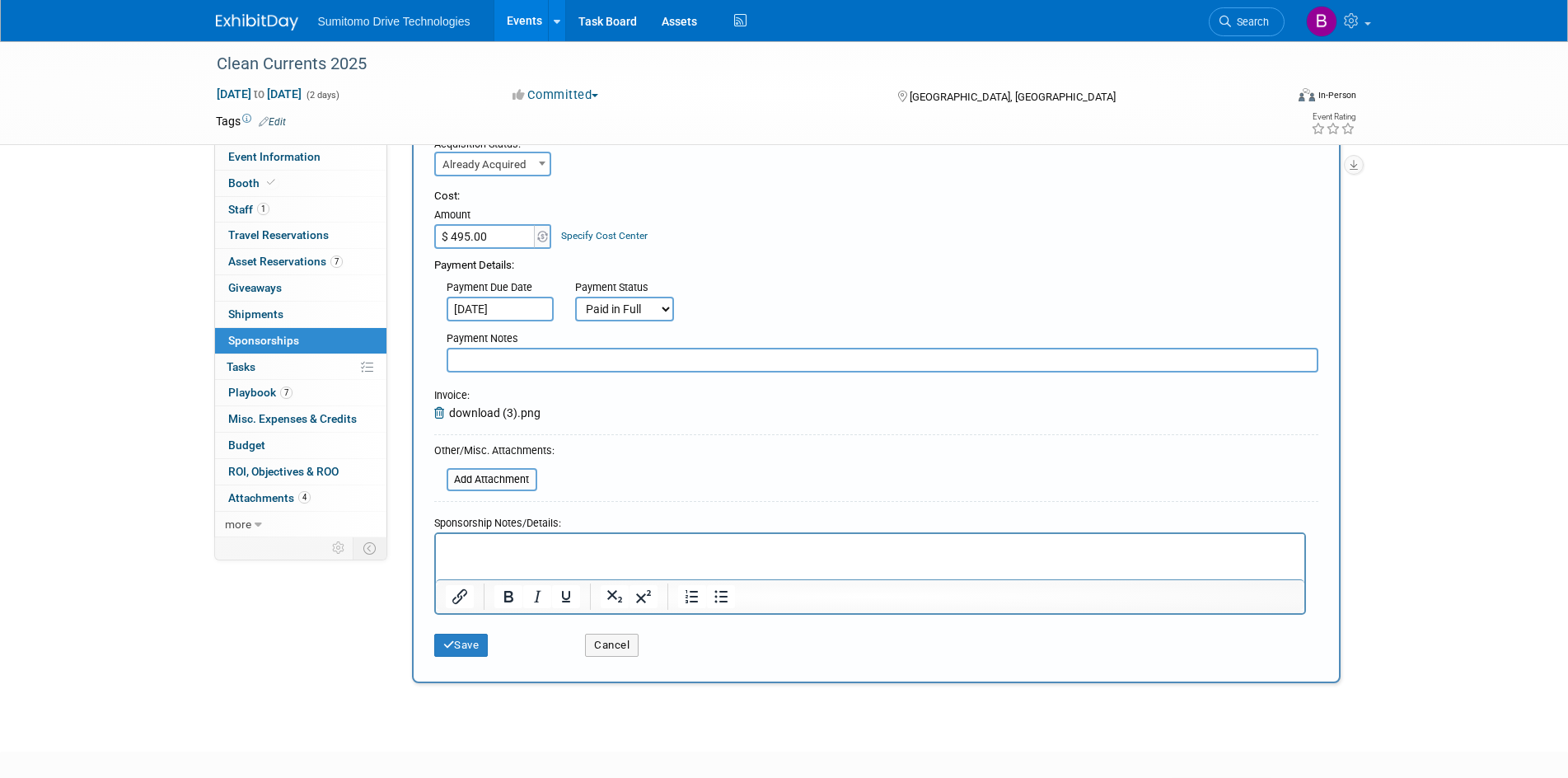
scroll to position [164, 0]
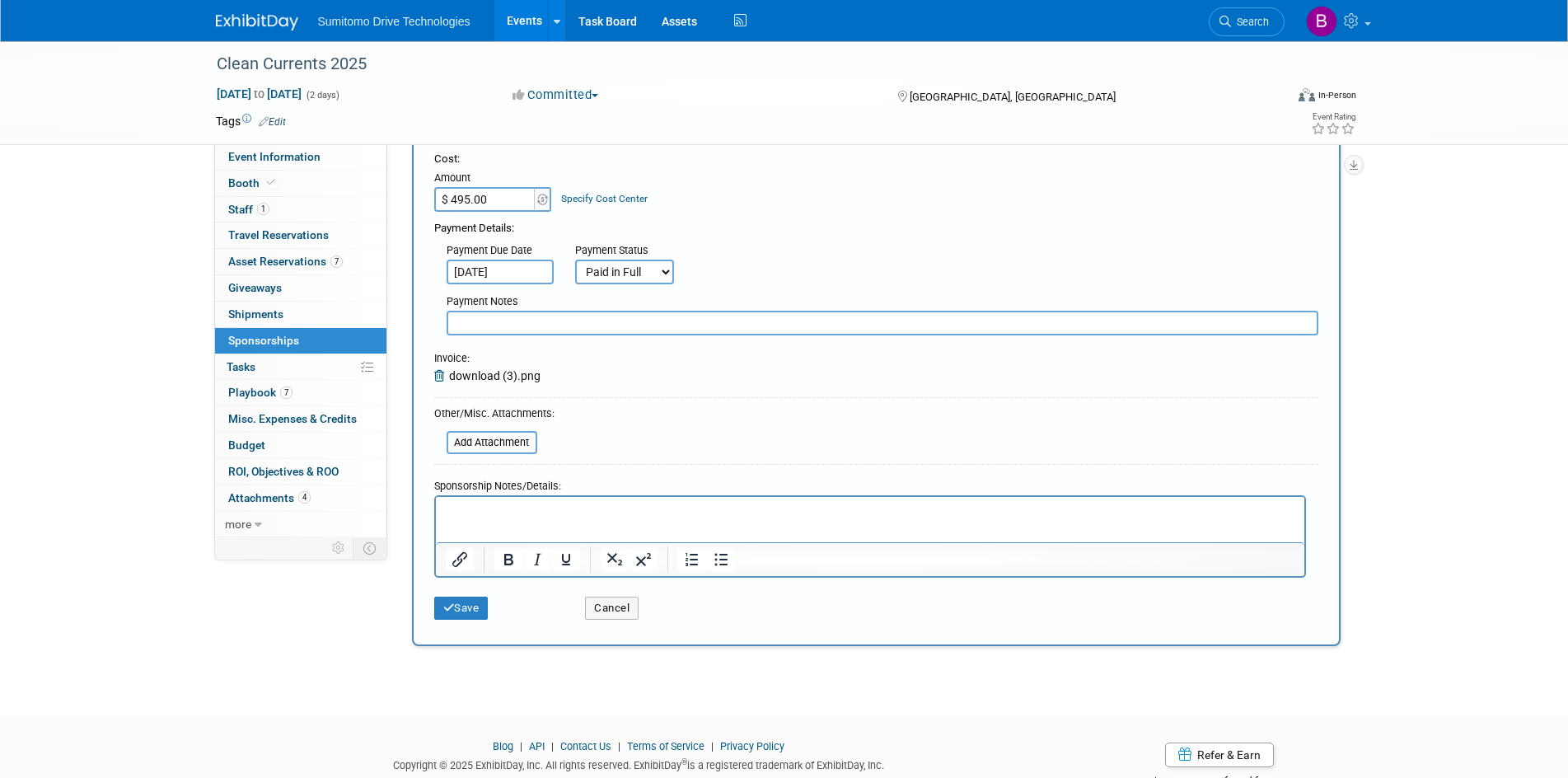
type input "Customized Messages Apps & Welcome Happy Hour Sponsorhip"
type input "$ 3,495.00"
click at [522, 674] on div "Clean Currents 2025 Oct 15, 2025 to Oct 16, 2025 (2 days) Oct 15, 2025 to Oct 1…" at bounding box center [784, 280] width 1568 height 808
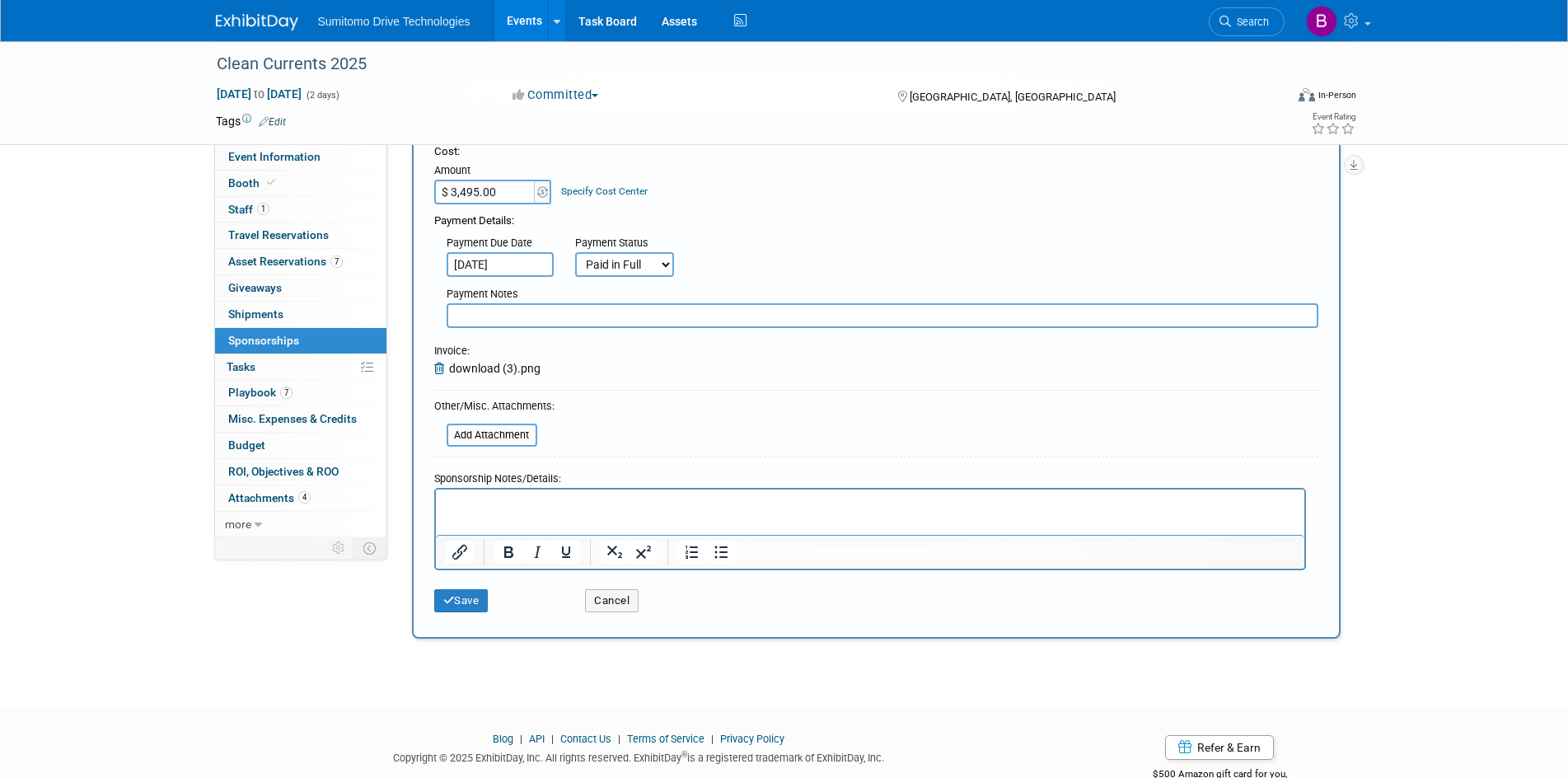
scroll to position [217, 0]
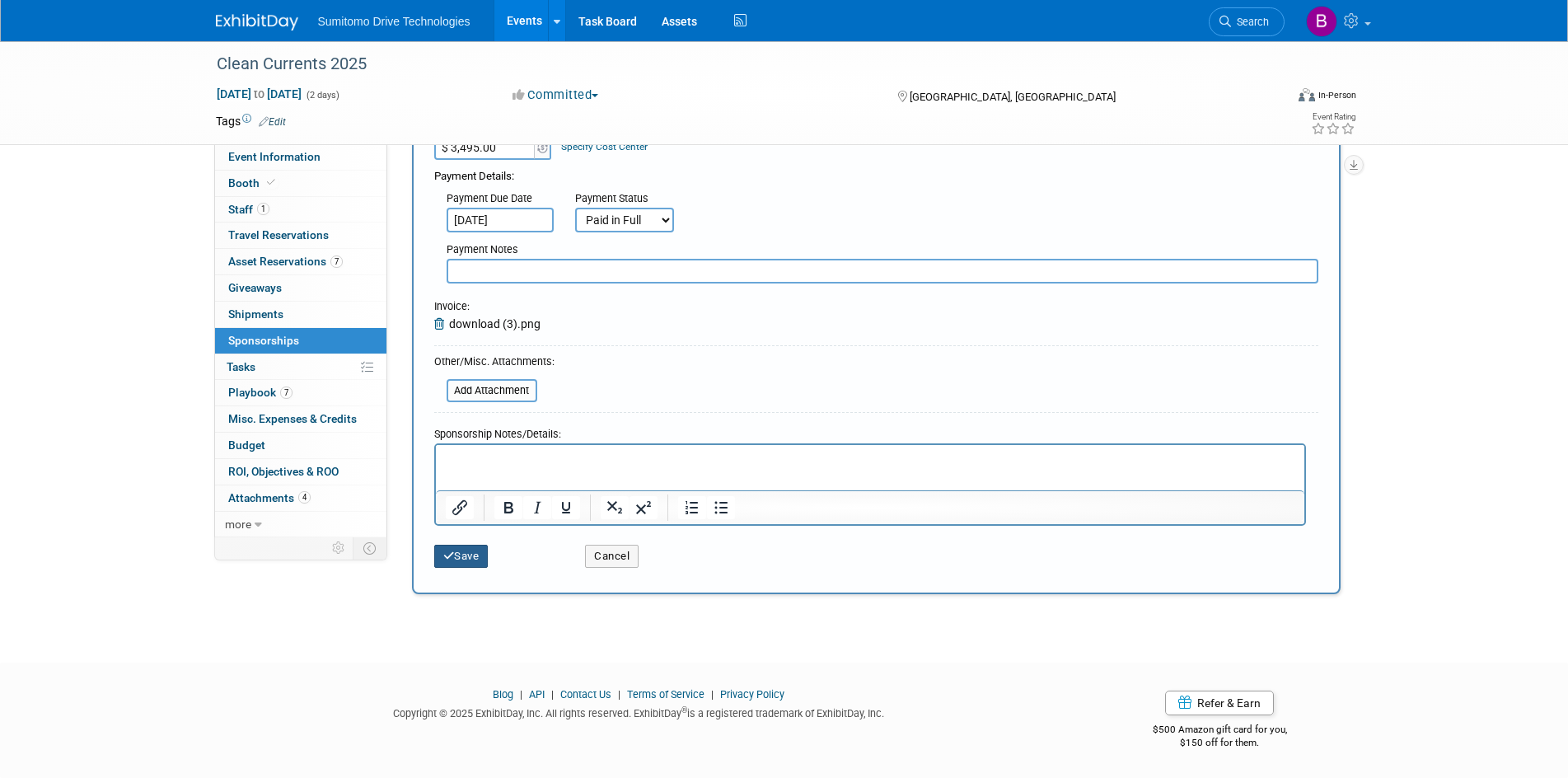
click at [473, 551] on button "Save" at bounding box center [461, 556] width 55 height 23
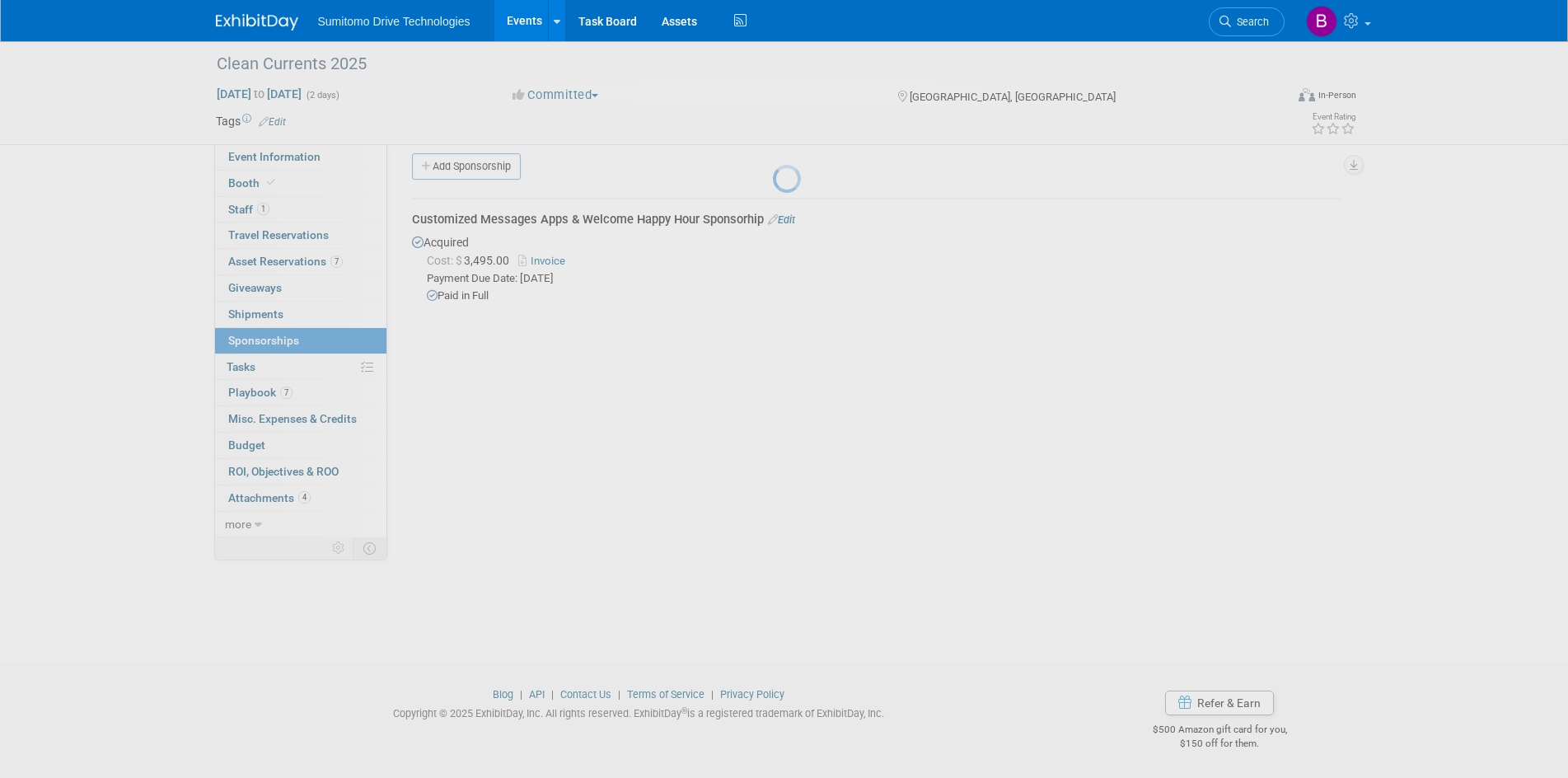
scroll to position [13, 0]
